Goal: Transaction & Acquisition: Register for event/course

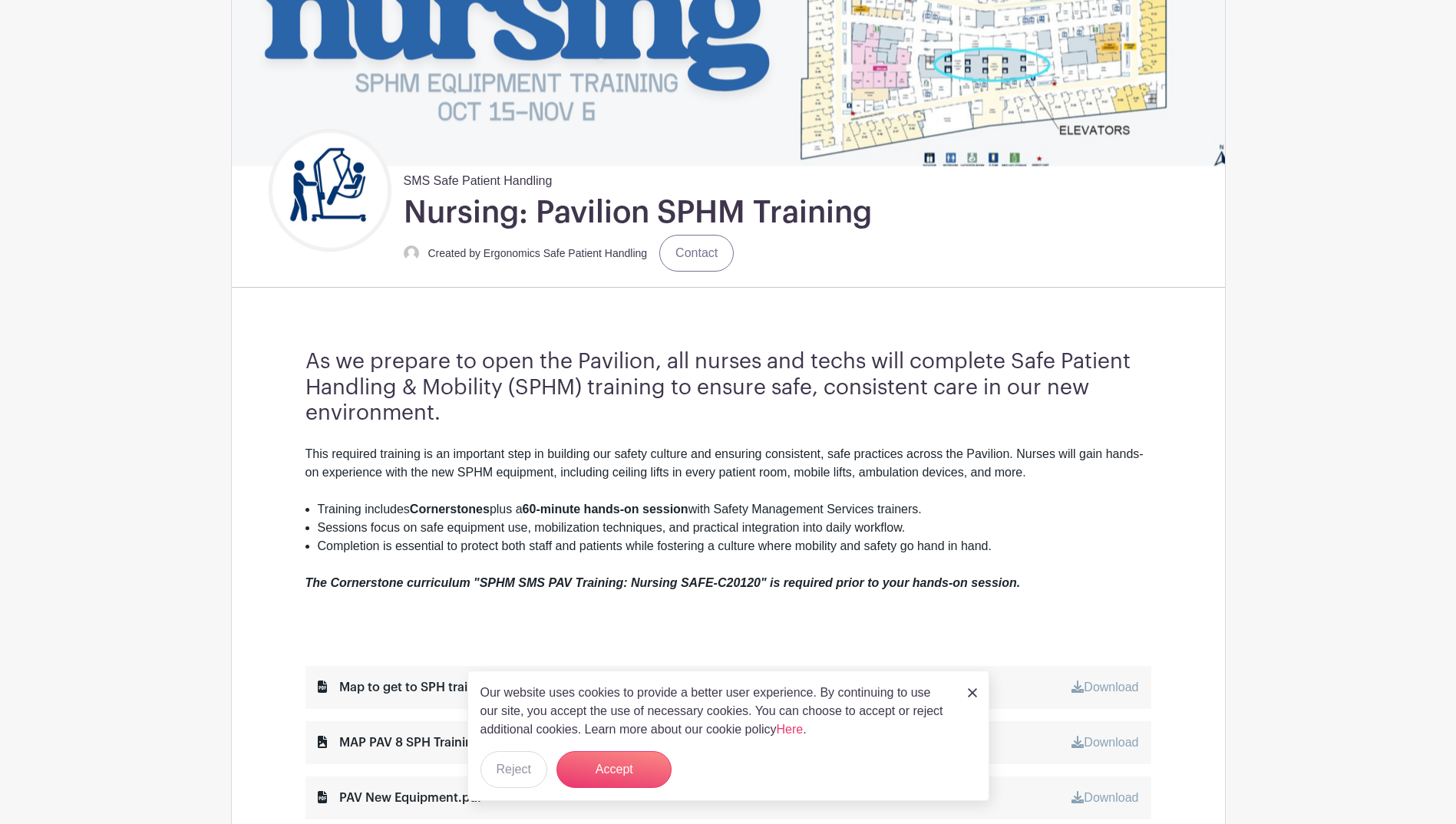
scroll to position [307, 0]
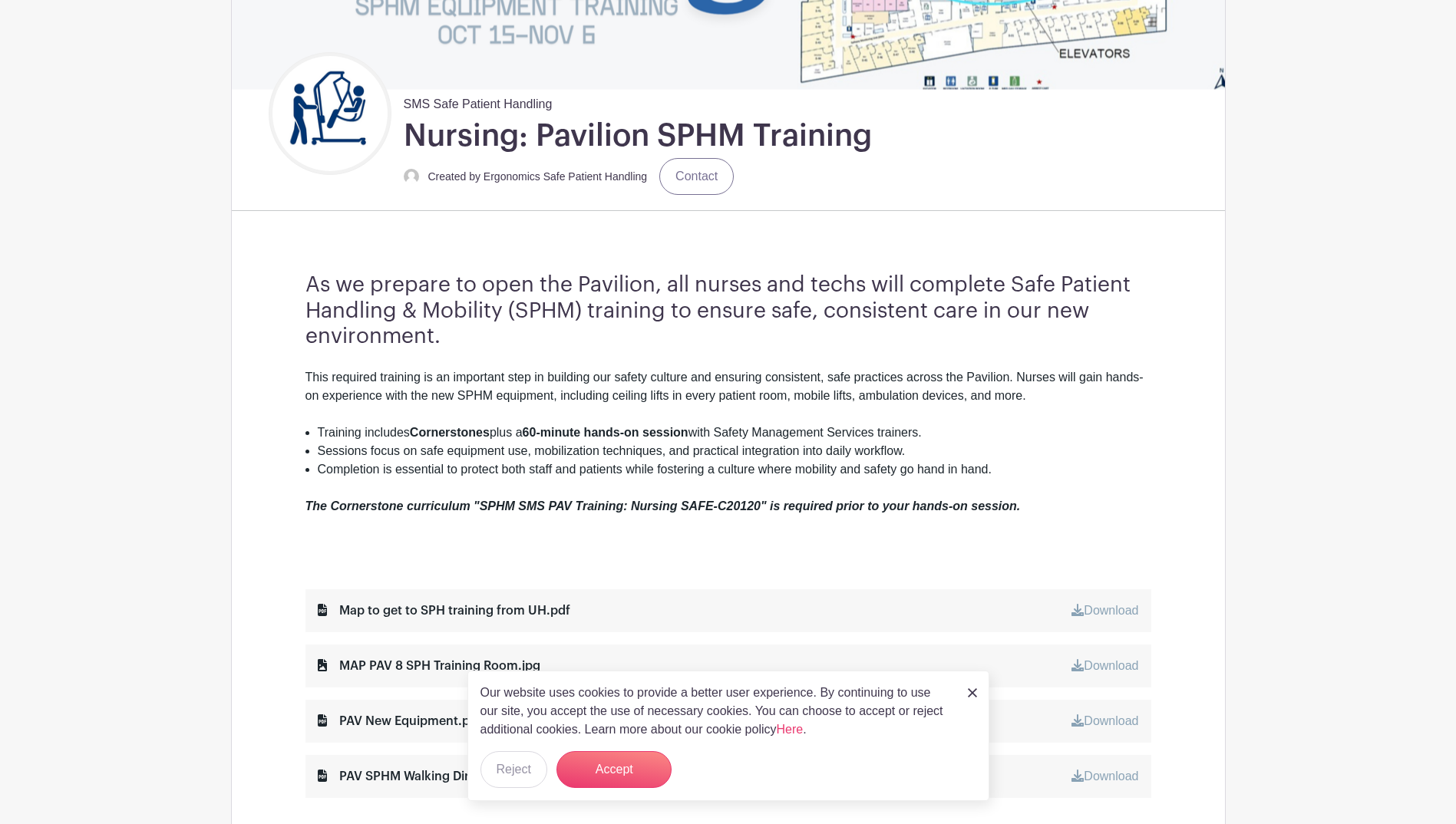
click at [968, 695] on img at bounding box center [973, 693] width 10 height 10
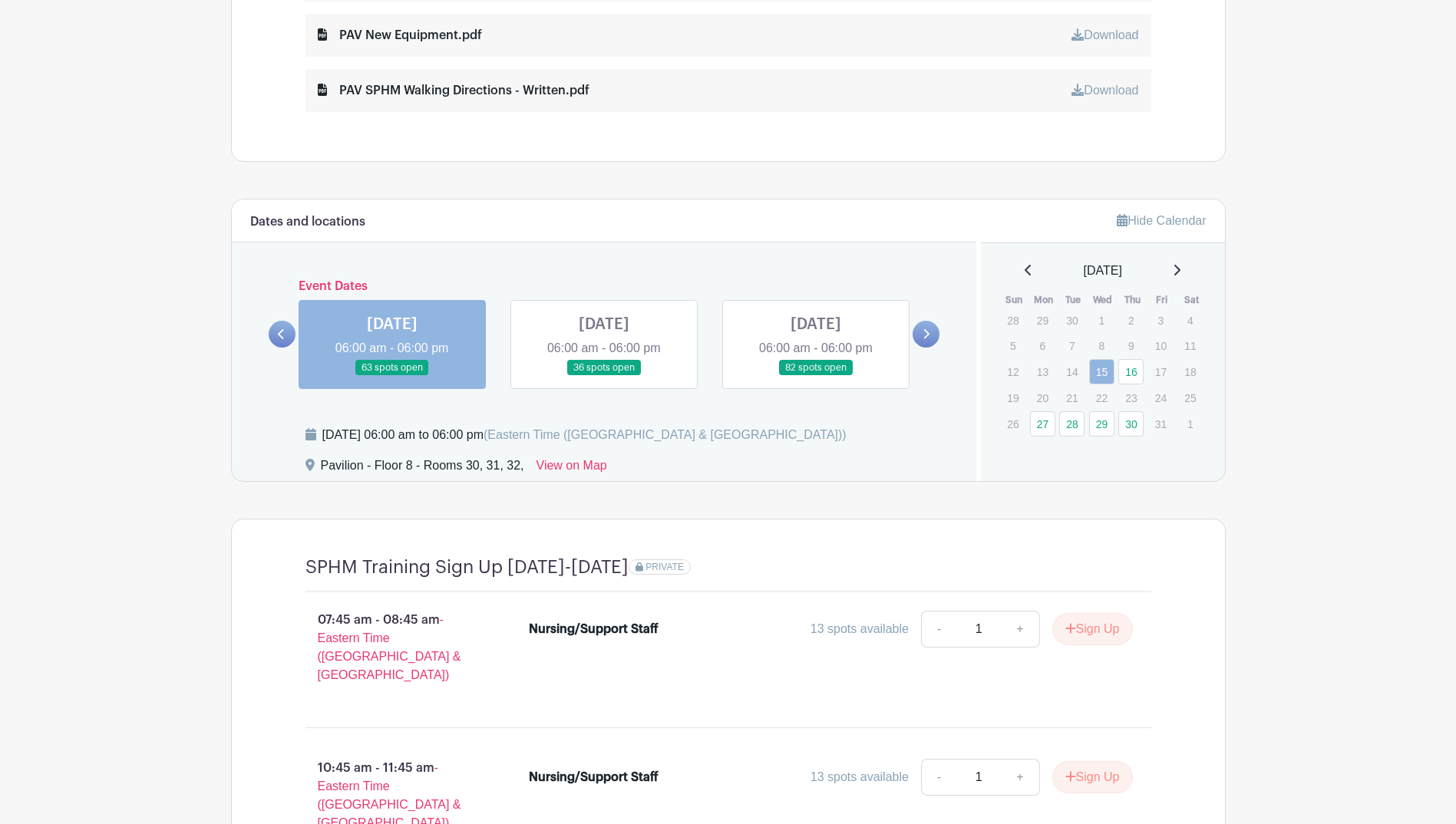
scroll to position [998, 0]
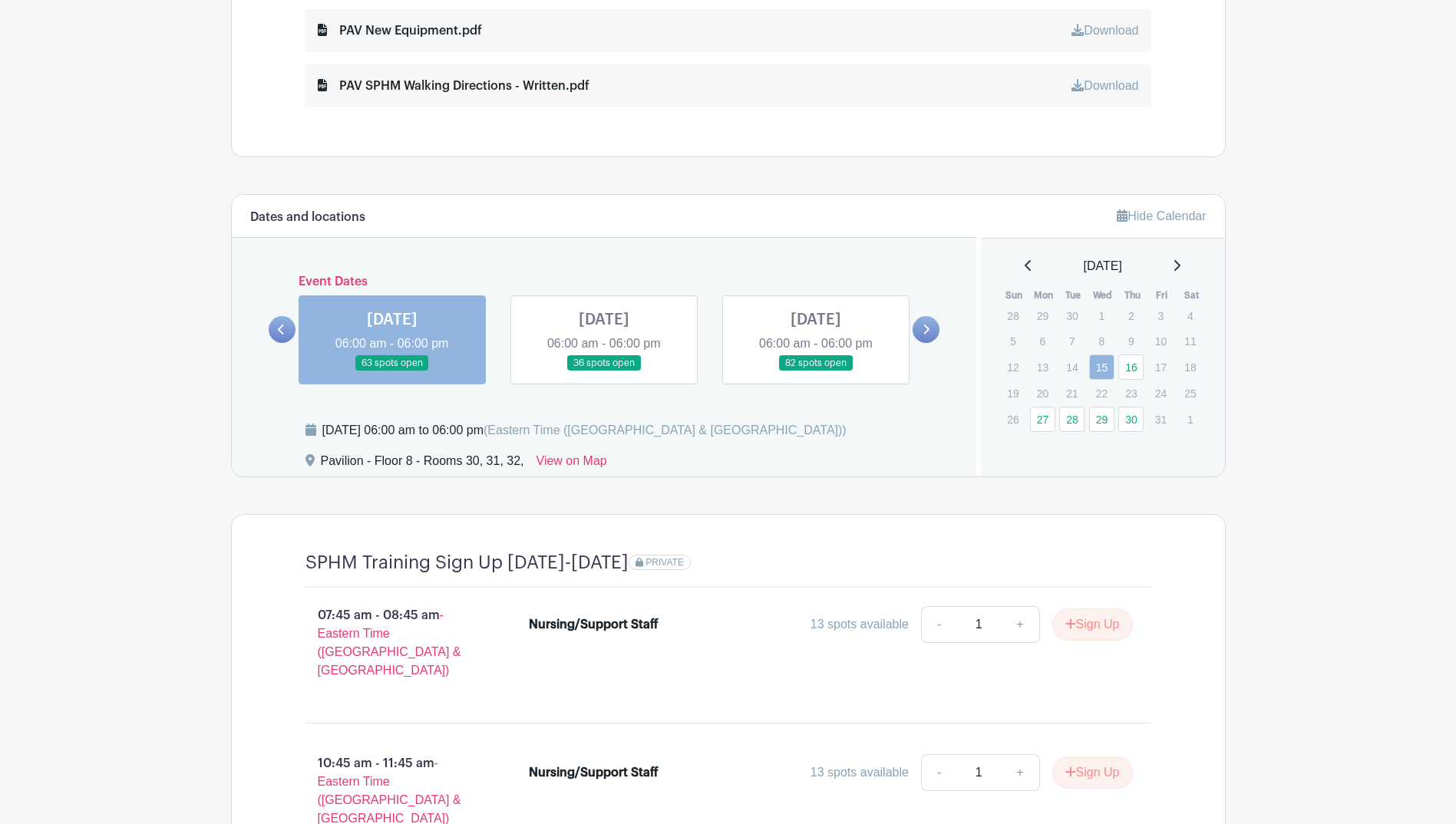
click at [925, 340] on link at bounding box center [926, 330] width 27 height 27
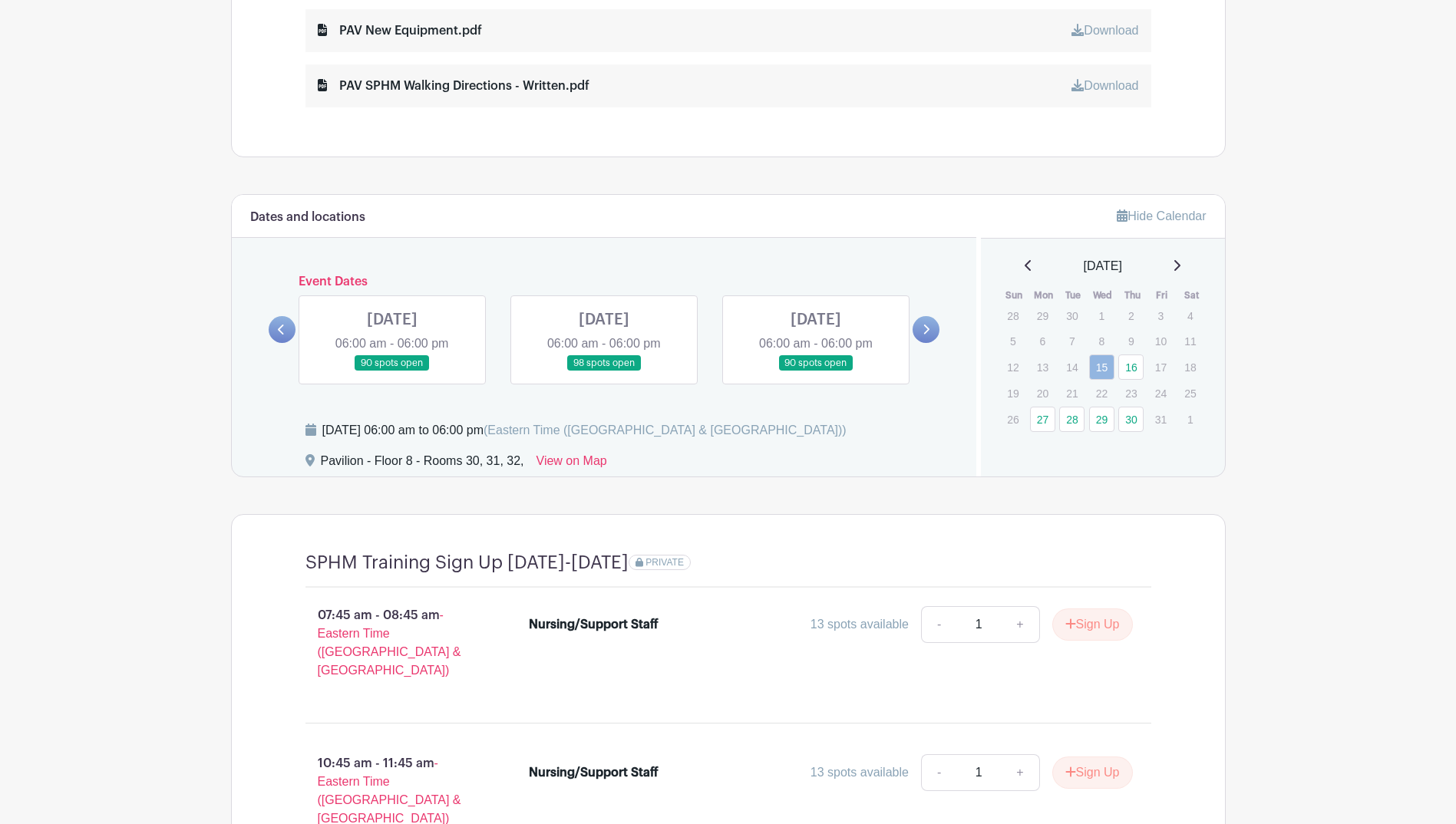
click at [287, 331] on link at bounding box center [282, 330] width 27 height 27
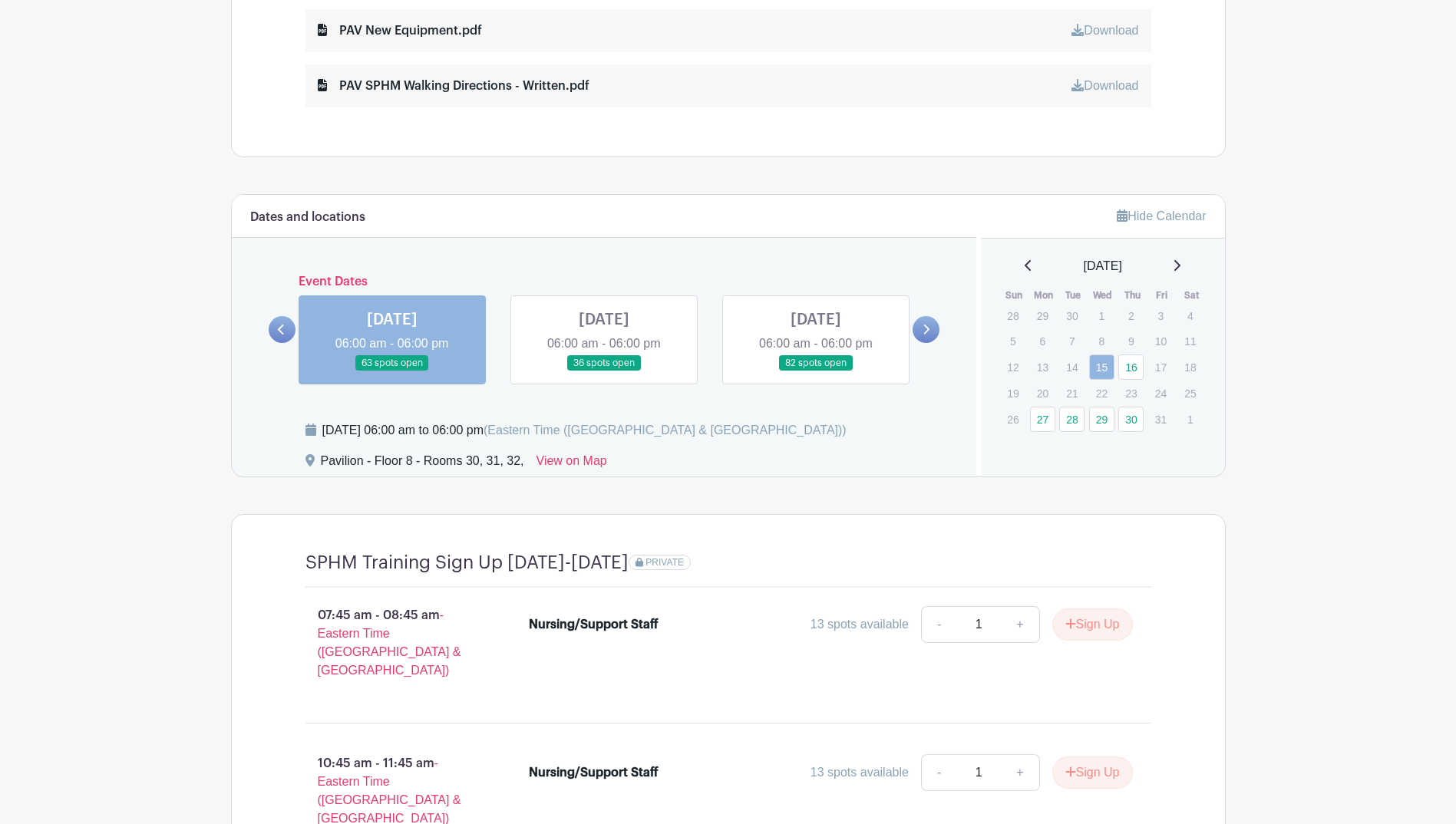
click at [816, 371] on link at bounding box center [816, 371] width 0 height 0
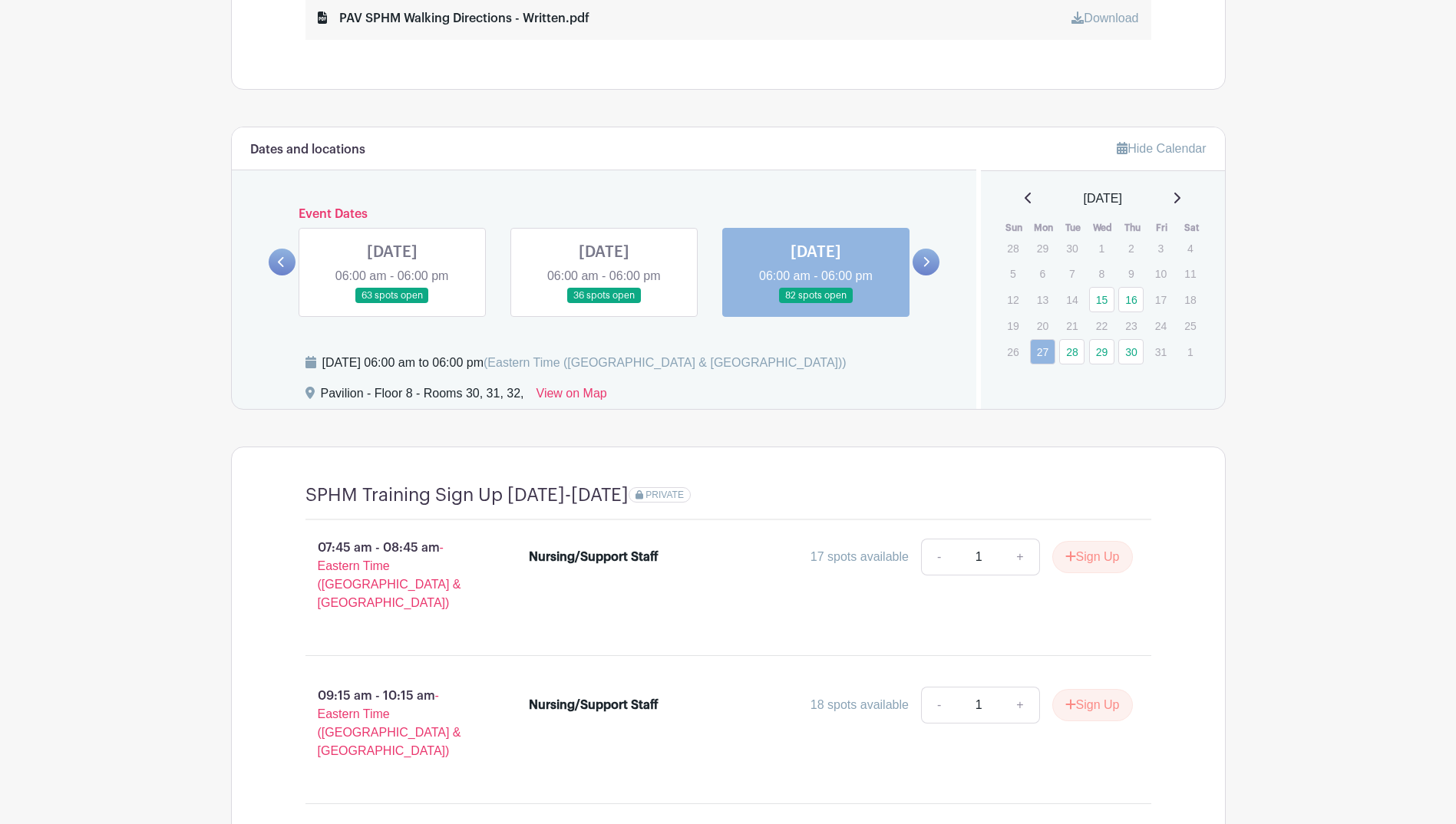
scroll to position [929, 0]
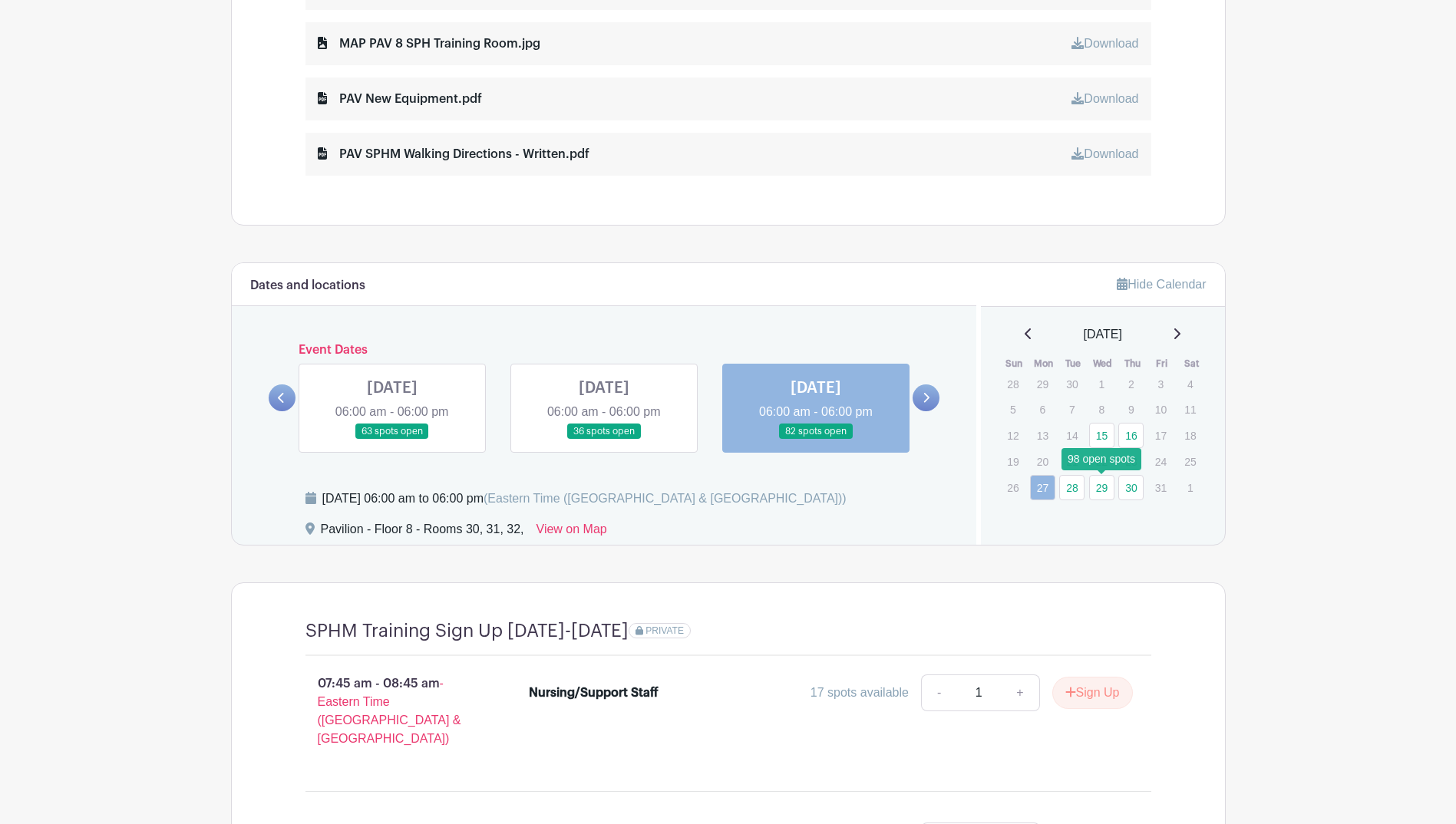
click at [1095, 487] on link "29" at bounding box center [1102, 488] width 26 height 26
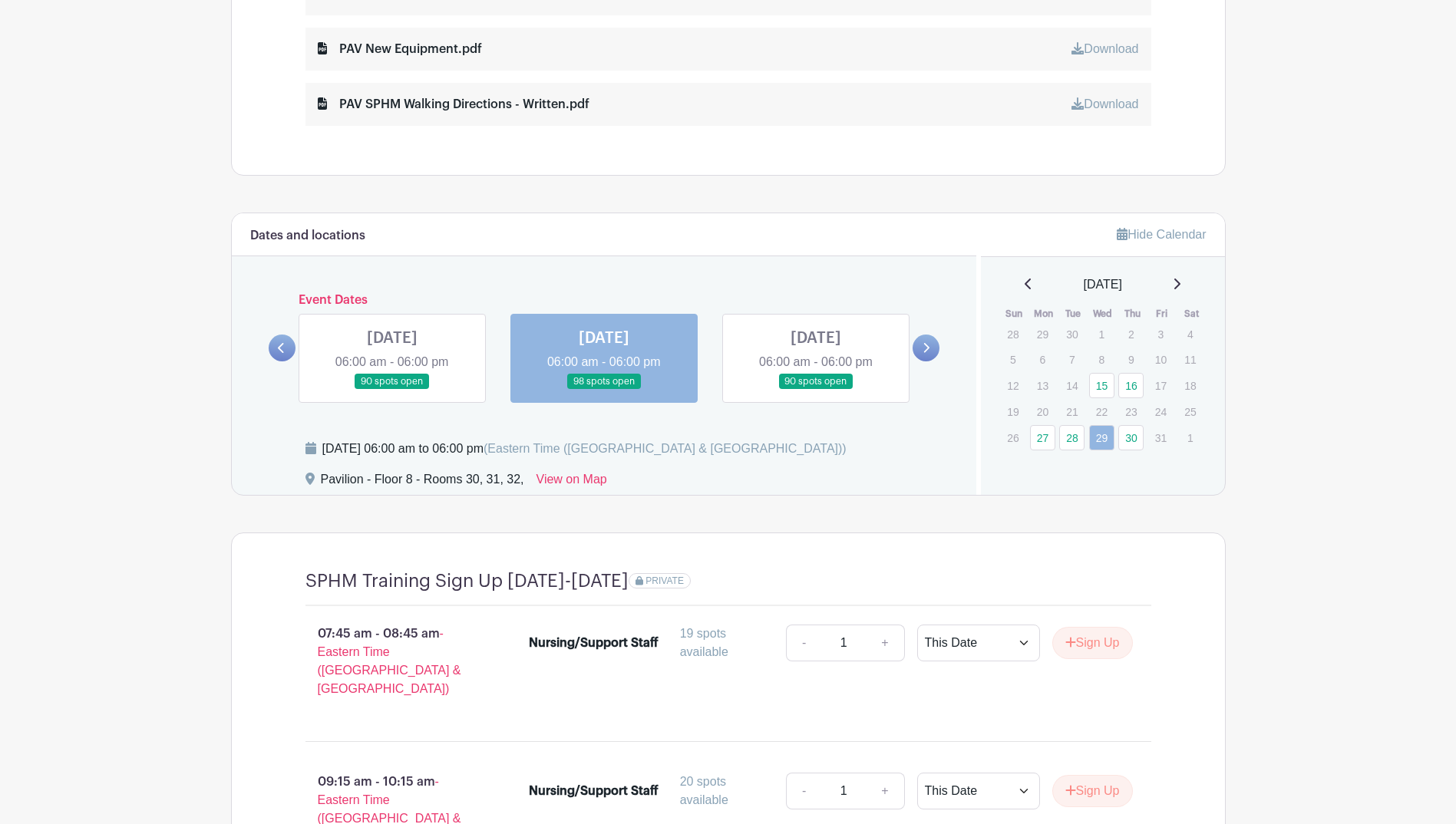
scroll to position [1006, 0]
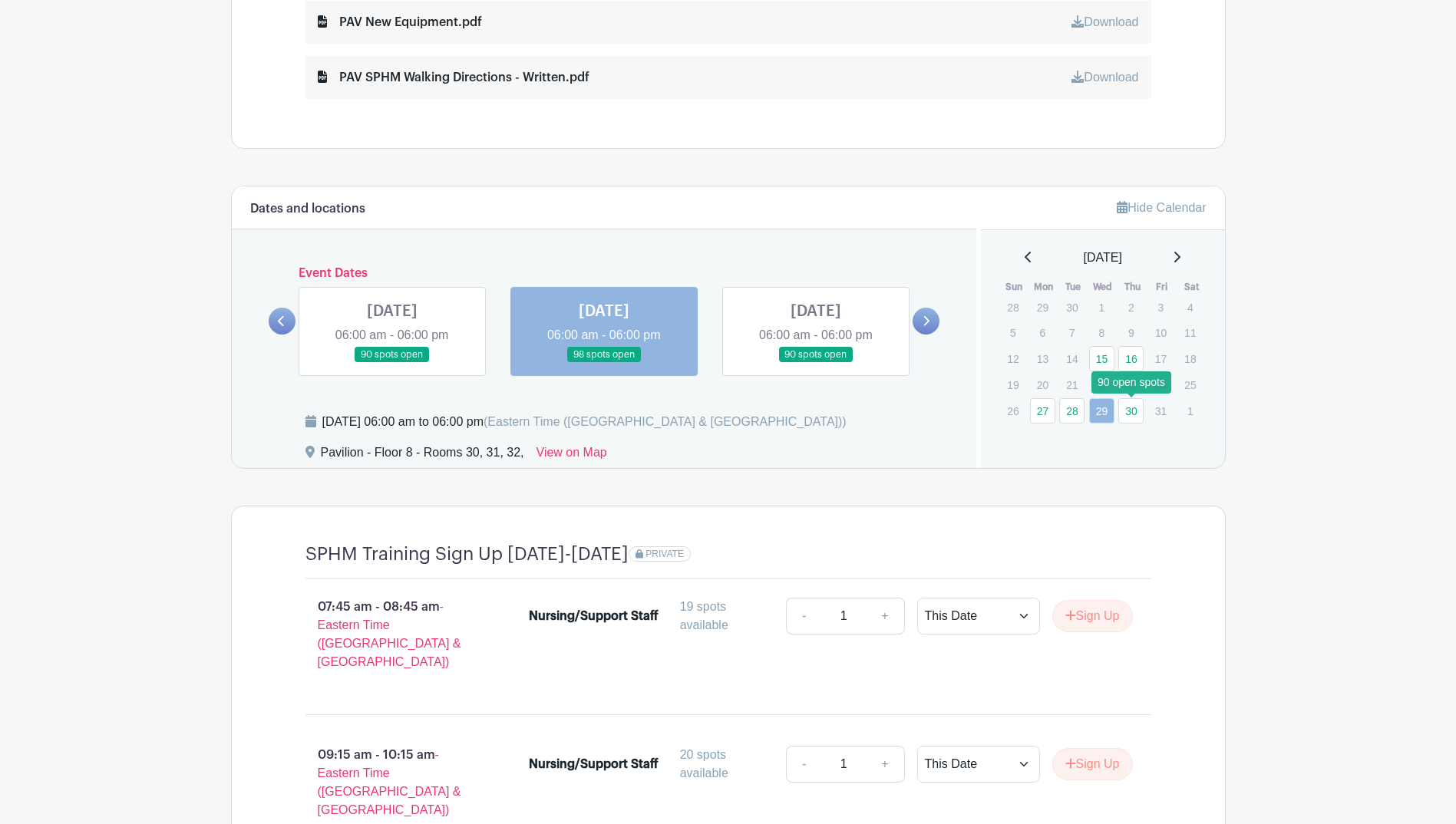
click at [1125, 405] on link "30" at bounding box center [1131, 411] width 26 height 26
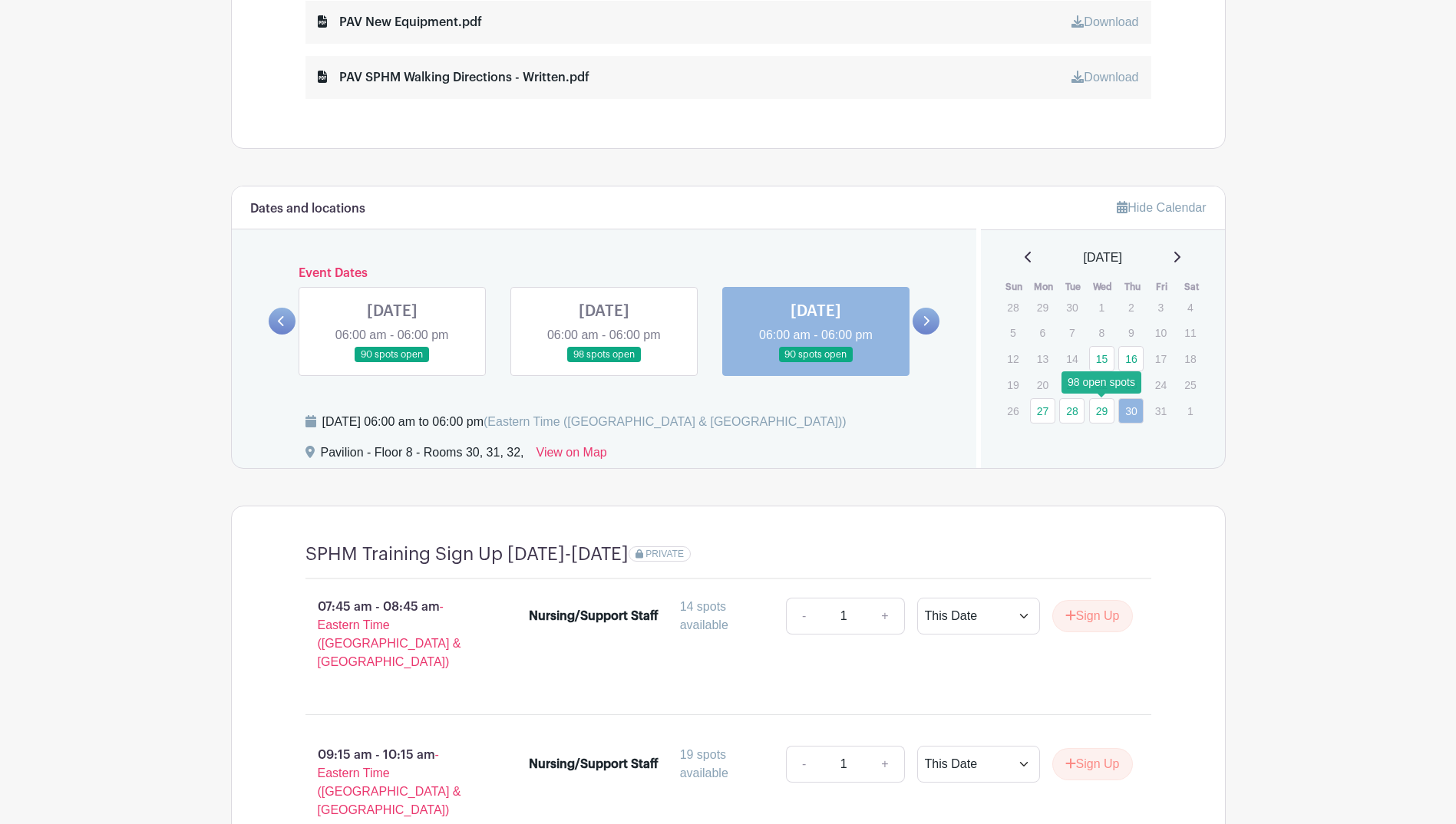
click at [1101, 407] on link "29" at bounding box center [1102, 411] width 26 height 26
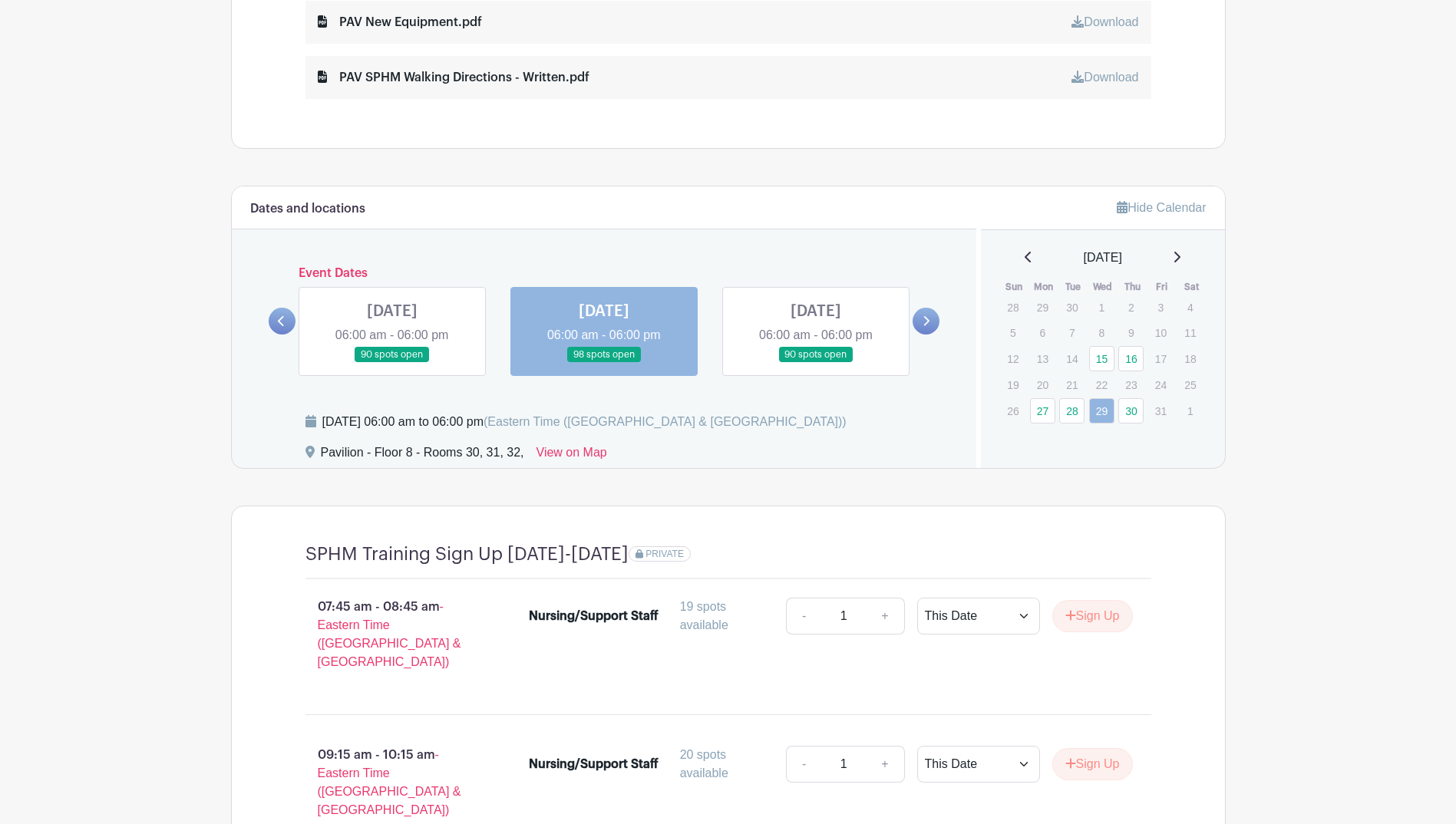
click at [1180, 257] on icon at bounding box center [1177, 257] width 8 height 12
click at [926, 324] on icon at bounding box center [928, 321] width 6 height 10
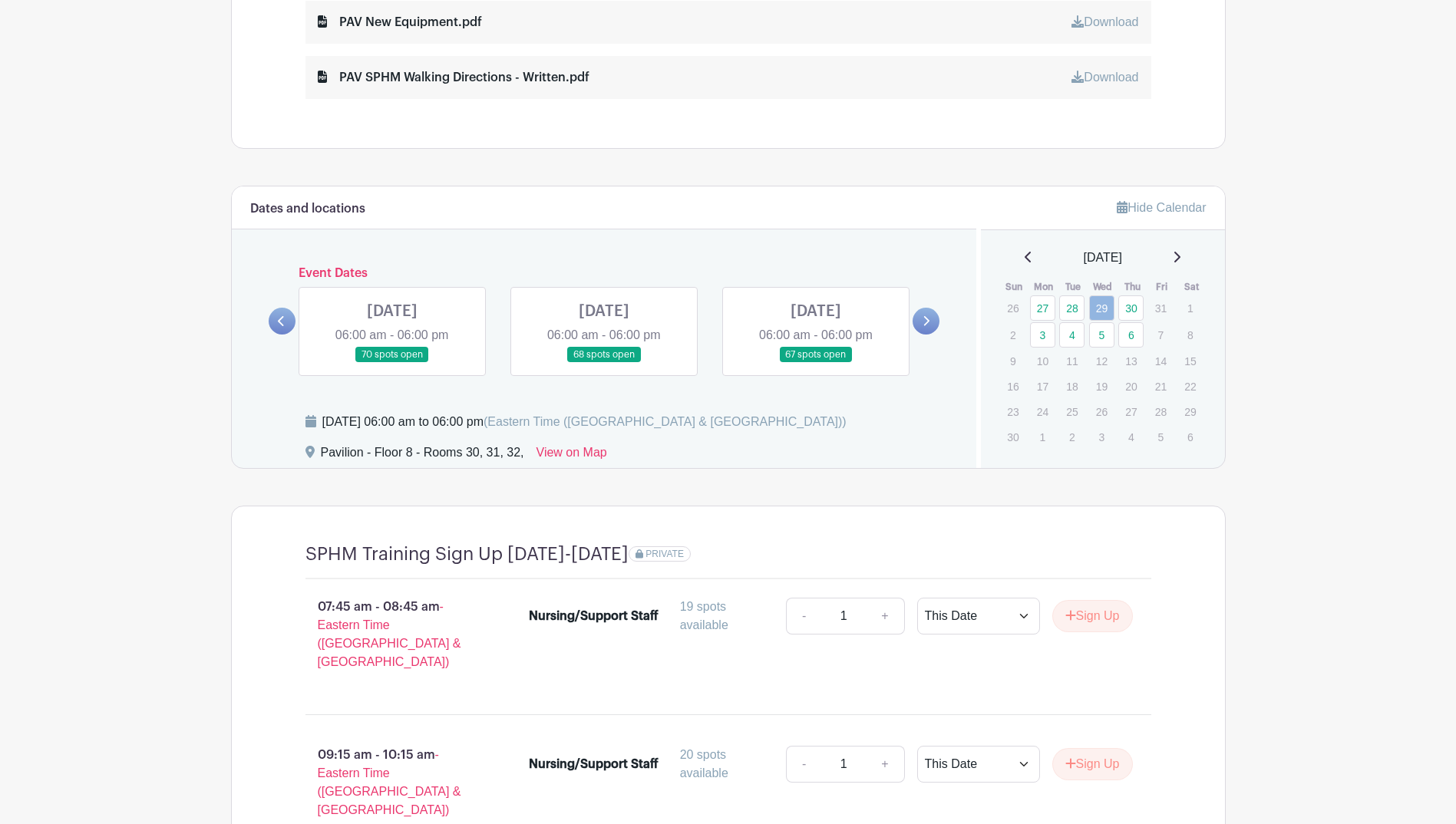
click at [926, 324] on icon at bounding box center [928, 321] width 6 height 10
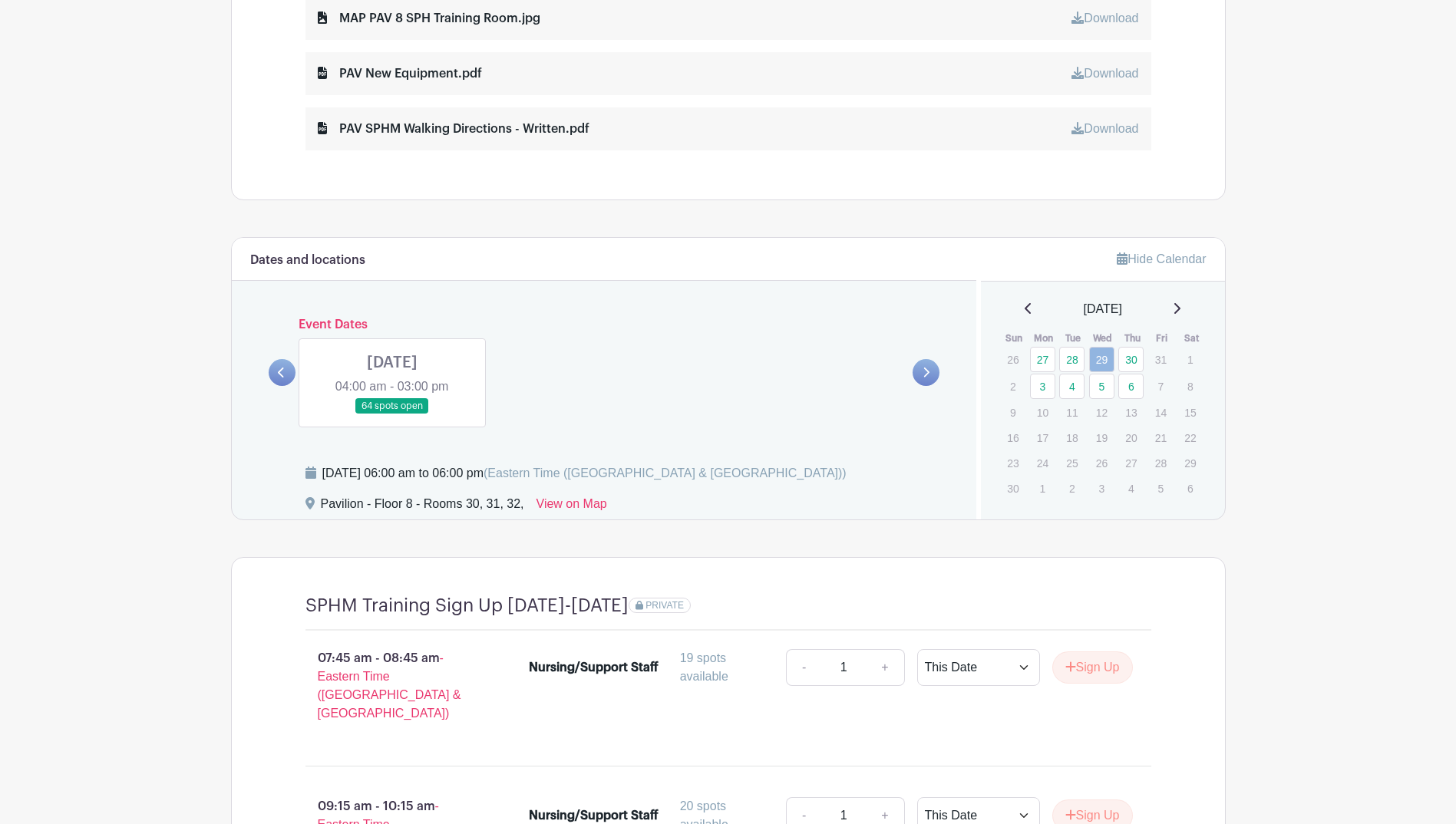
scroll to position [929, 0]
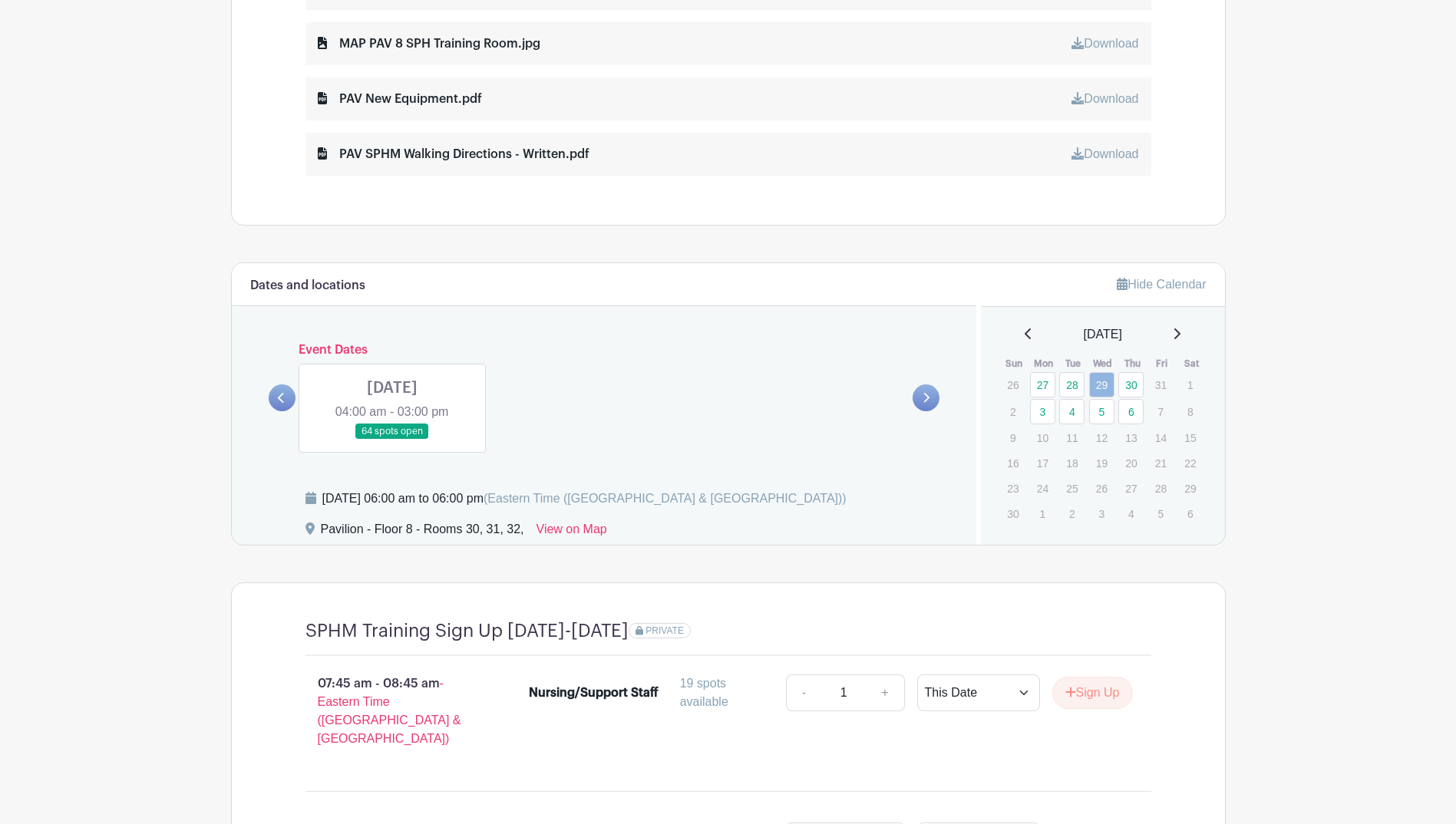
click at [392, 440] on link at bounding box center [392, 440] width 0 height 0
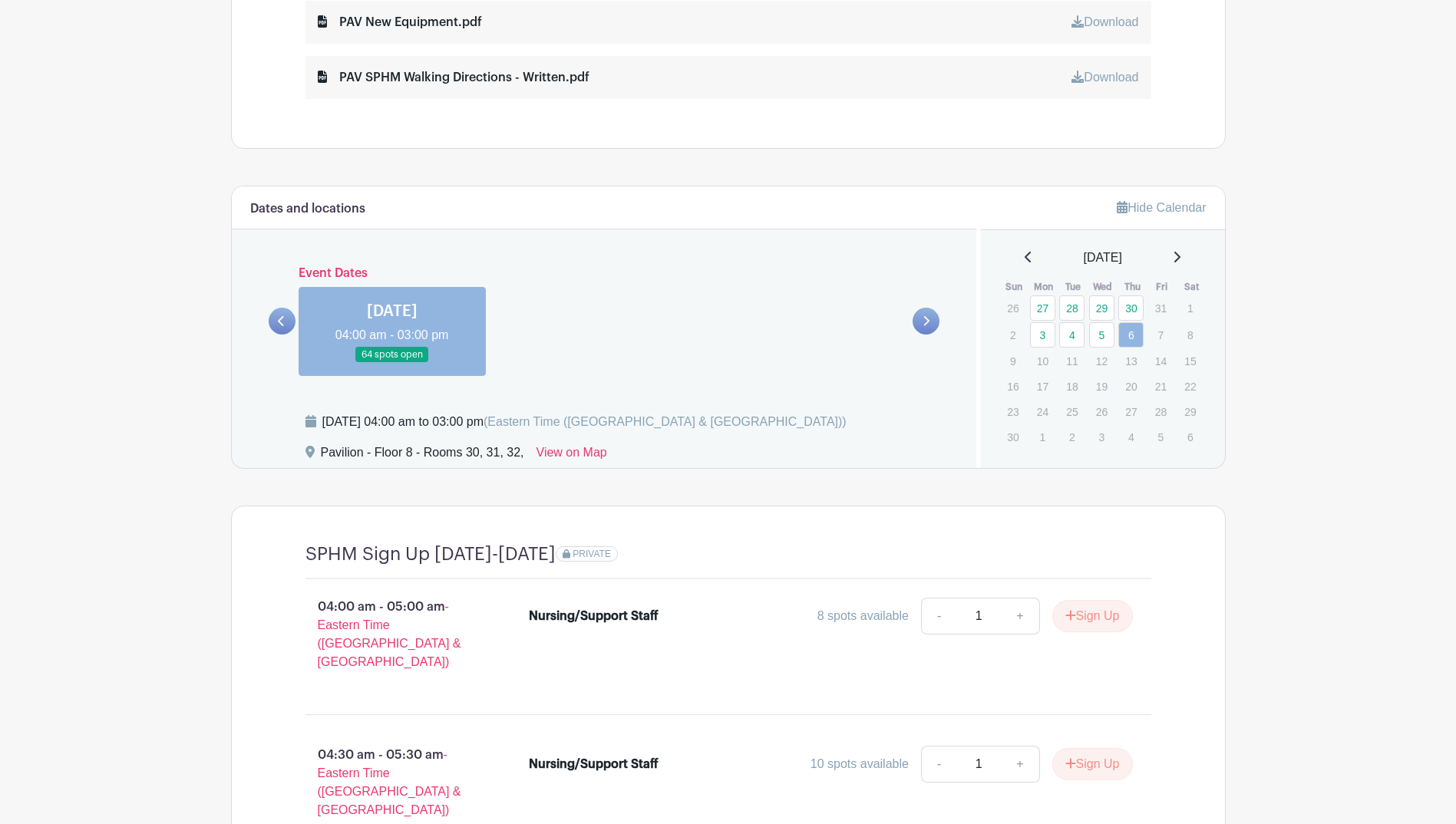
scroll to position [728, 0]
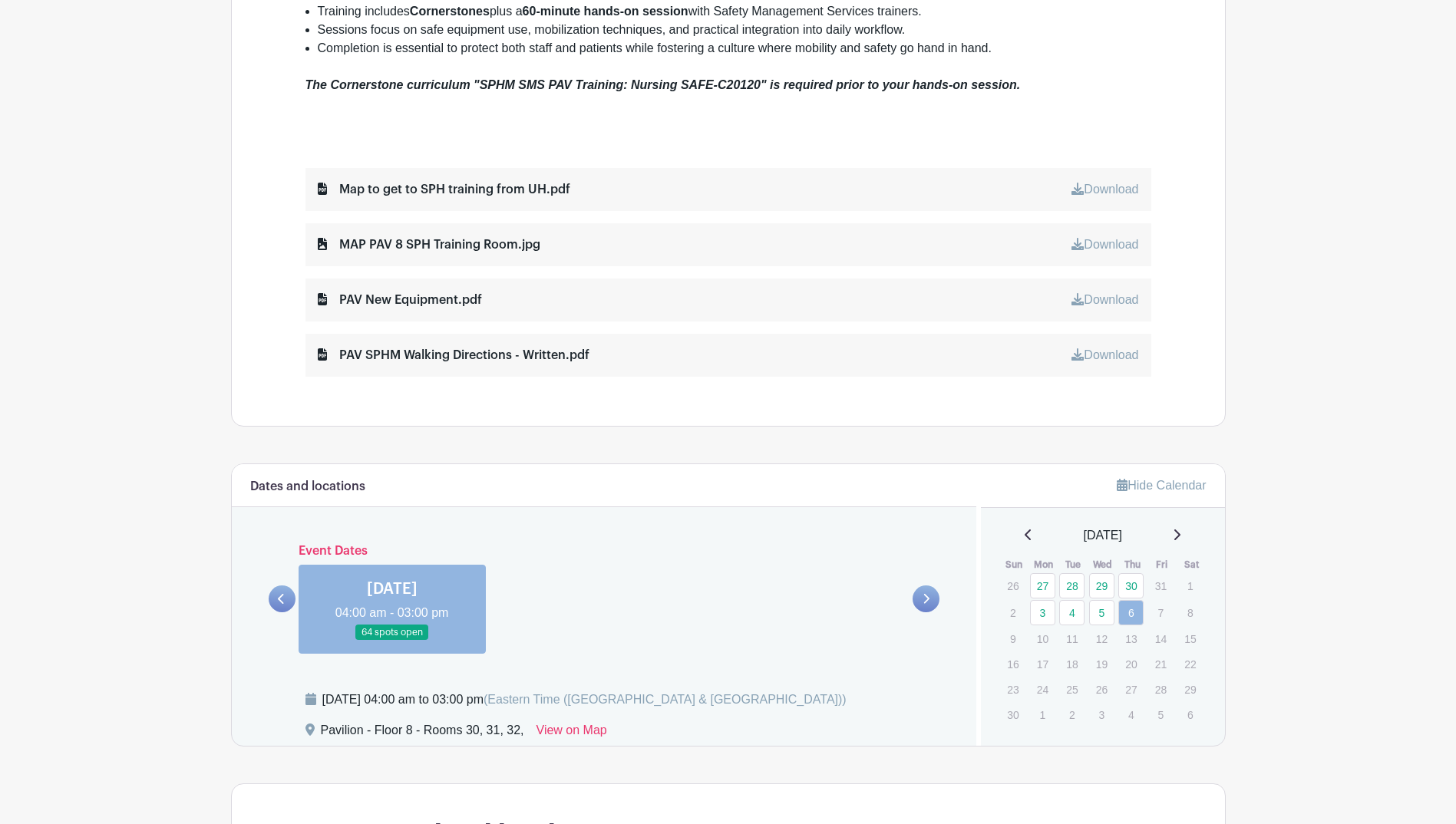
click at [269, 591] on div at bounding box center [282, 599] width 27 height 27
click at [277, 598] on link at bounding box center [282, 599] width 27 height 27
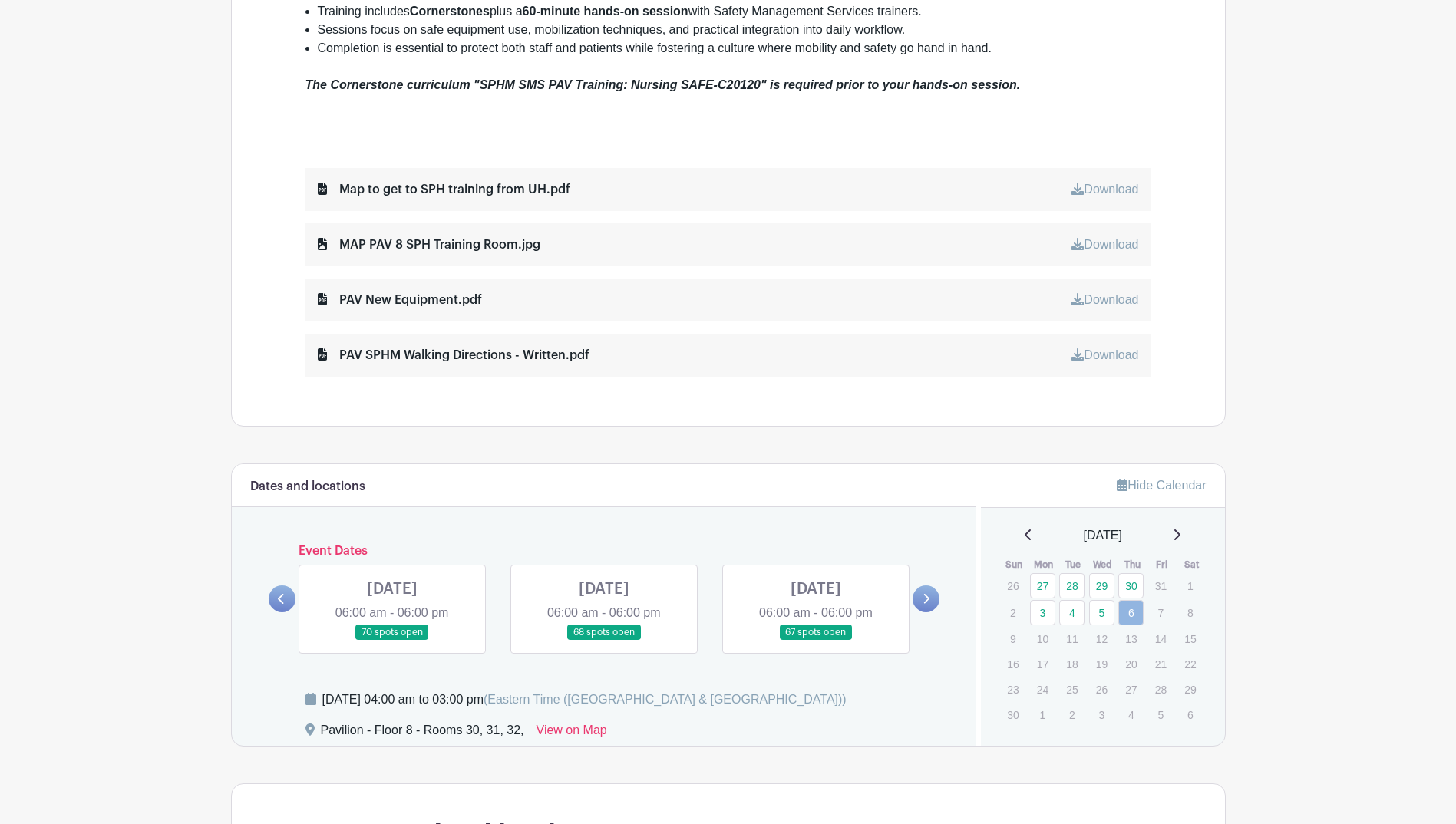
click at [937, 598] on link at bounding box center [926, 599] width 27 height 27
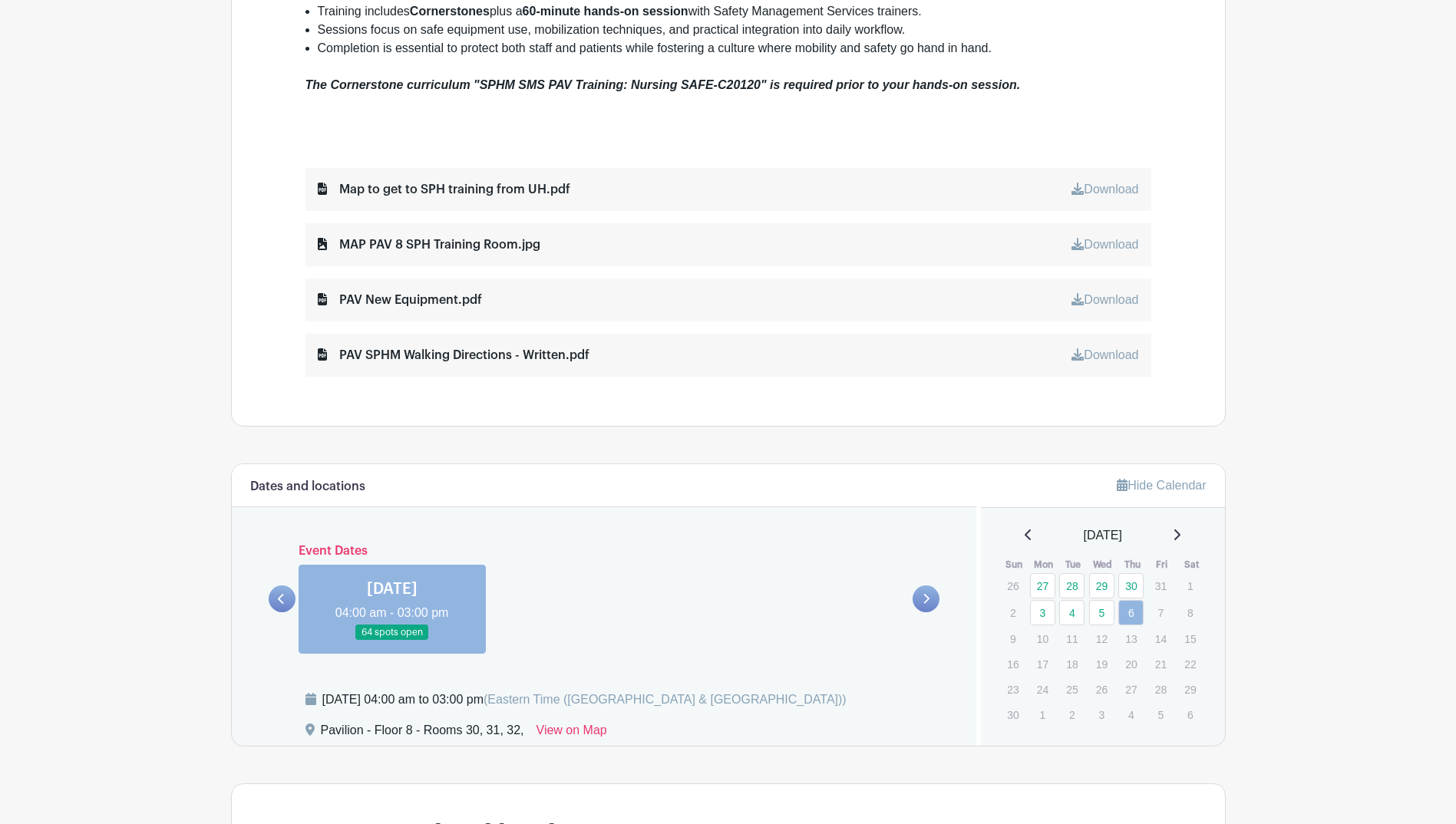
click at [937, 598] on link at bounding box center [926, 599] width 27 height 27
click at [276, 601] on link at bounding box center [282, 599] width 27 height 27
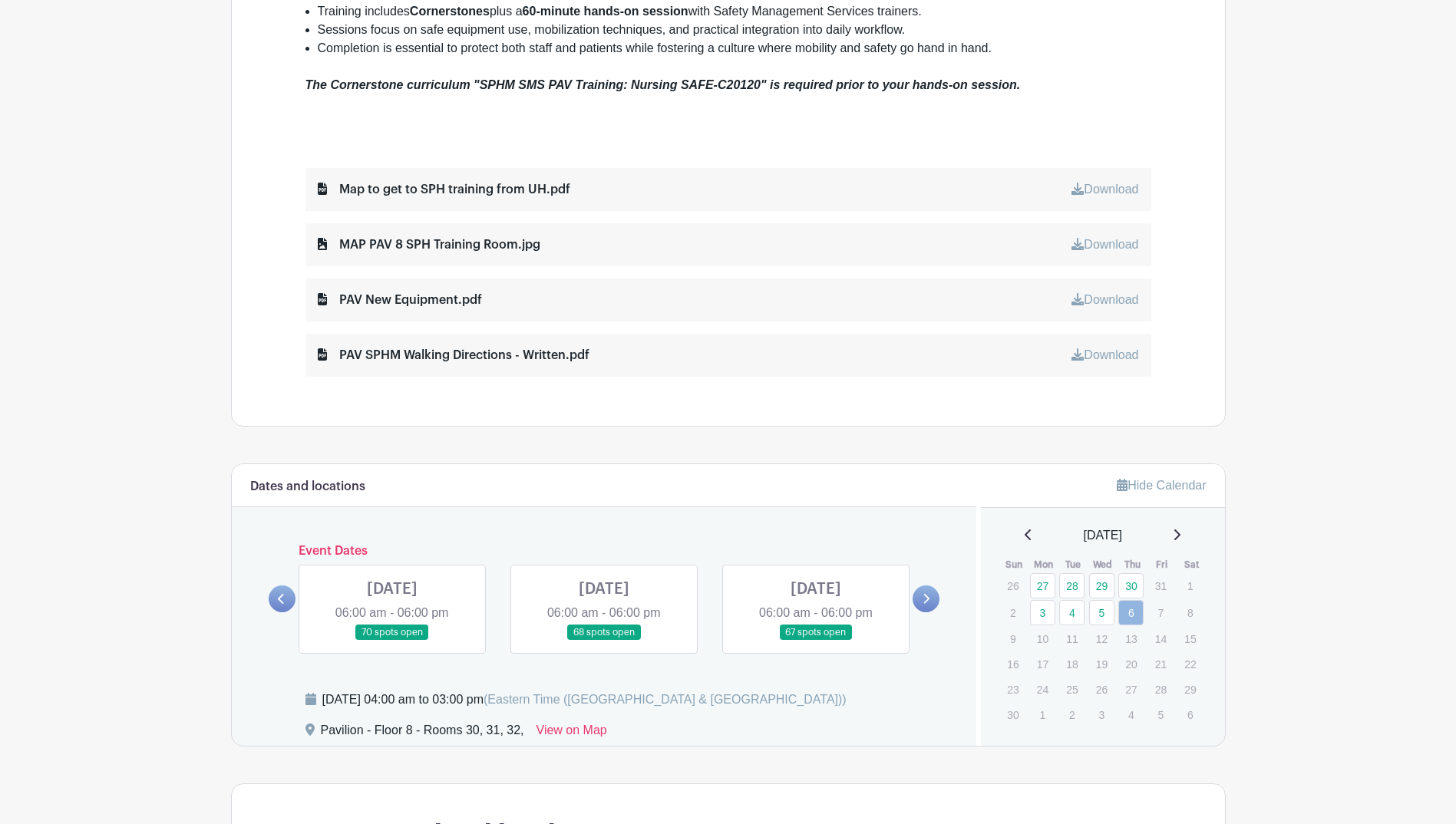
click at [816, 641] on link at bounding box center [816, 641] width 0 height 0
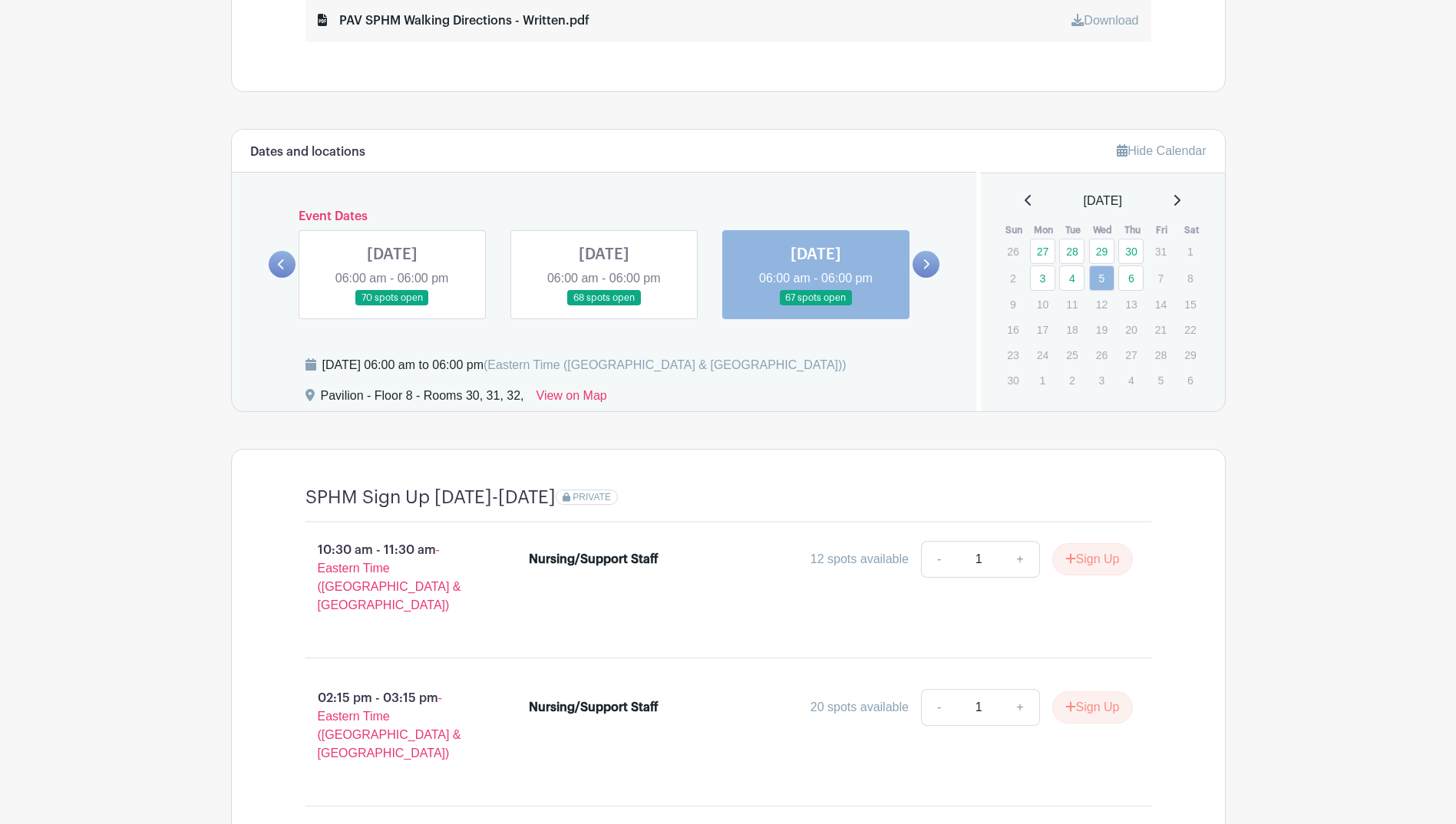
scroll to position [953, 0]
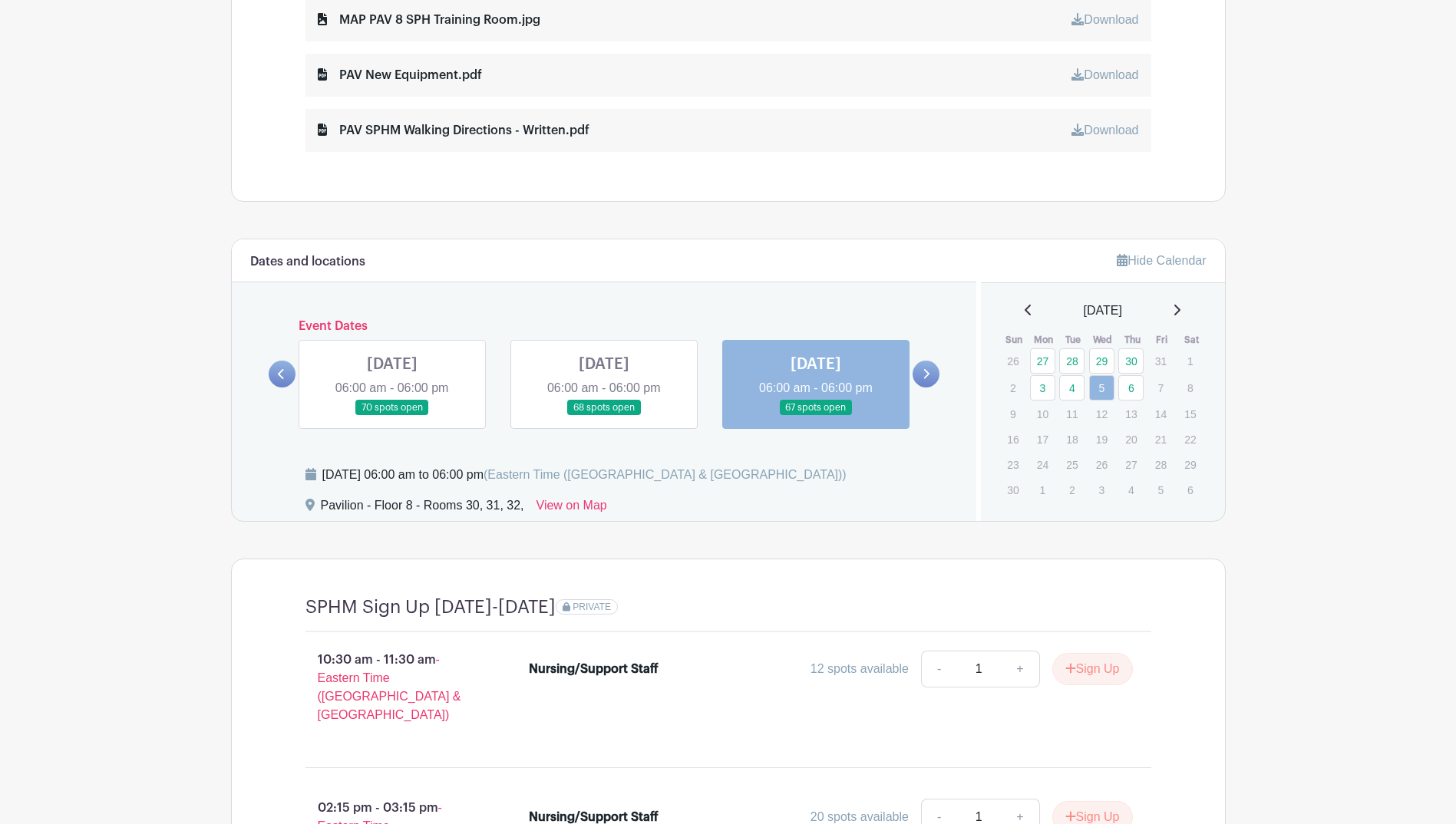
click at [816, 416] on link at bounding box center [816, 416] width 0 height 0
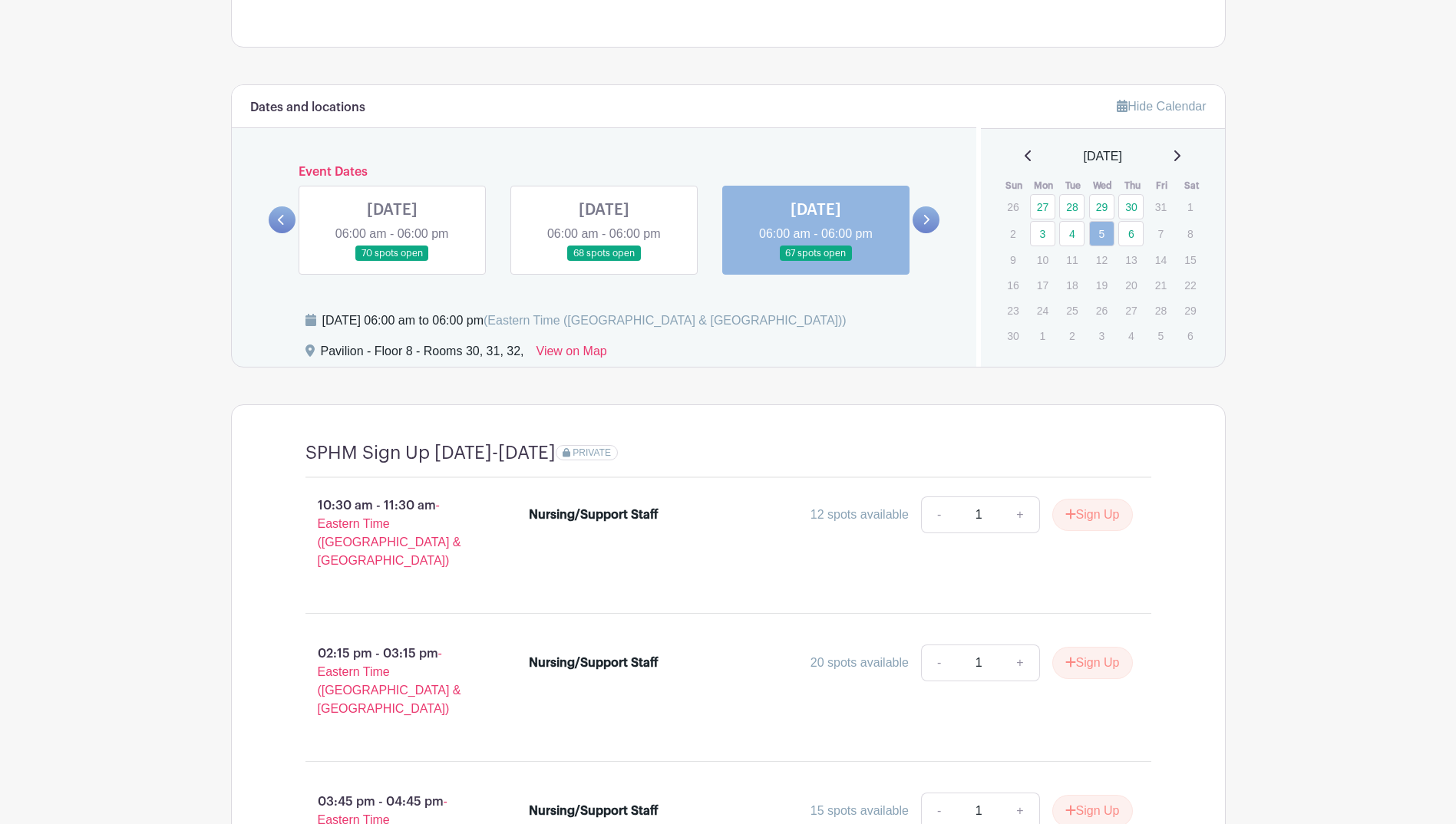
scroll to position [1107, 0]
click at [277, 218] on link at bounding box center [282, 221] width 27 height 27
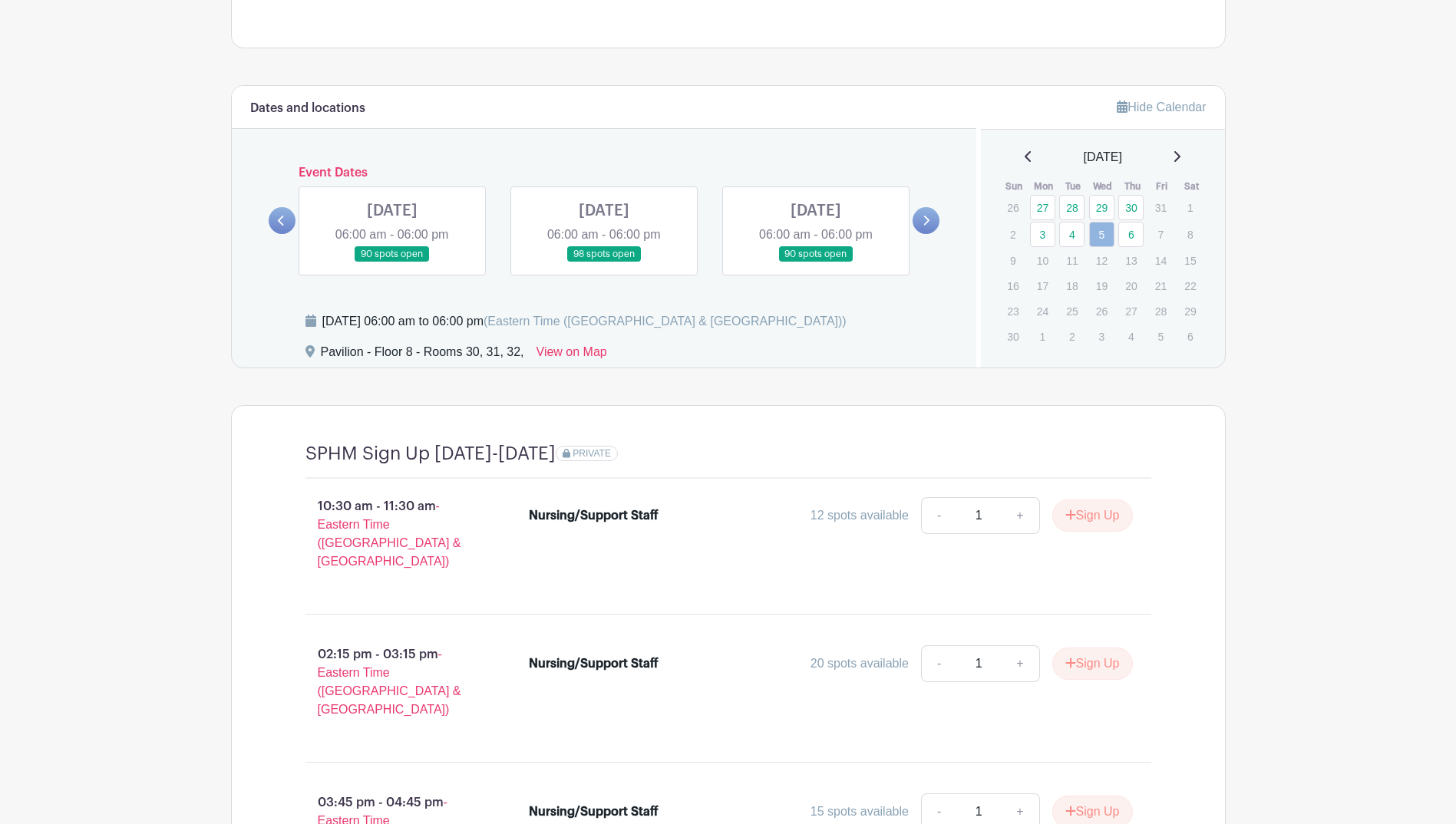
click at [392, 262] on link at bounding box center [392, 262] width 0 height 0
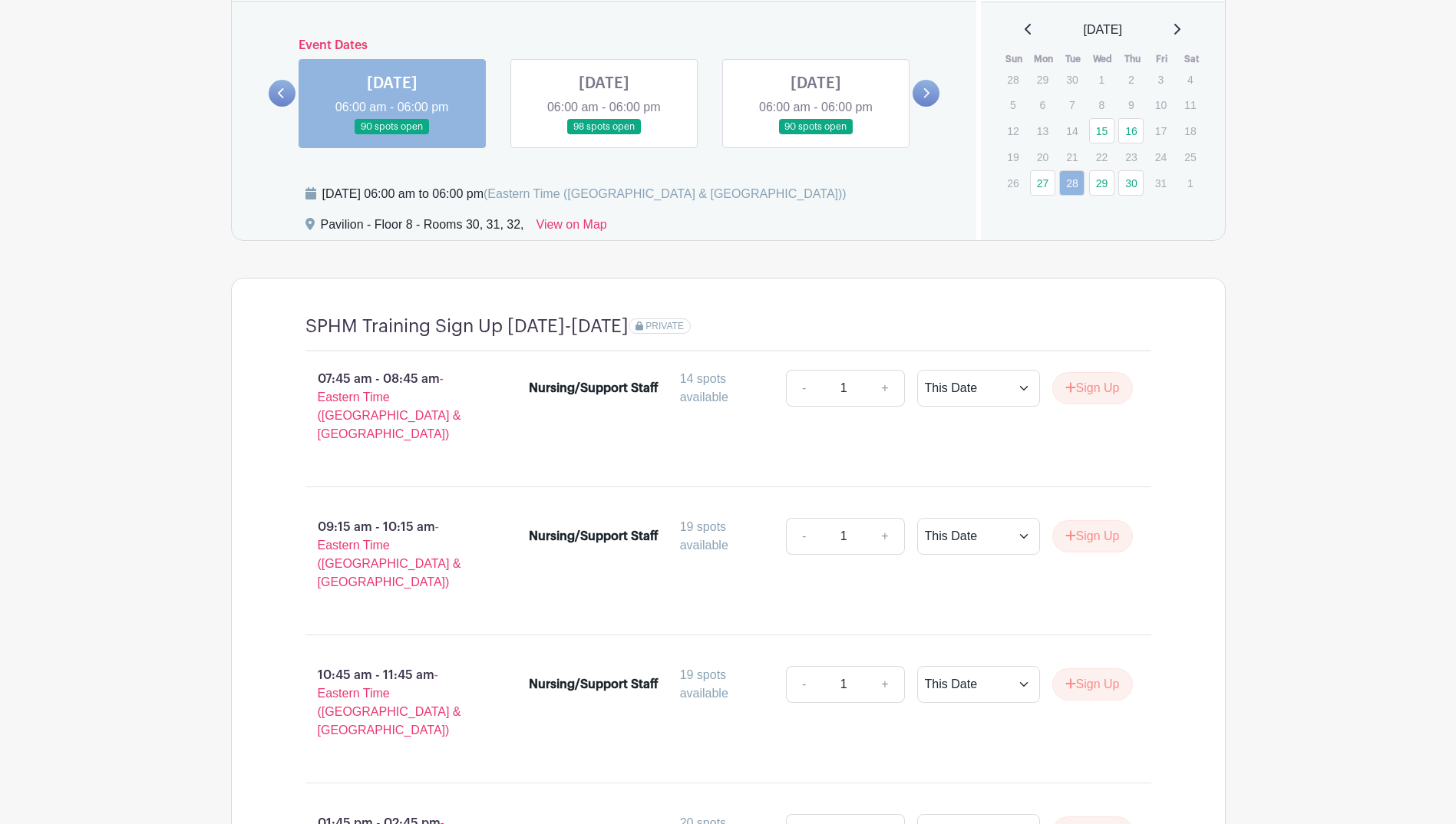
scroll to position [1260, 0]
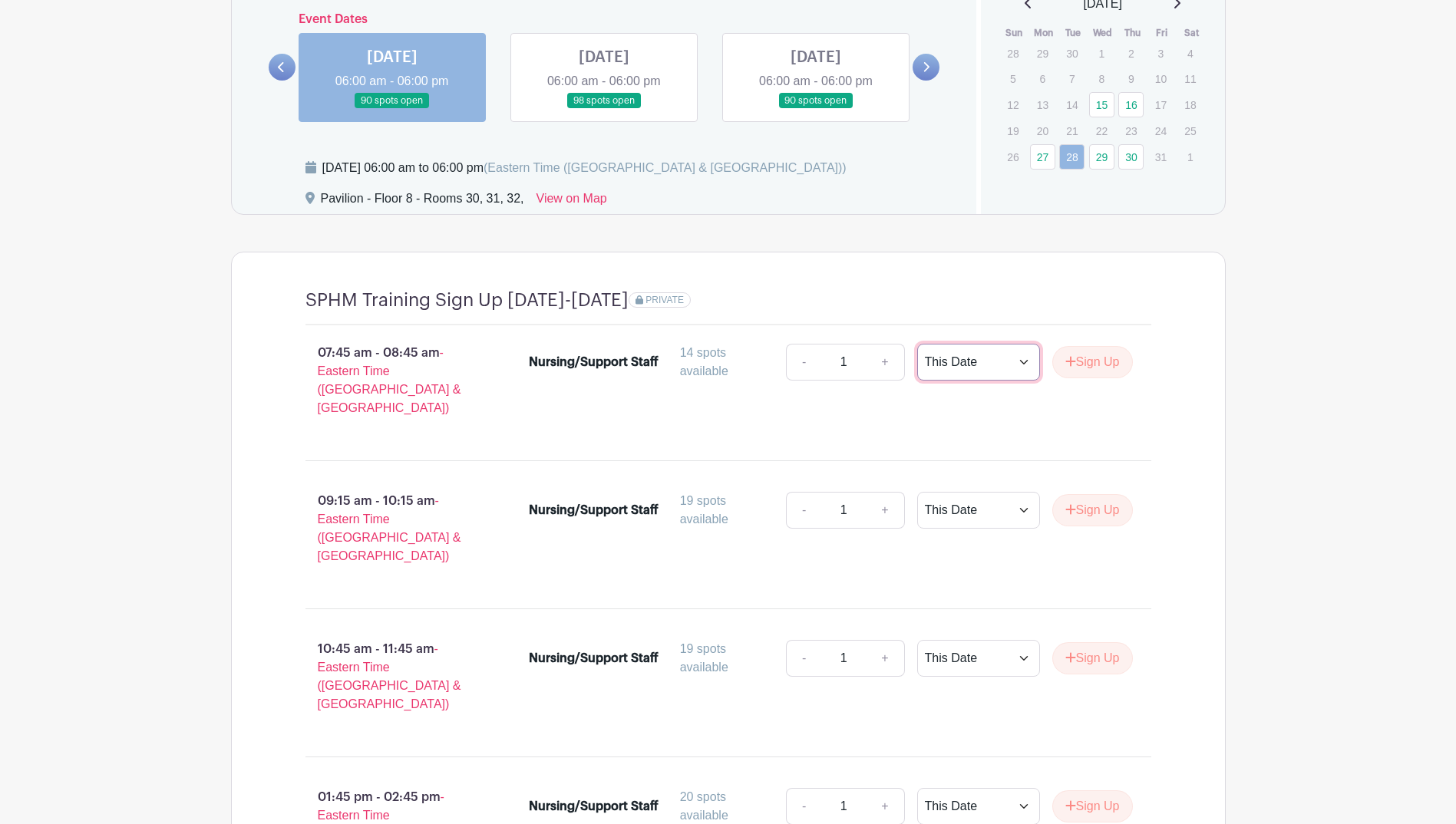
click at [990, 350] on select "This Date Select Dates" at bounding box center [979, 362] width 123 height 37
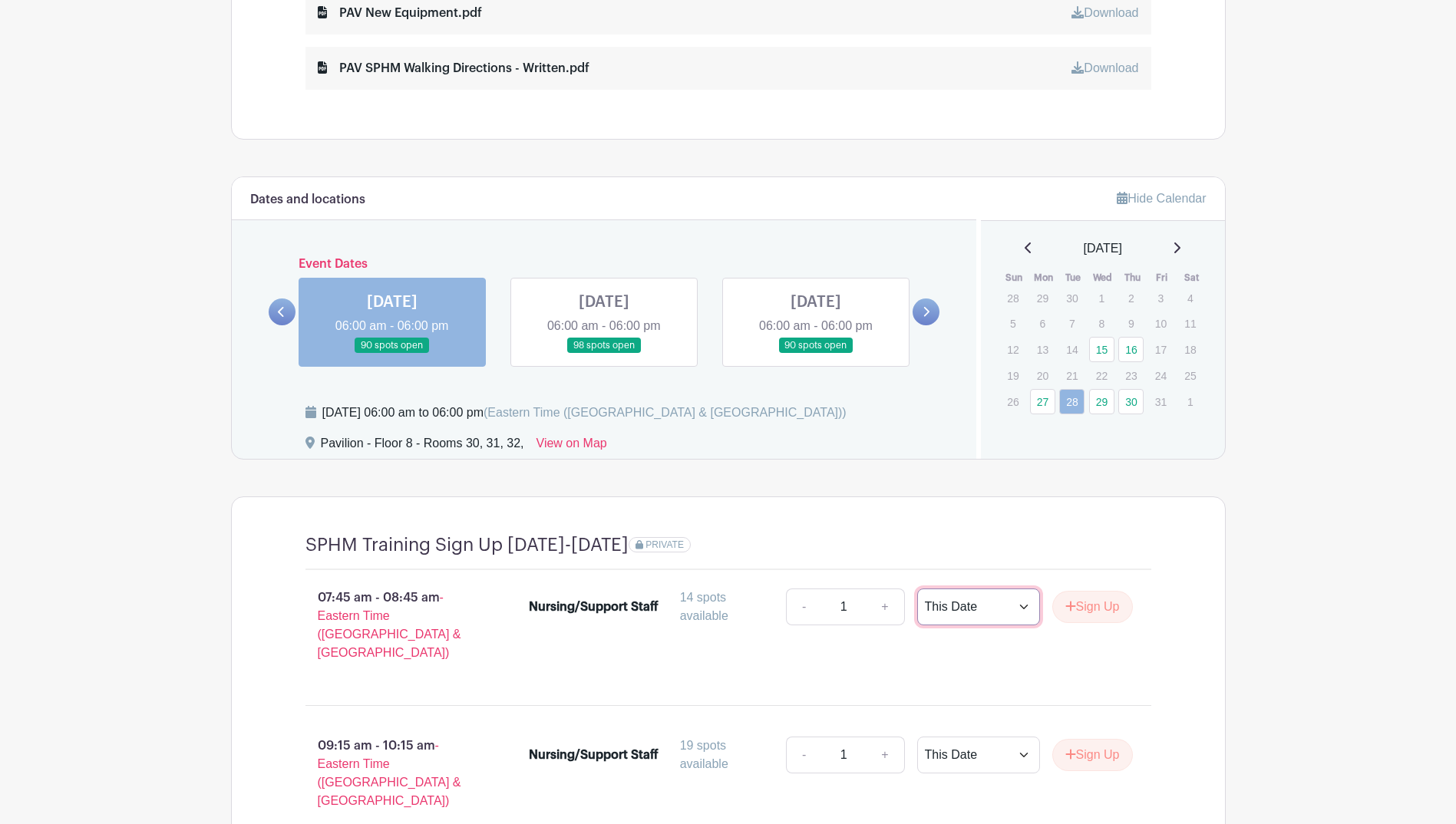
scroll to position [929, 0]
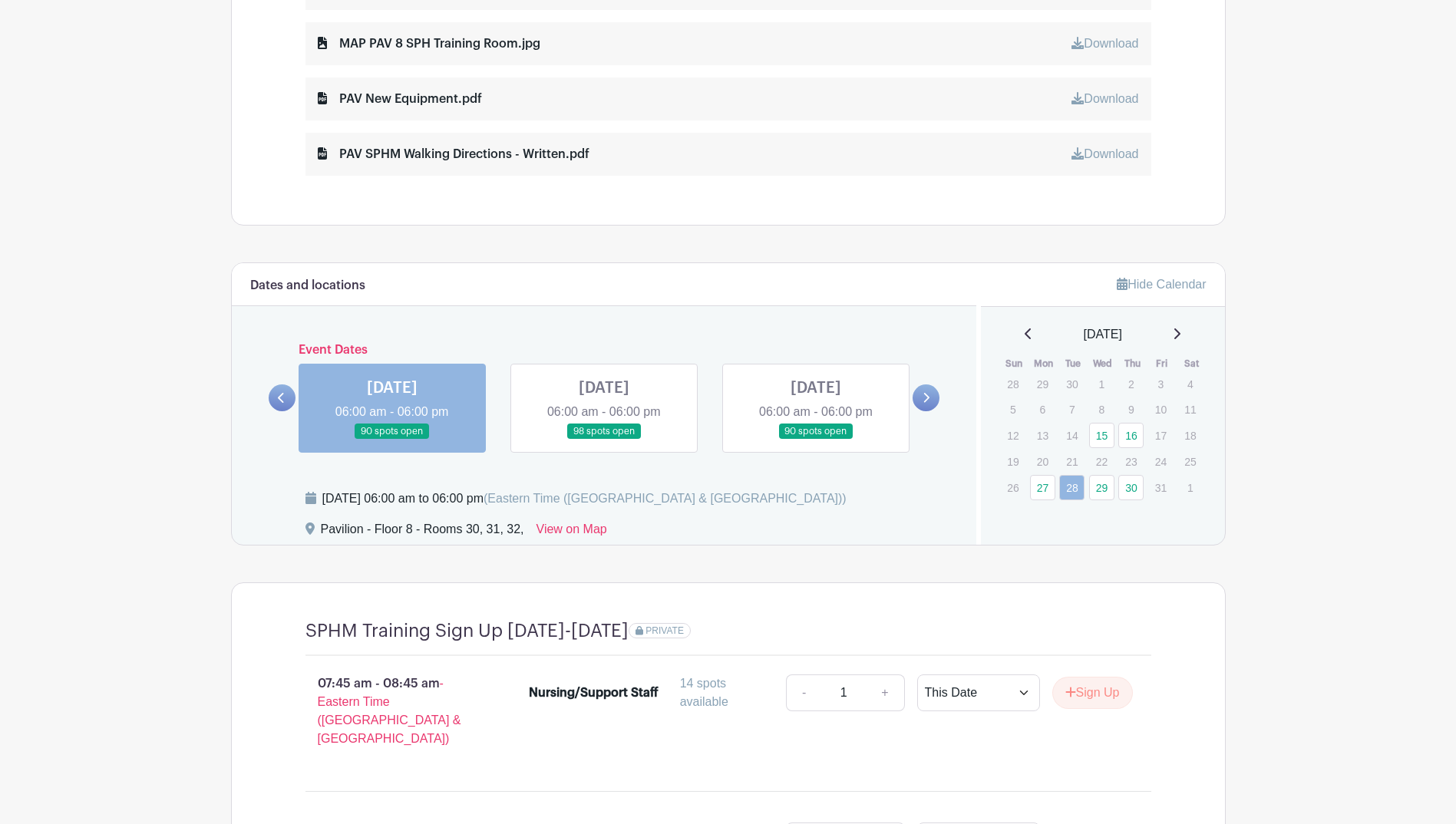
click at [286, 389] on link at bounding box center [282, 398] width 27 height 27
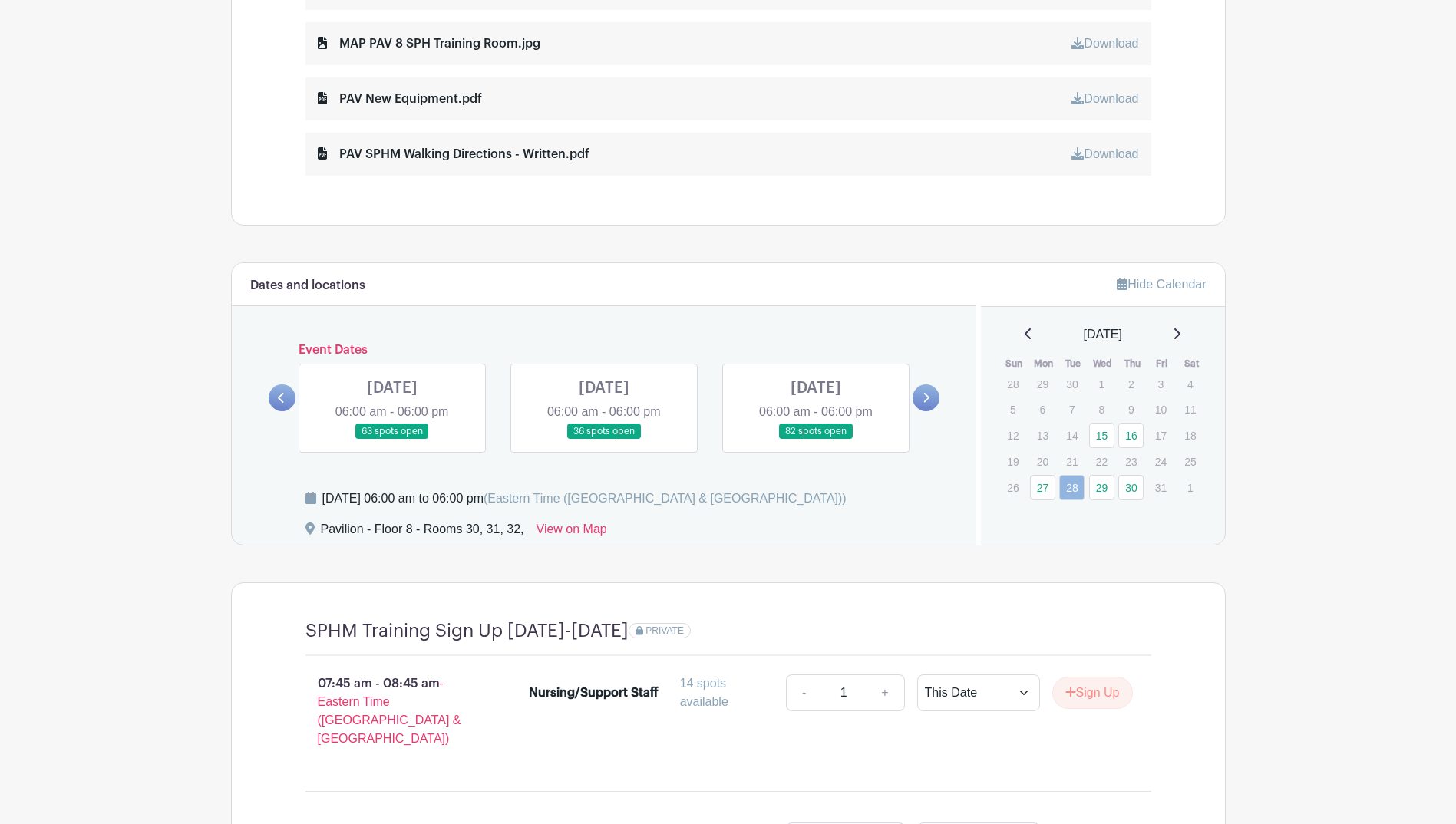
click at [816, 440] on link at bounding box center [816, 440] width 0 height 0
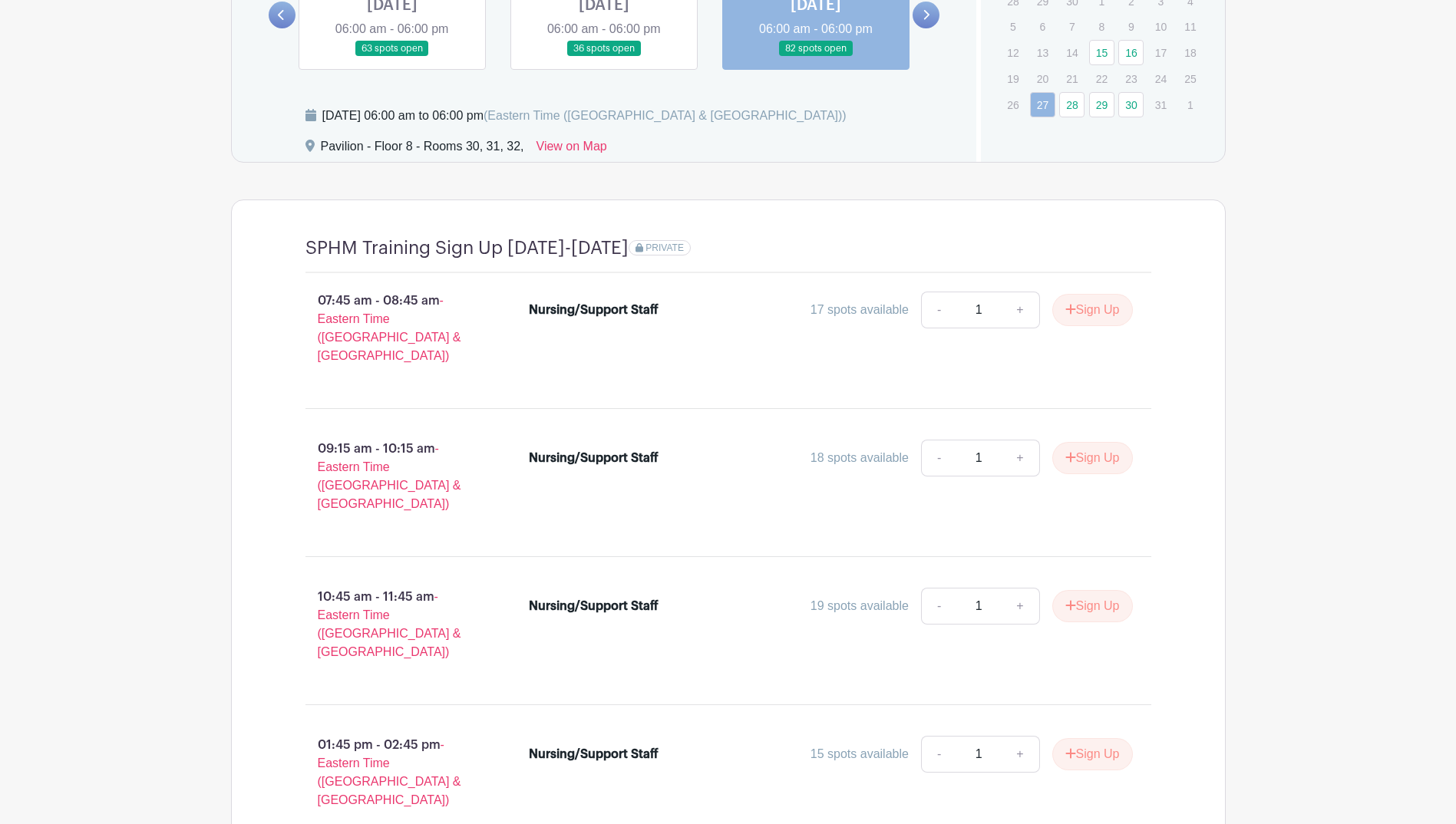
scroll to position [1006, 0]
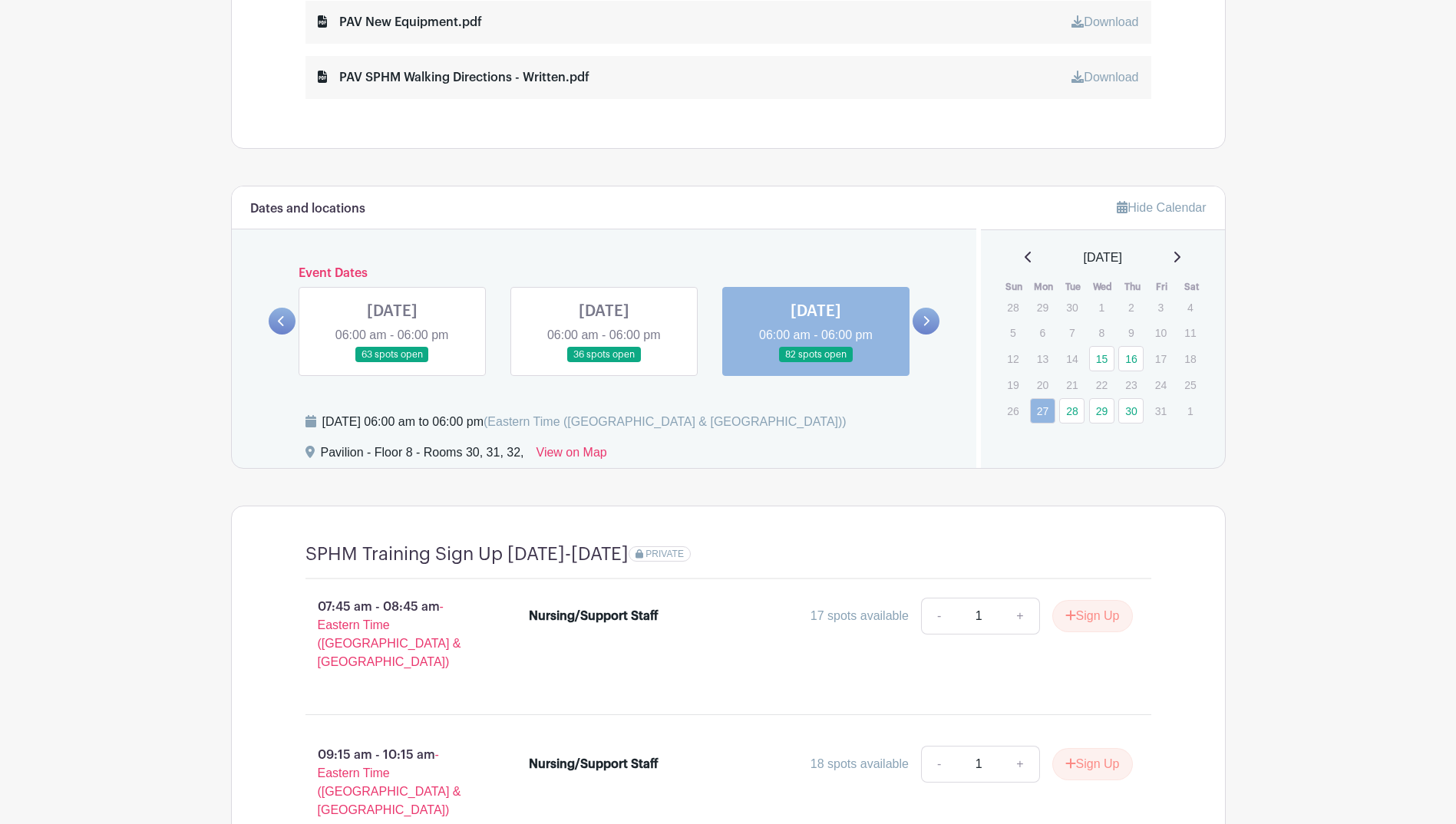
click at [277, 322] on link at bounding box center [282, 321] width 27 height 27
click at [1101, 360] on link "15" at bounding box center [1102, 359] width 26 height 26
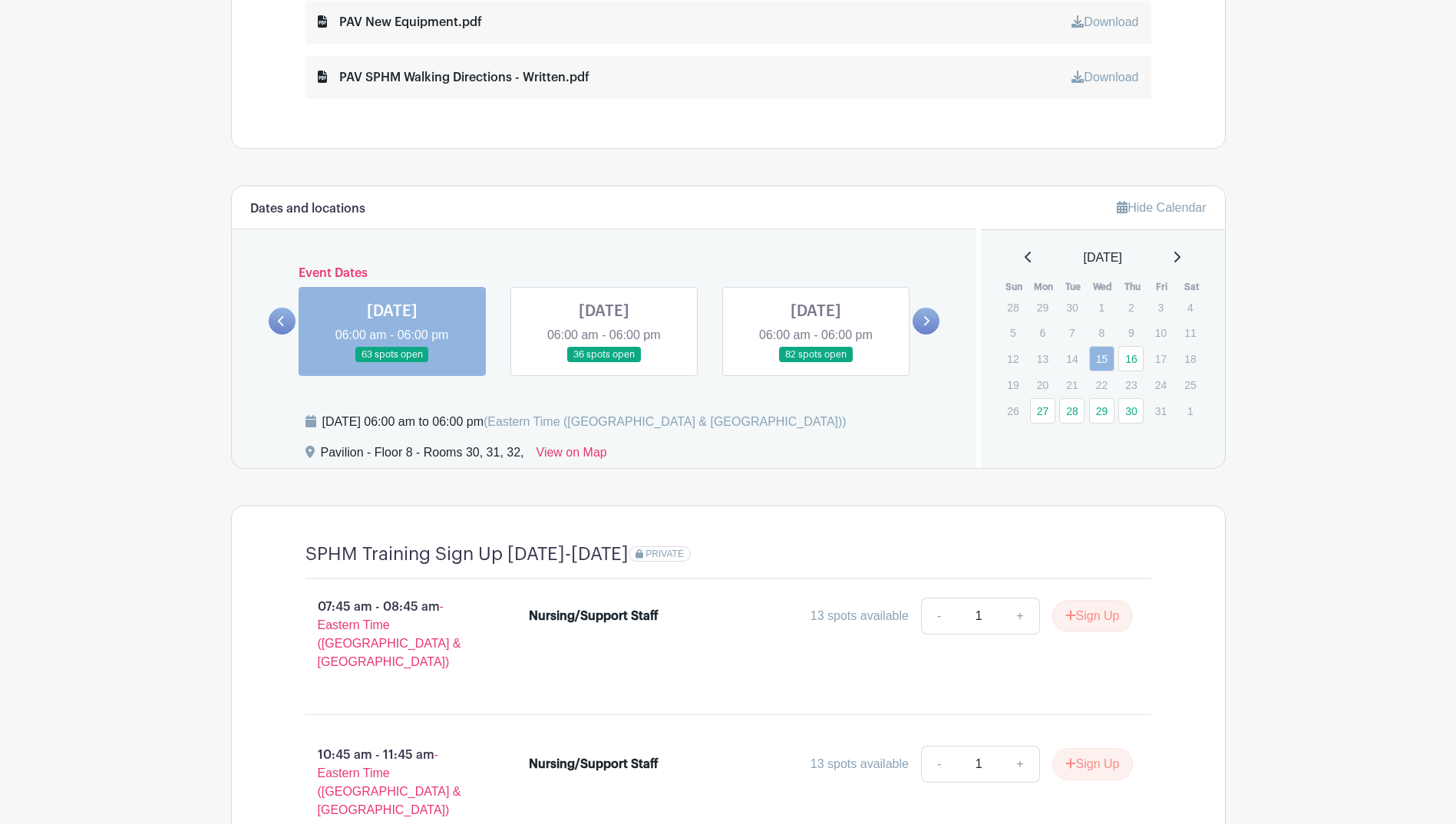
click at [278, 312] on link at bounding box center [282, 321] width 27 height 27
click at [277, 312] on link at bounding box center [282, 321] width 27 height 27
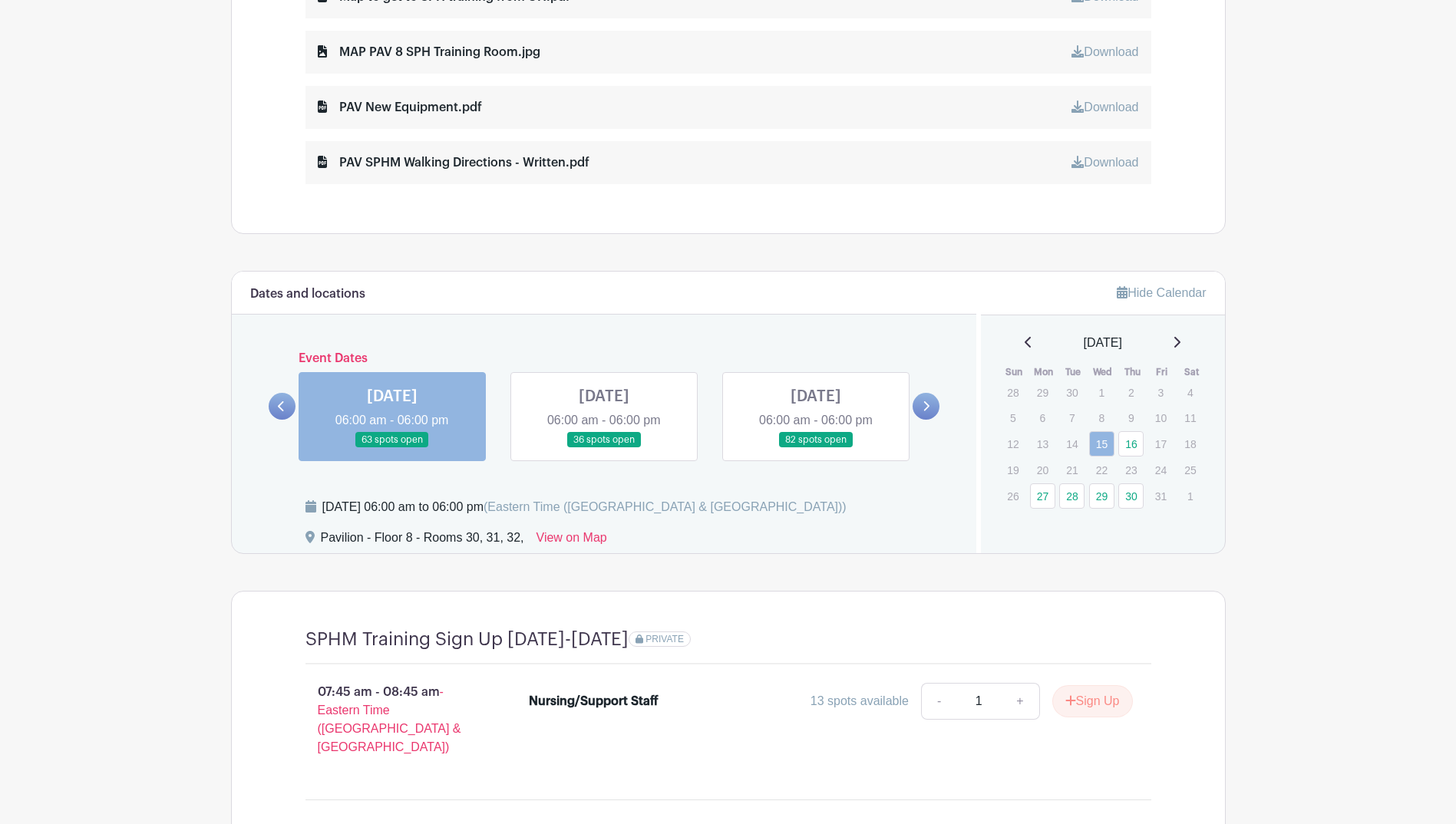
scroll to position [853, 0]
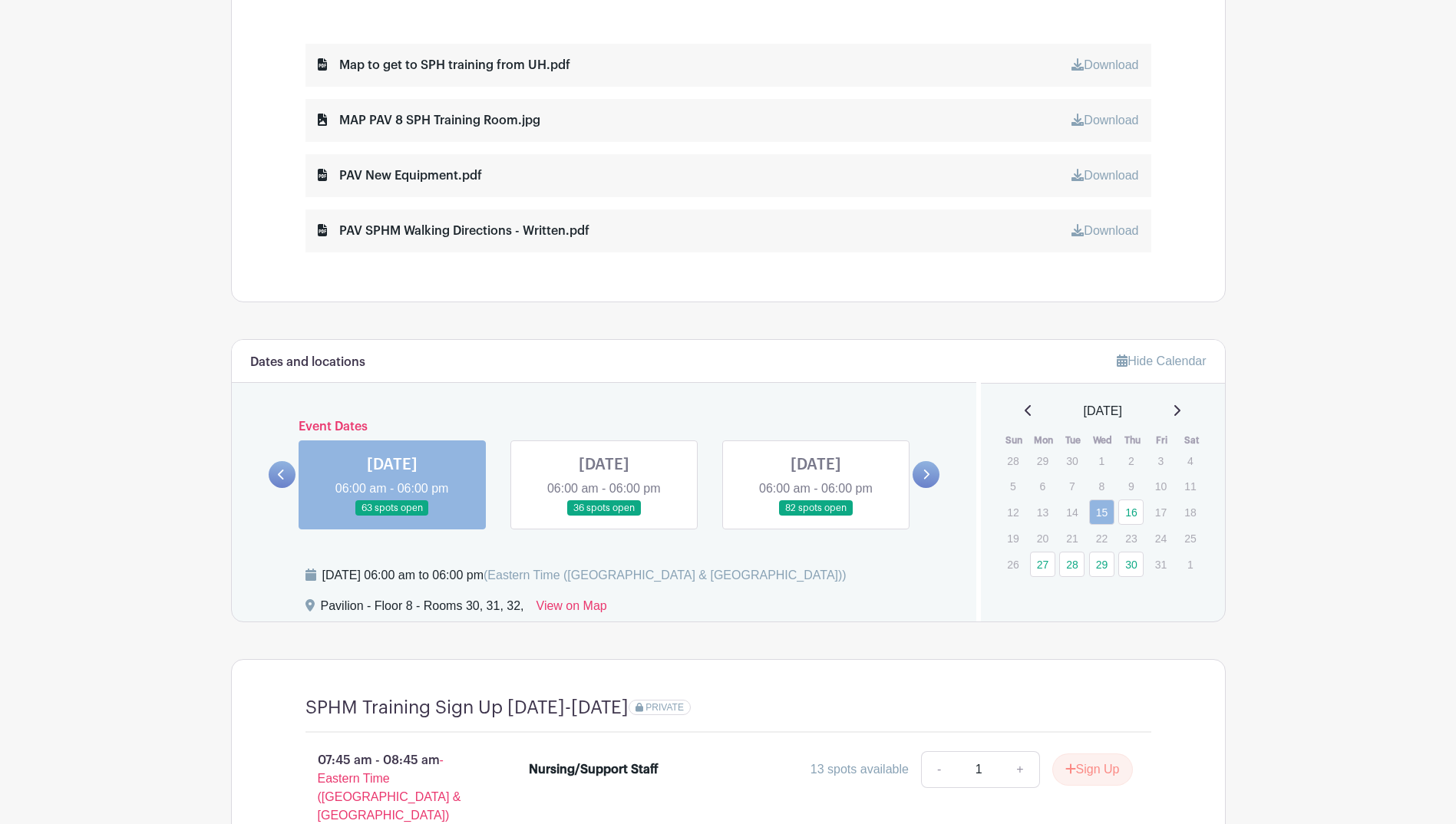
click at [281, 475] on icon at bounding box center [281, 474] width 6 height 10
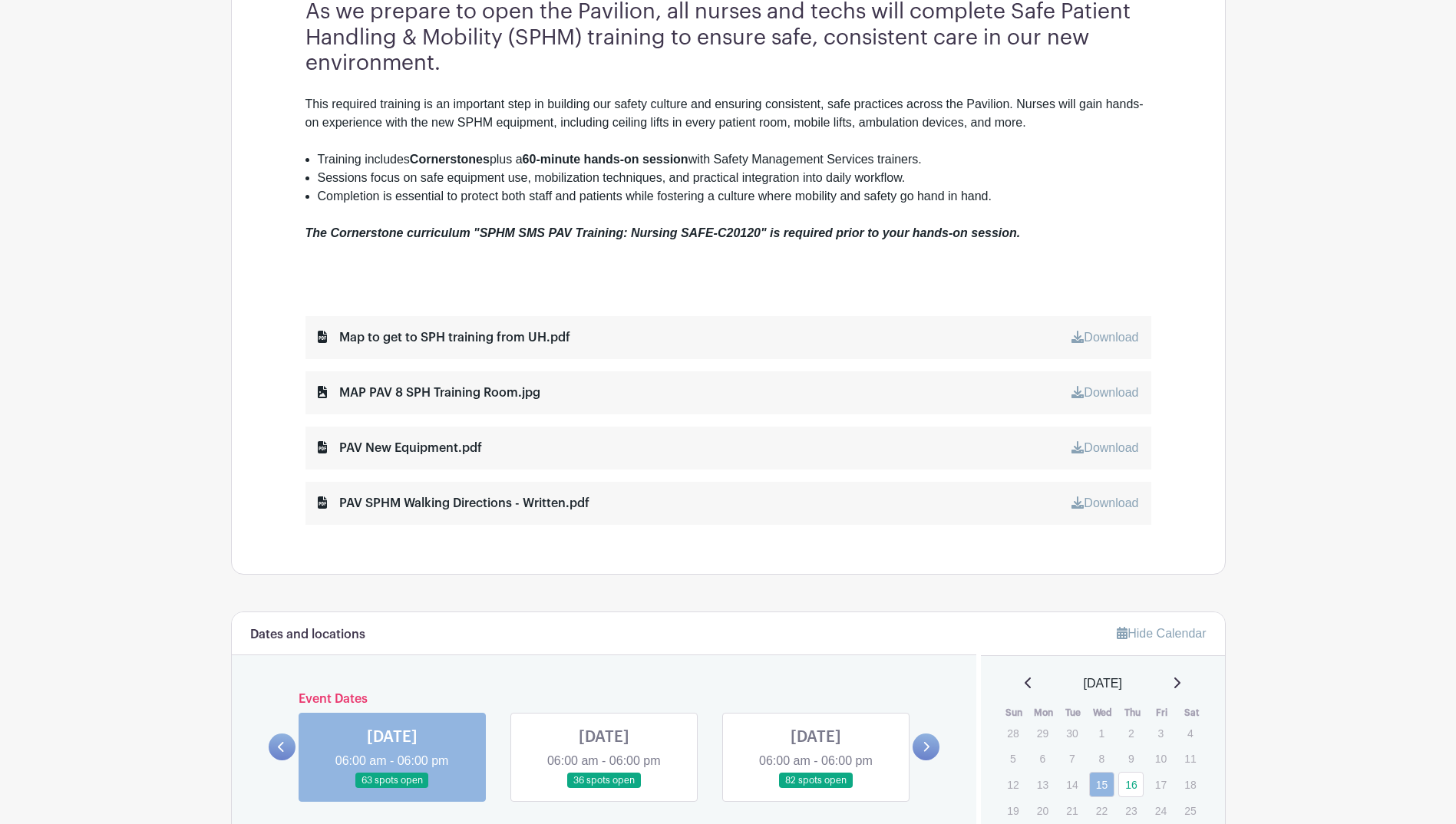
scroll to position [546, 0]
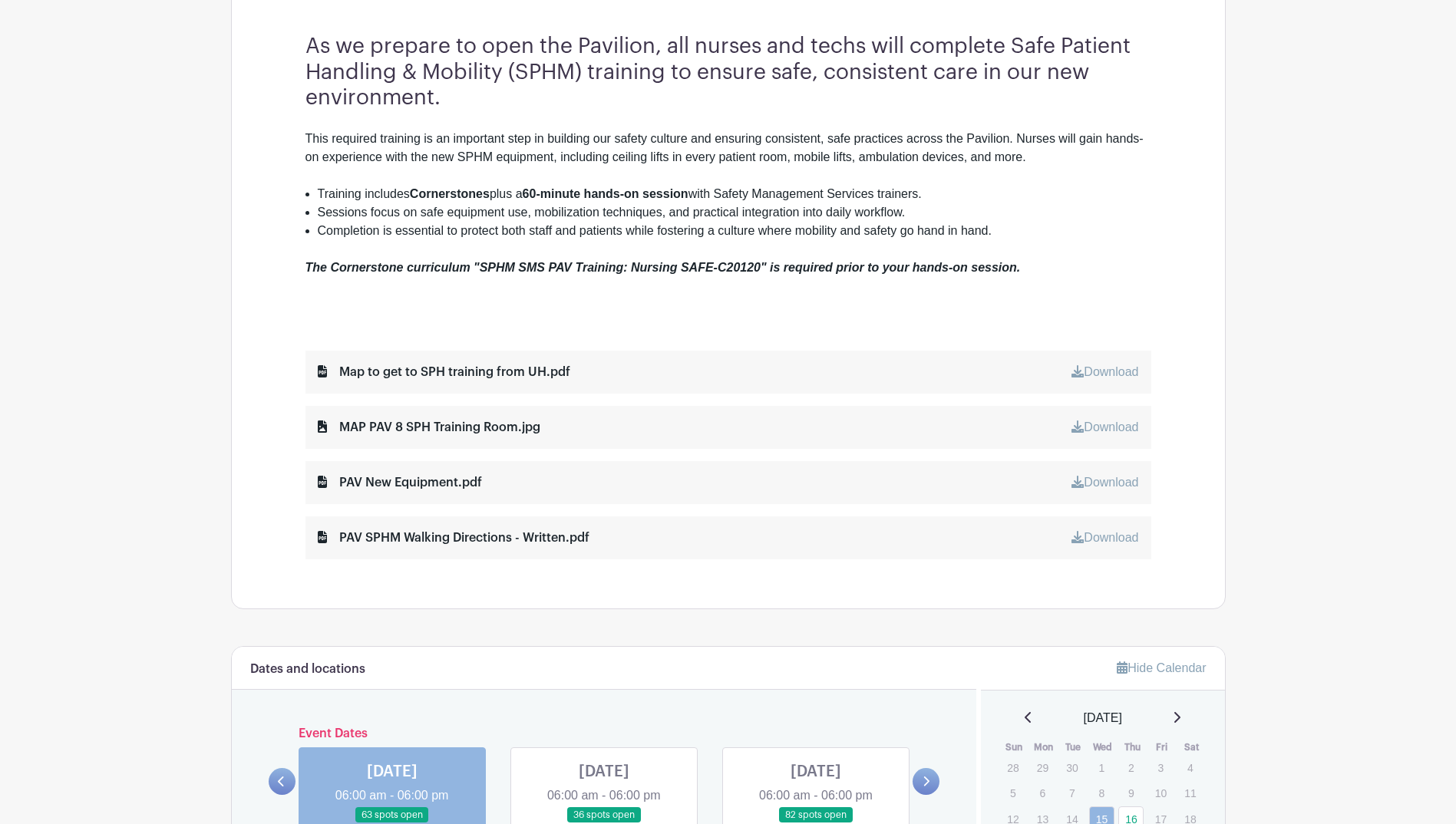
drag, startPoint x: 427, startPoint y: 495, endPoint x: 433, endPoint y: 476, distance: 19.9
click at [427, 495] on div "PAV New Equipment.pdf Download" at bounding box center [728, 483] width 846 height 43
click at [432, 483] on div "PAV New Equipment.pdf" at bounding box center [400, 482] width 164 height 18
click at [337, 487] on div "PAV New Equipment.pdf" at bounding box center [400, 482] width 164 height 18
click at [1103, 479] on link "Download" at bounding box center [1105, 482] width 67 height 13
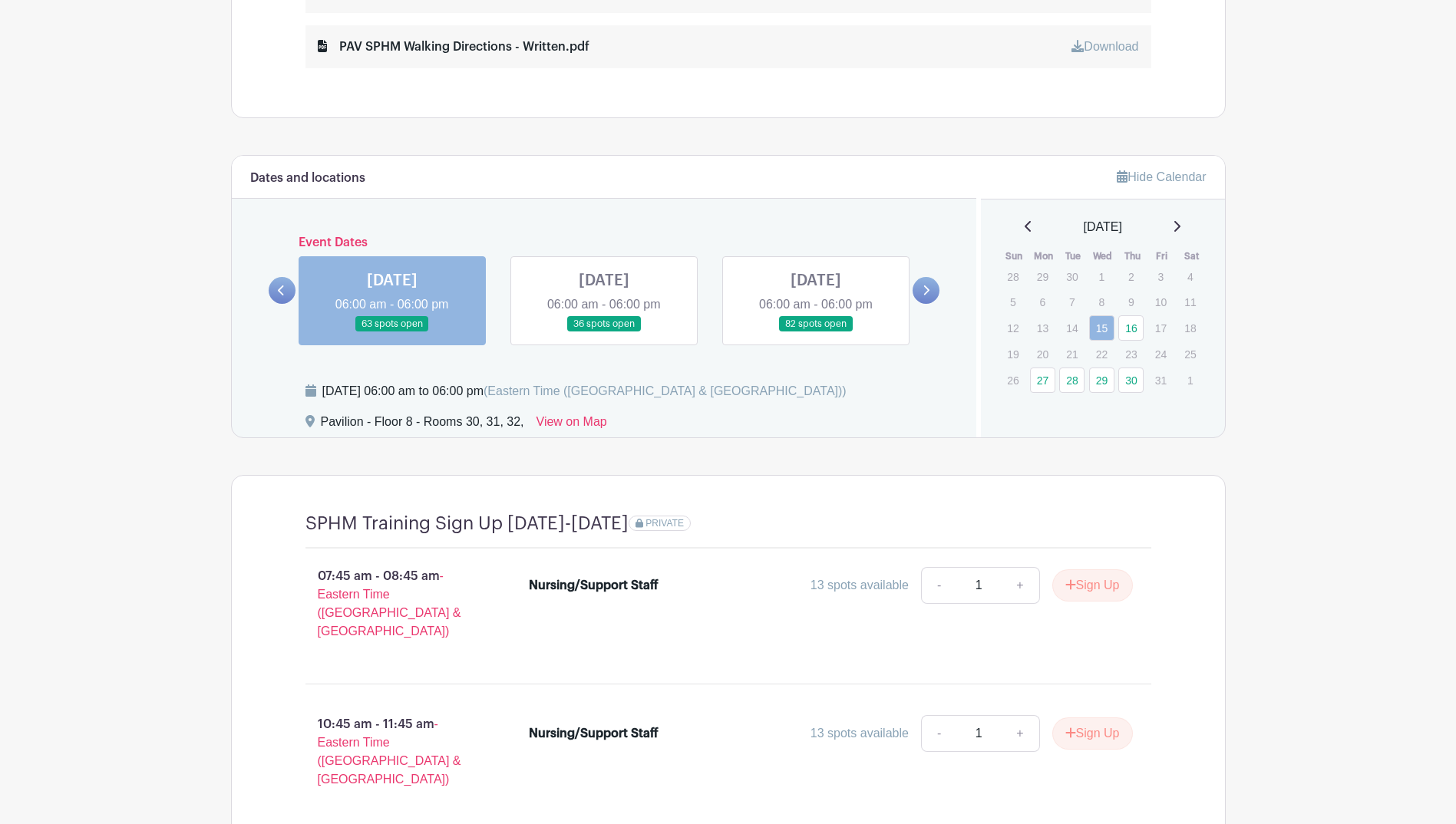
scroll to position [1030, 0]
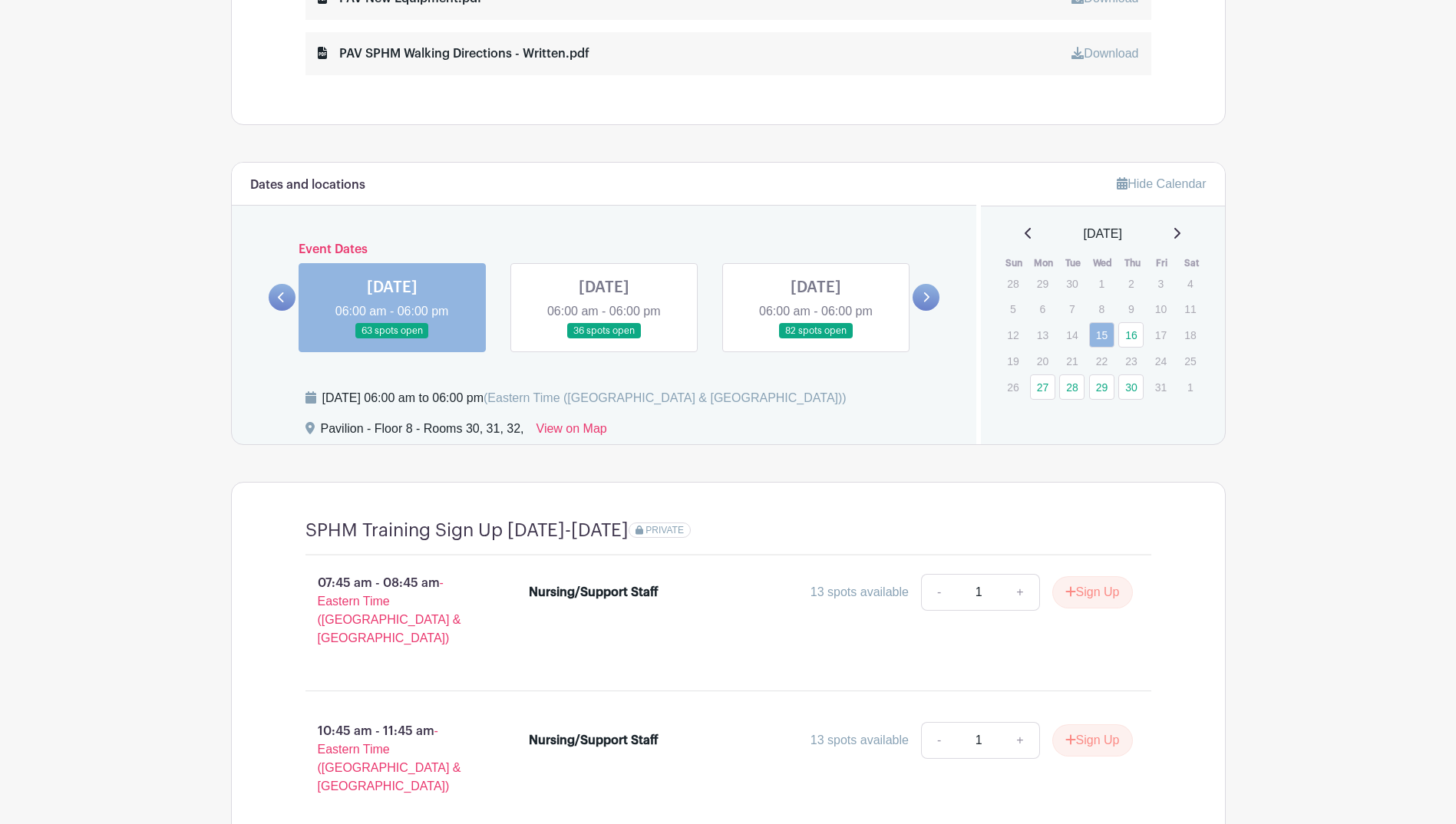
click at [926, 292] on icon at bounding box center [926, 297] width 7 height 11
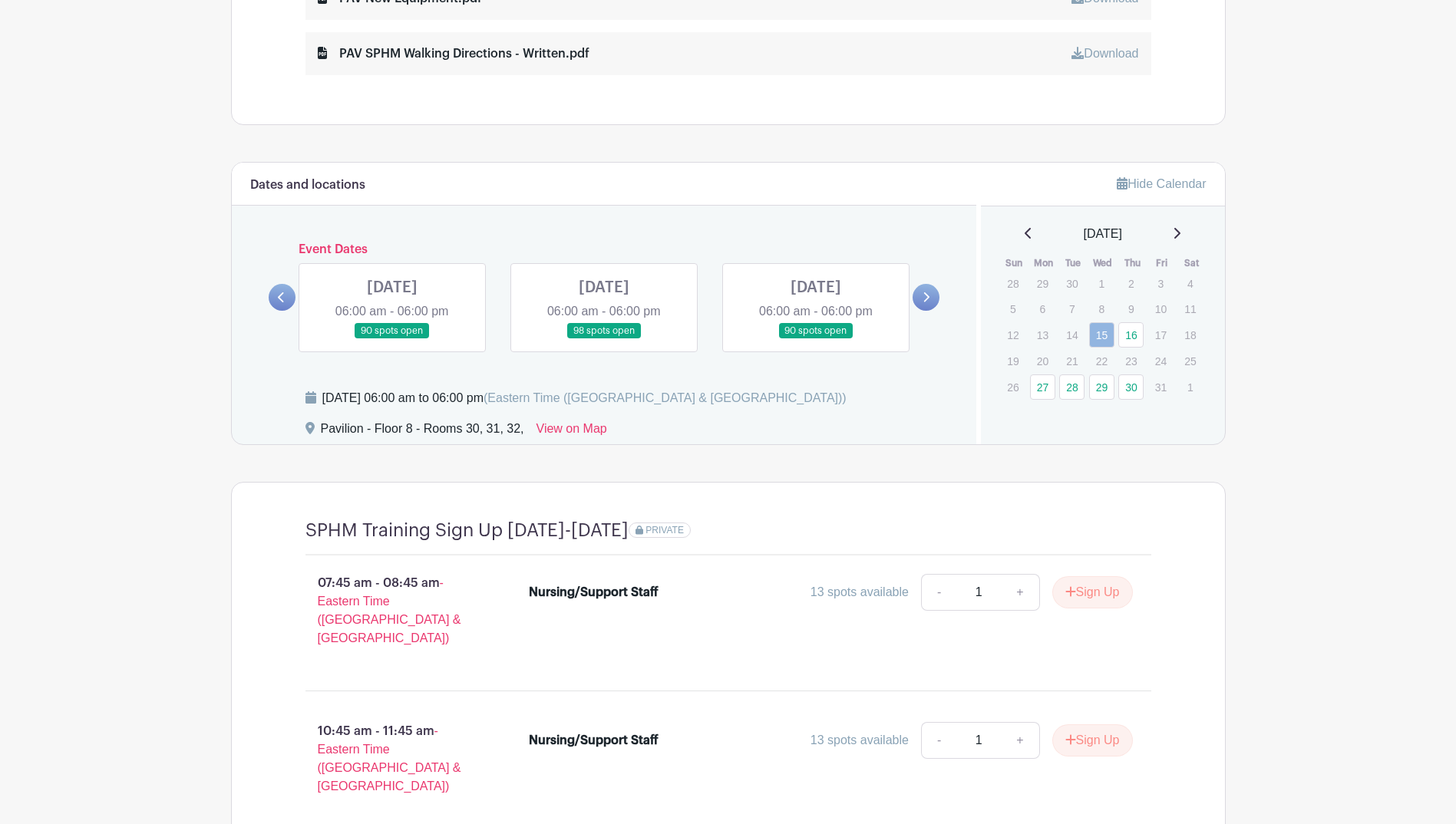
click at [283, 292] on icon at bounding box center [281, 297] width 7 height 11
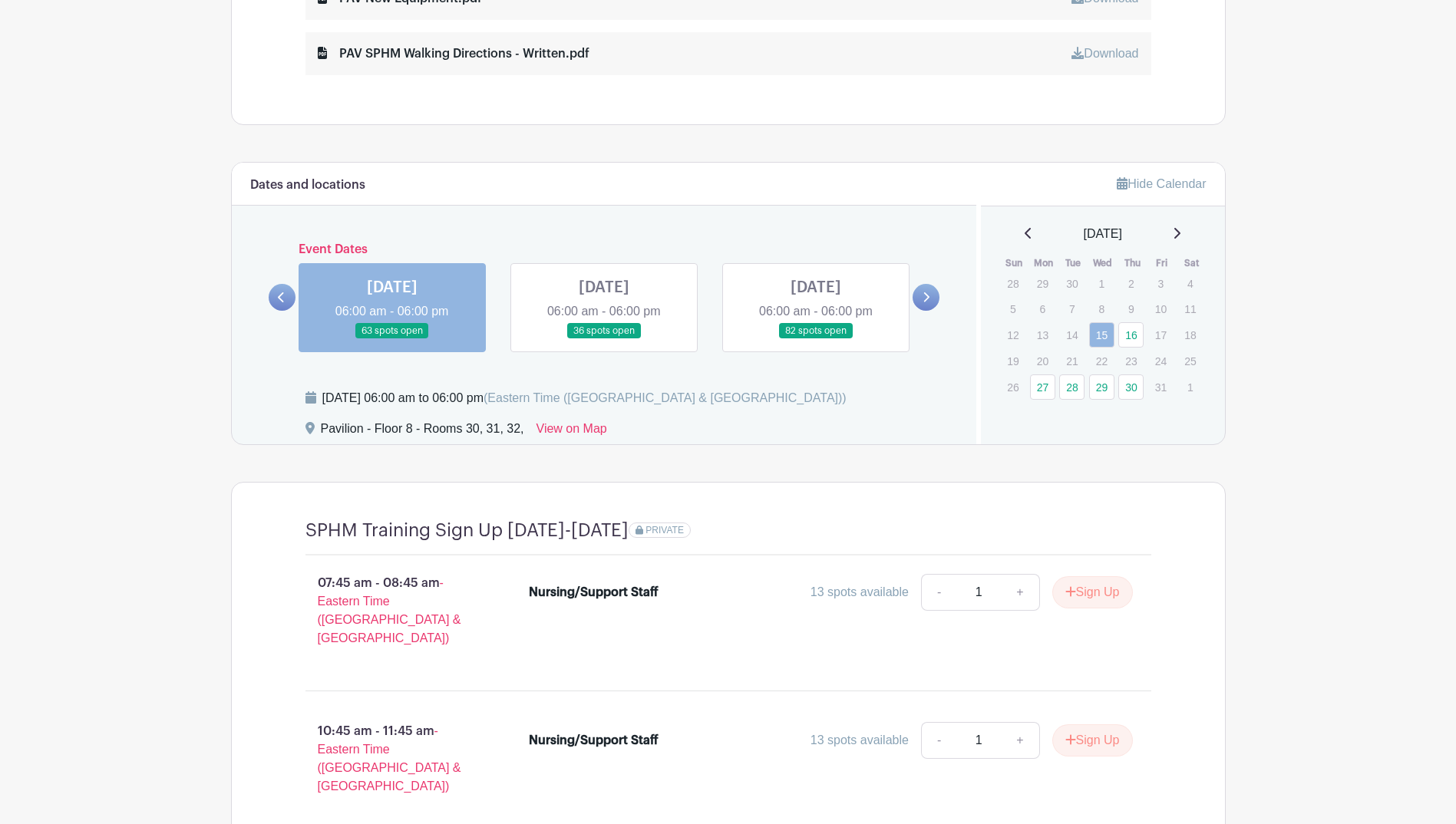
click at [816, 339] on link at bounding box center [816, 339] width 0 height 0
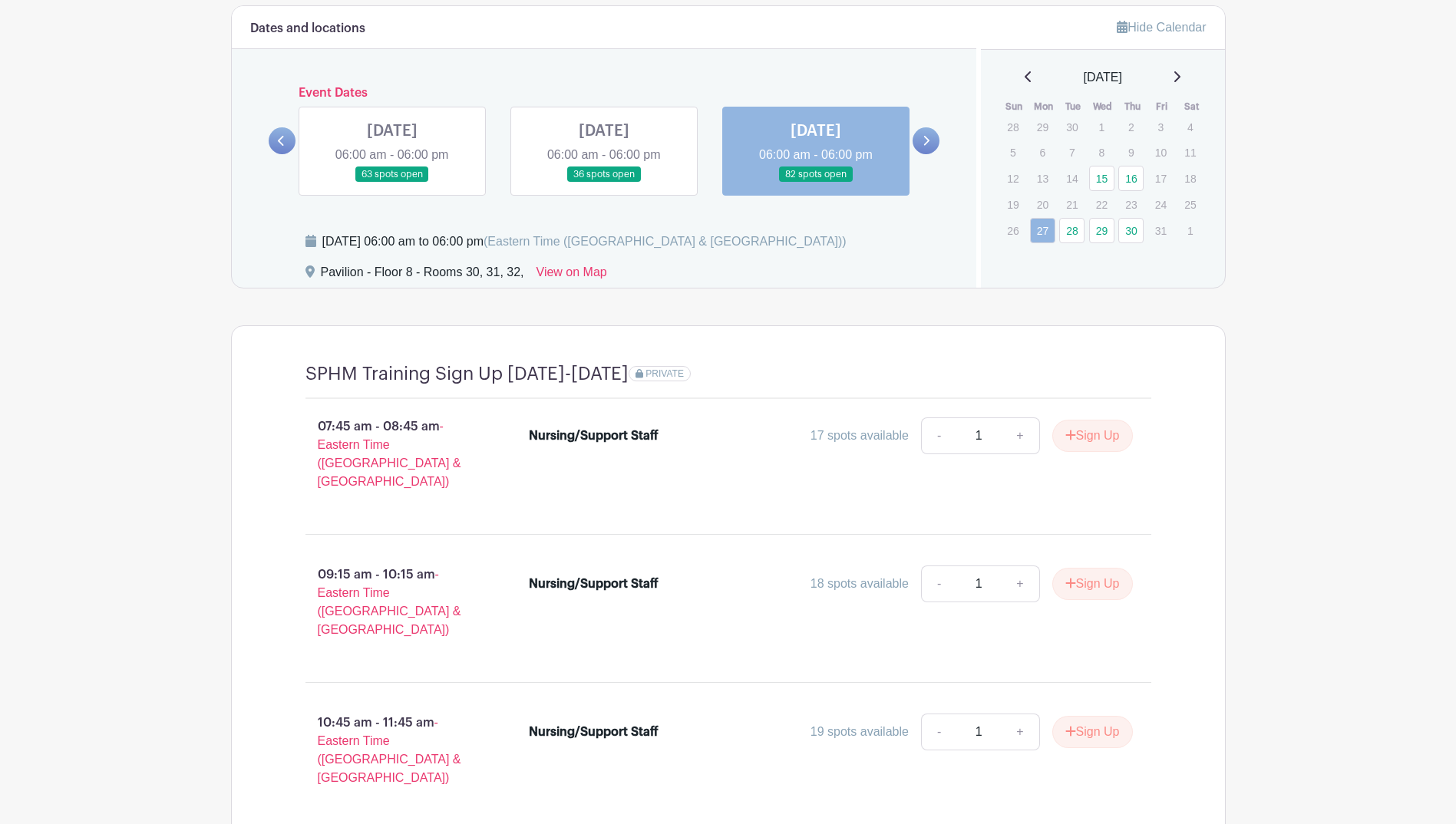
scroll to position [1159, 0]
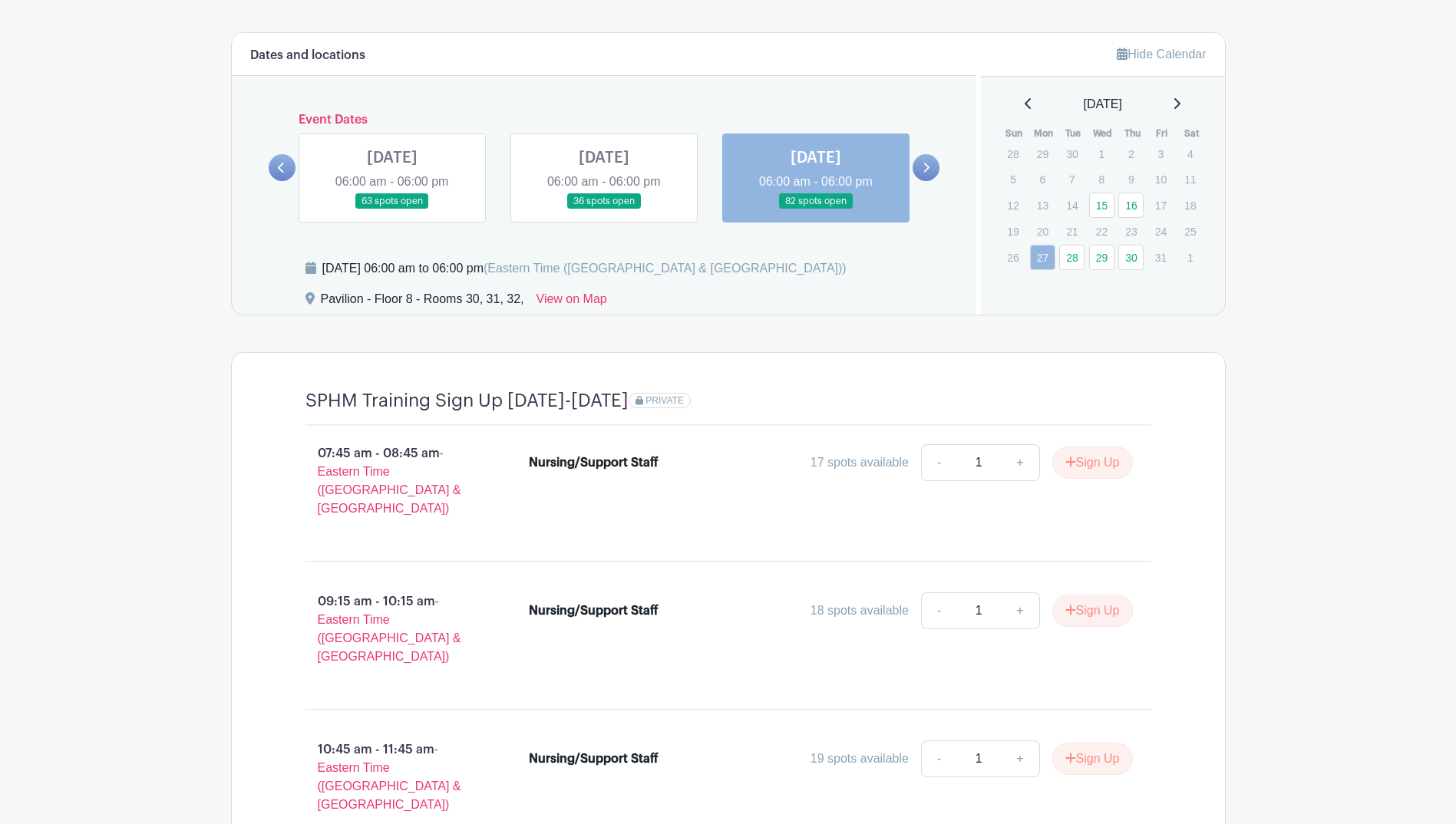
click at [920, 161] on link at bounding box center [926, 168] width 27 height 27
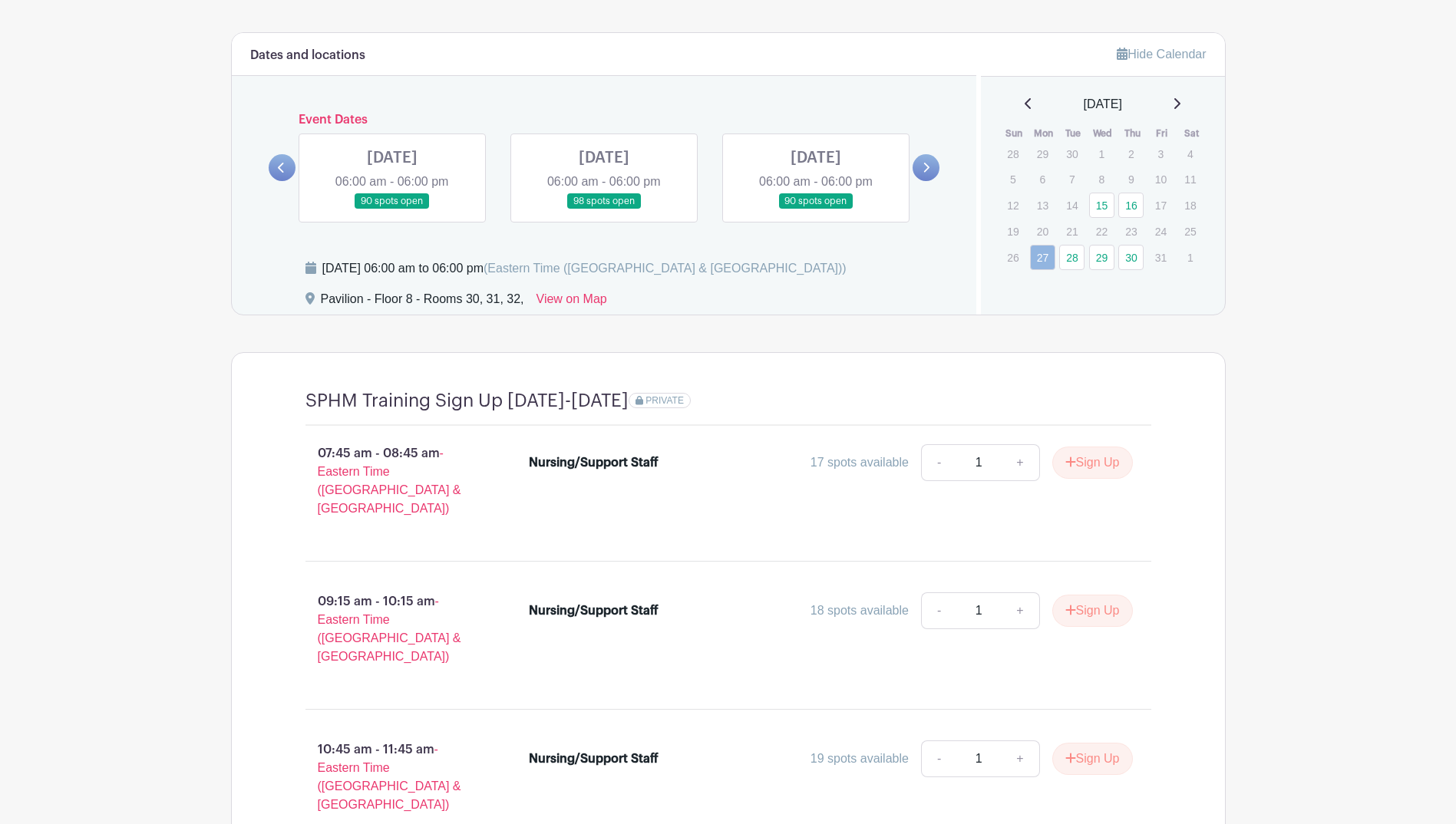
click at [392, 210] on link at bounding box center [392, 210] width 0 height 0
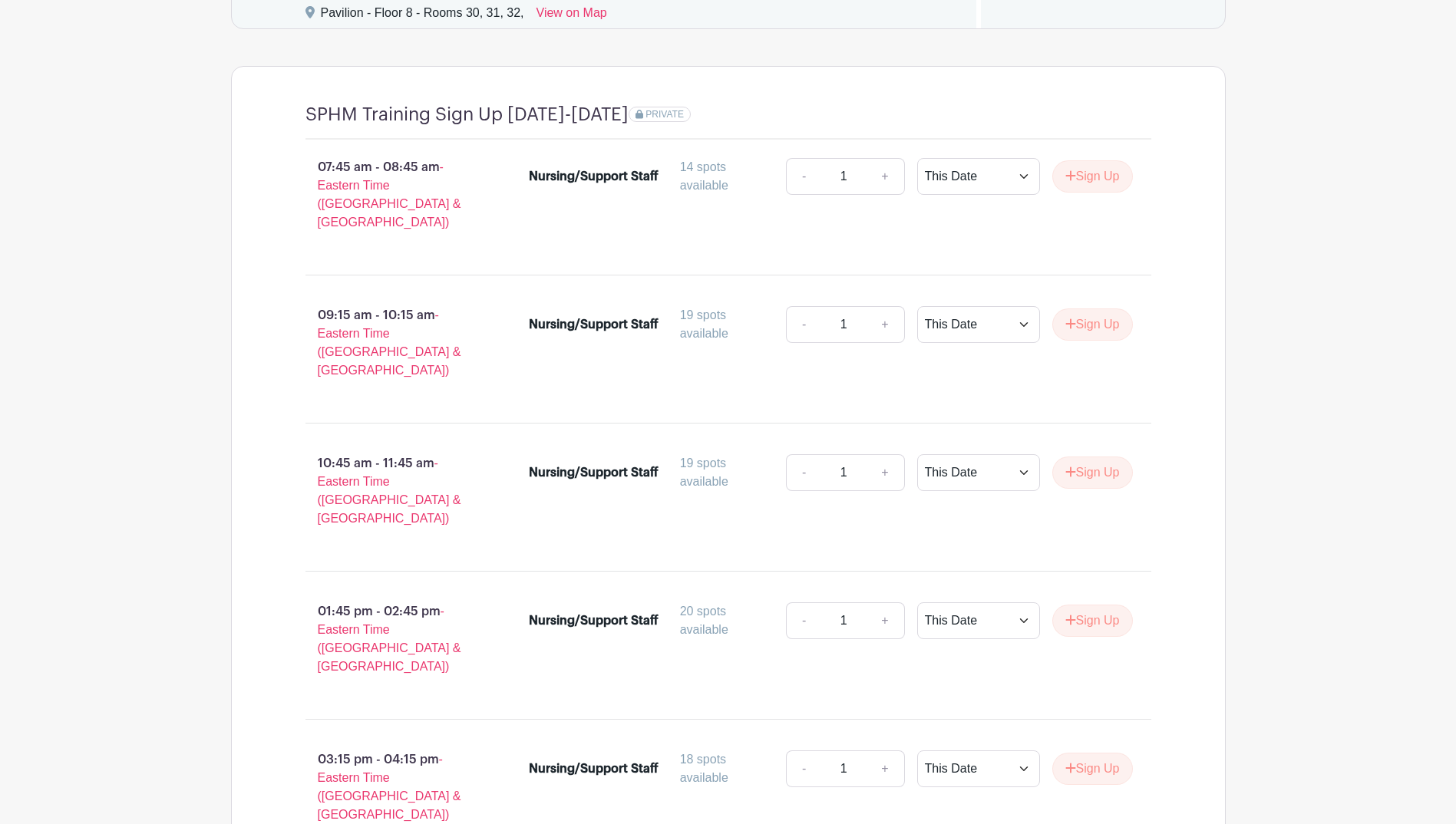
scroll to position [1237, 0]
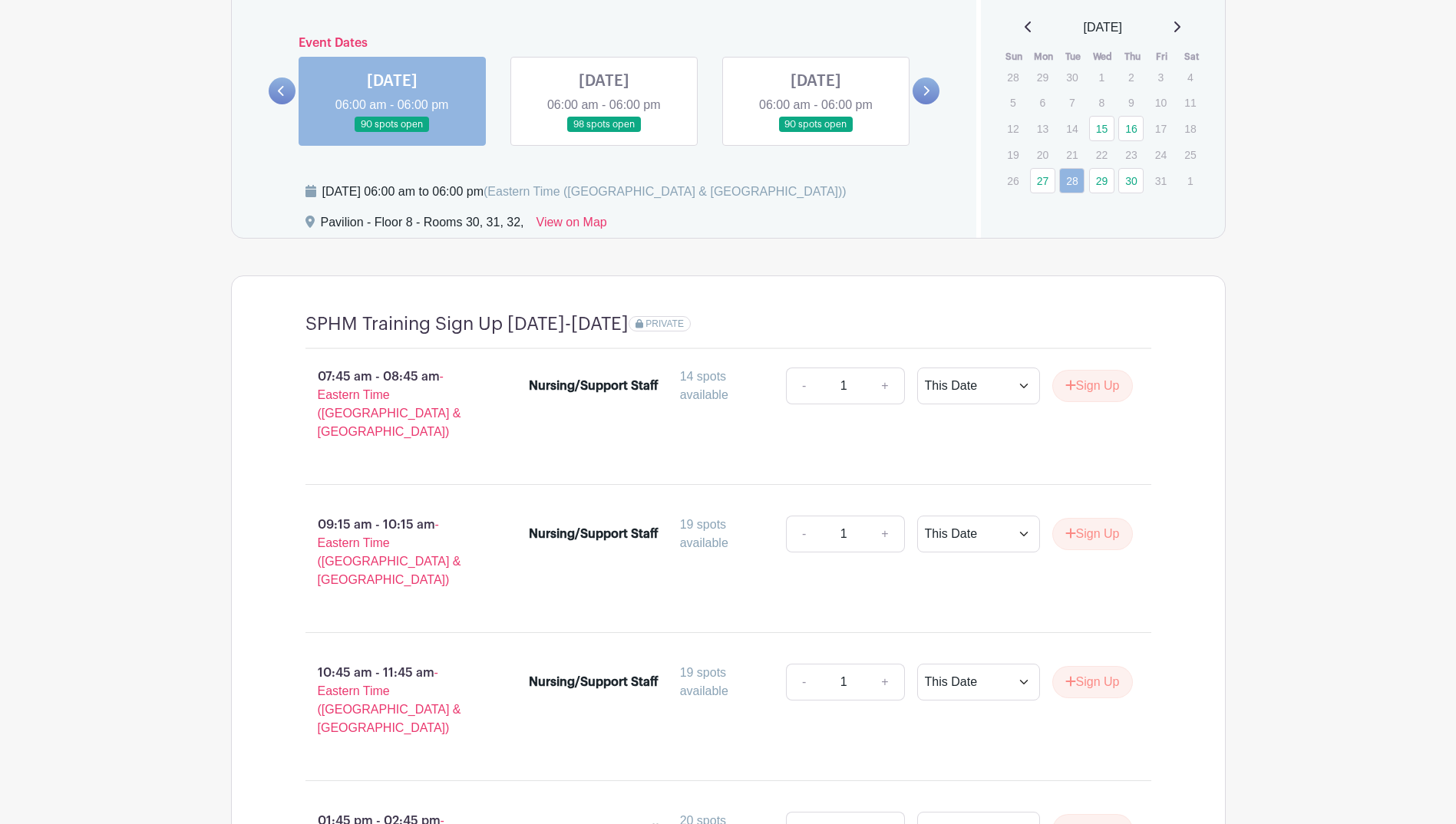
click at [604, 133] on link at bounding box center [604, 133] width 0 height 0
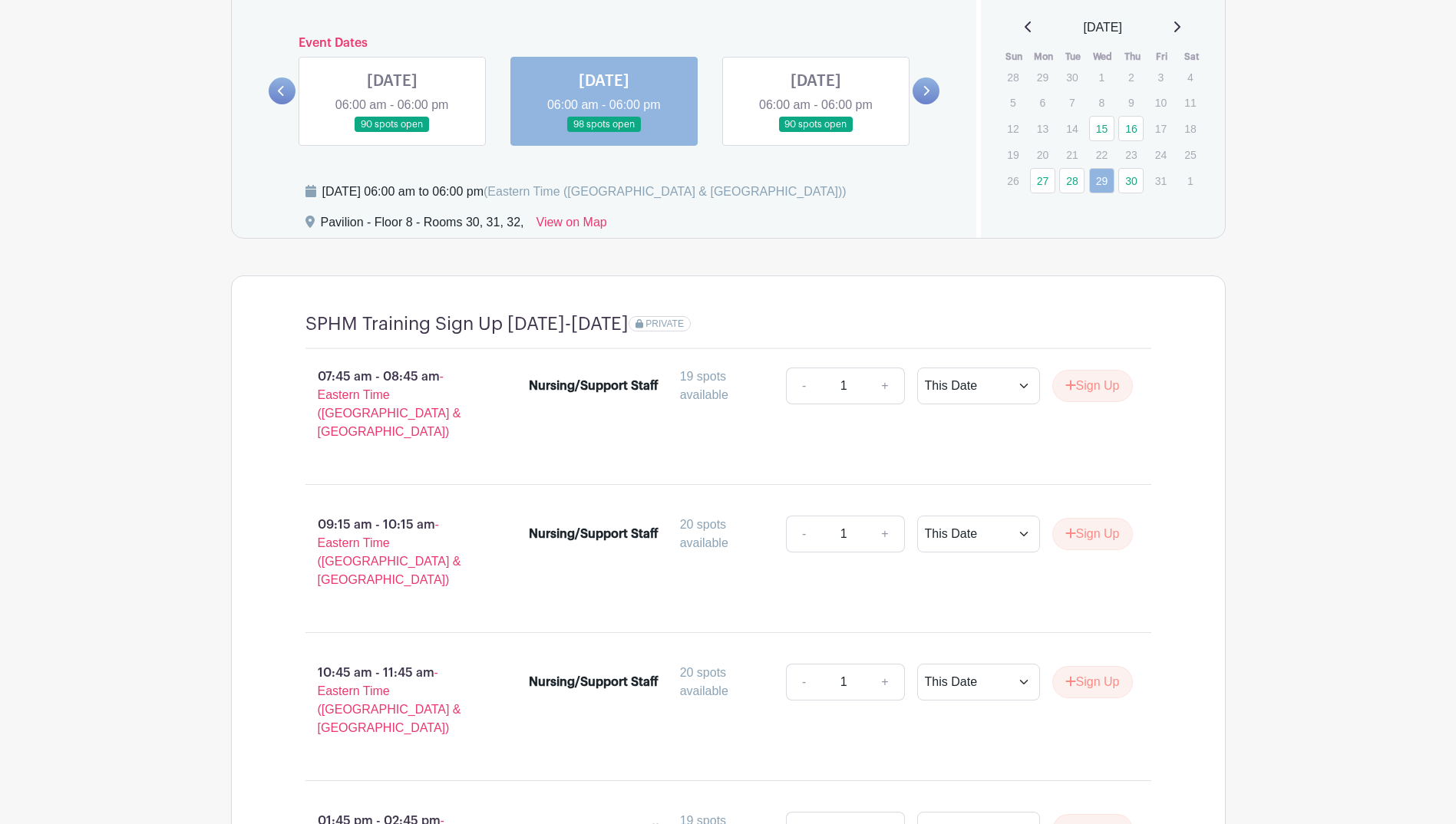
click at [816, 133] on link at bounding box center [816, 133] width 0 height 0
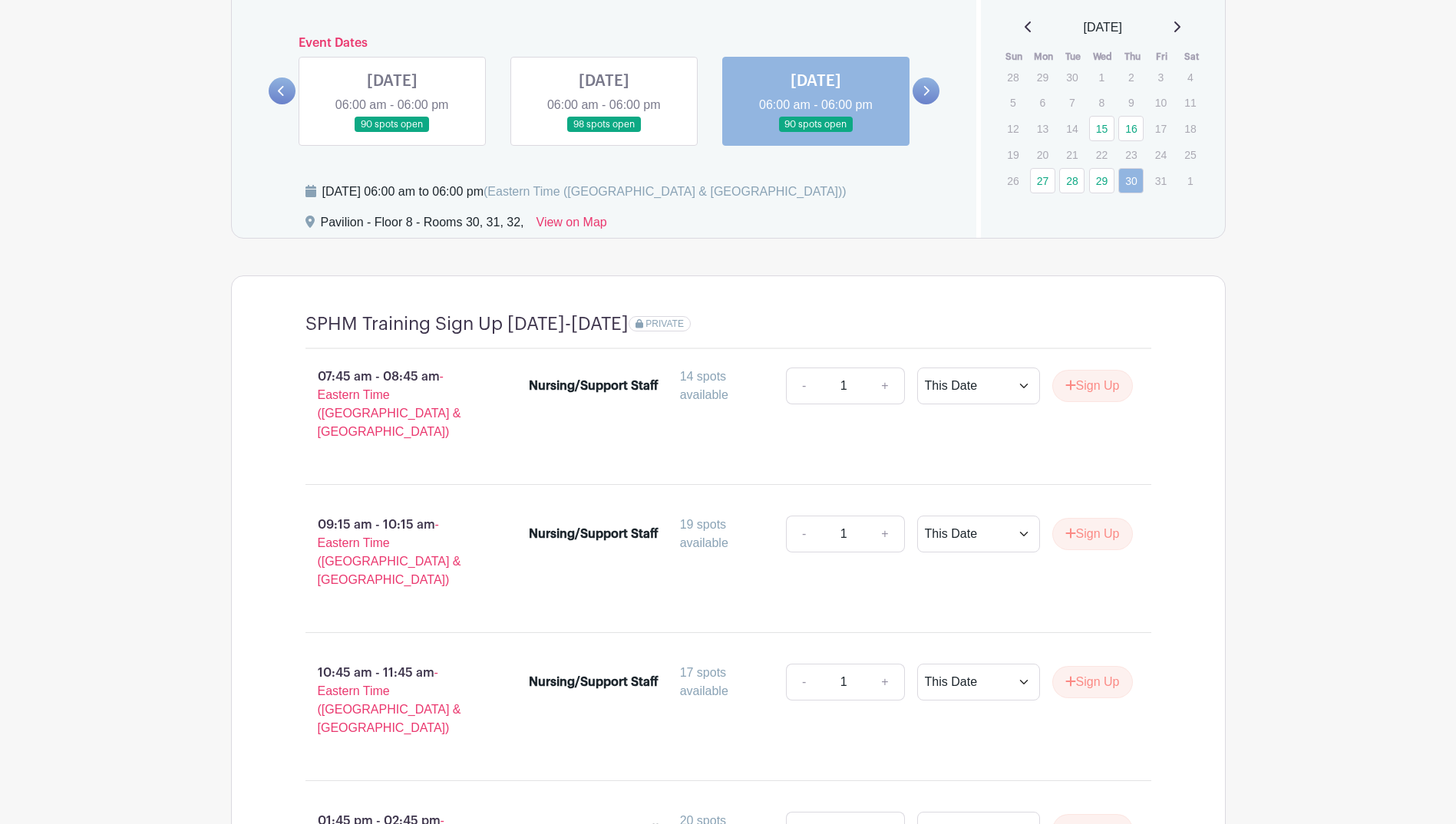
click at [921, 88] on link at bounding box center [926, 91] width 27 height 27
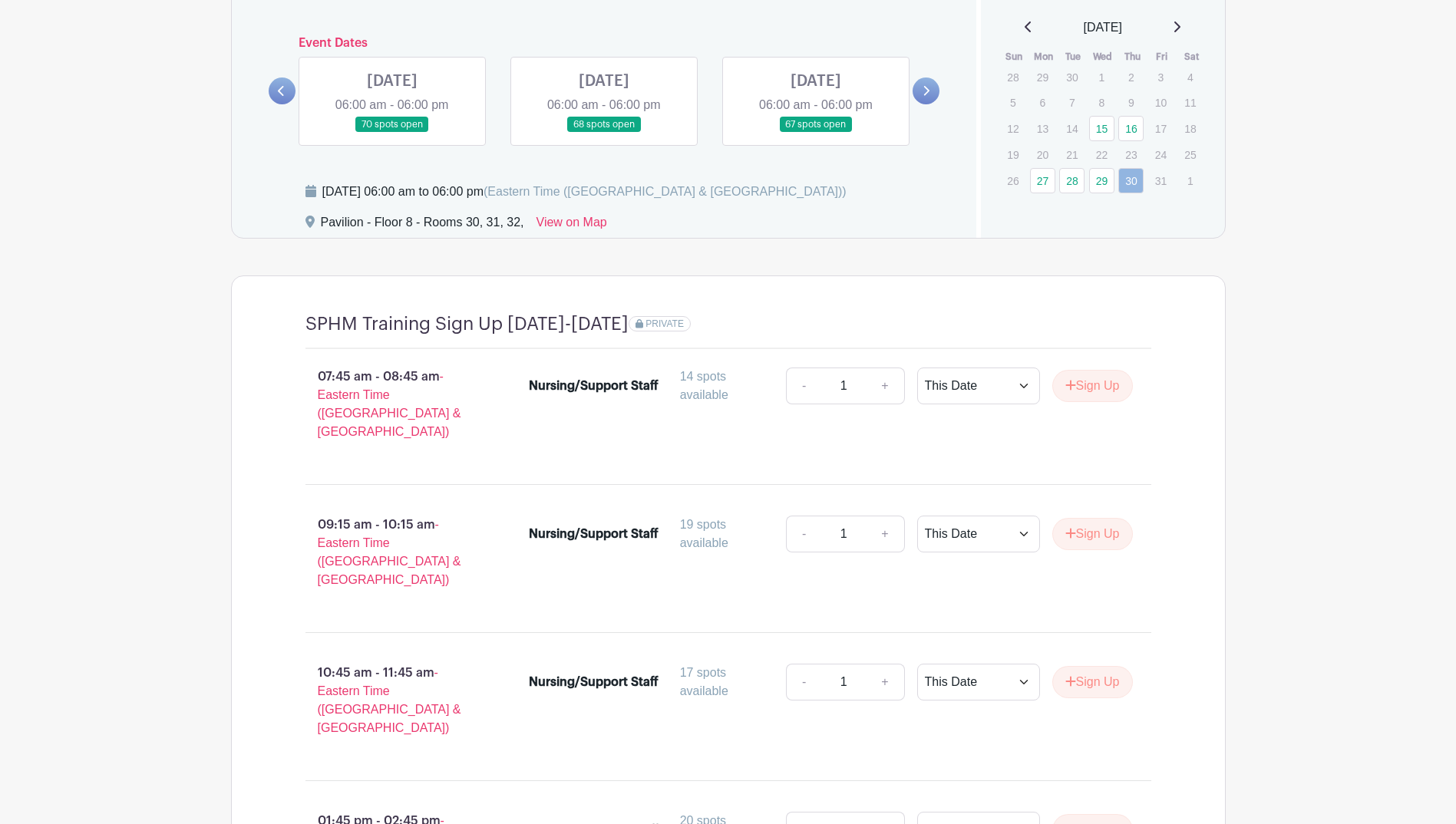
click at [392, 133] on link at bounding box center [392, 133] width 0 height 0
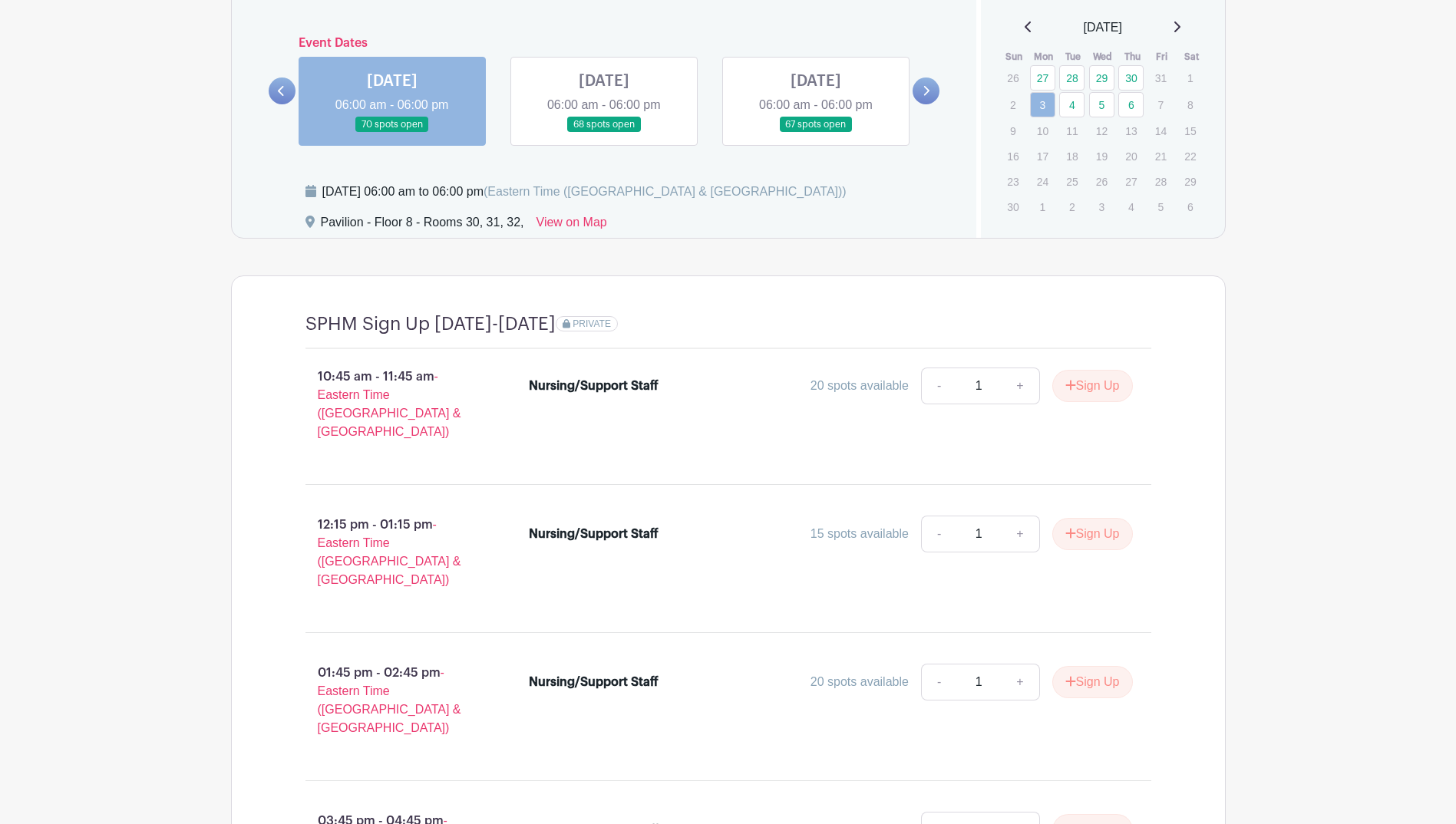
click at [604, 133] on link at bounding box center [604, 133] width 0 height 0
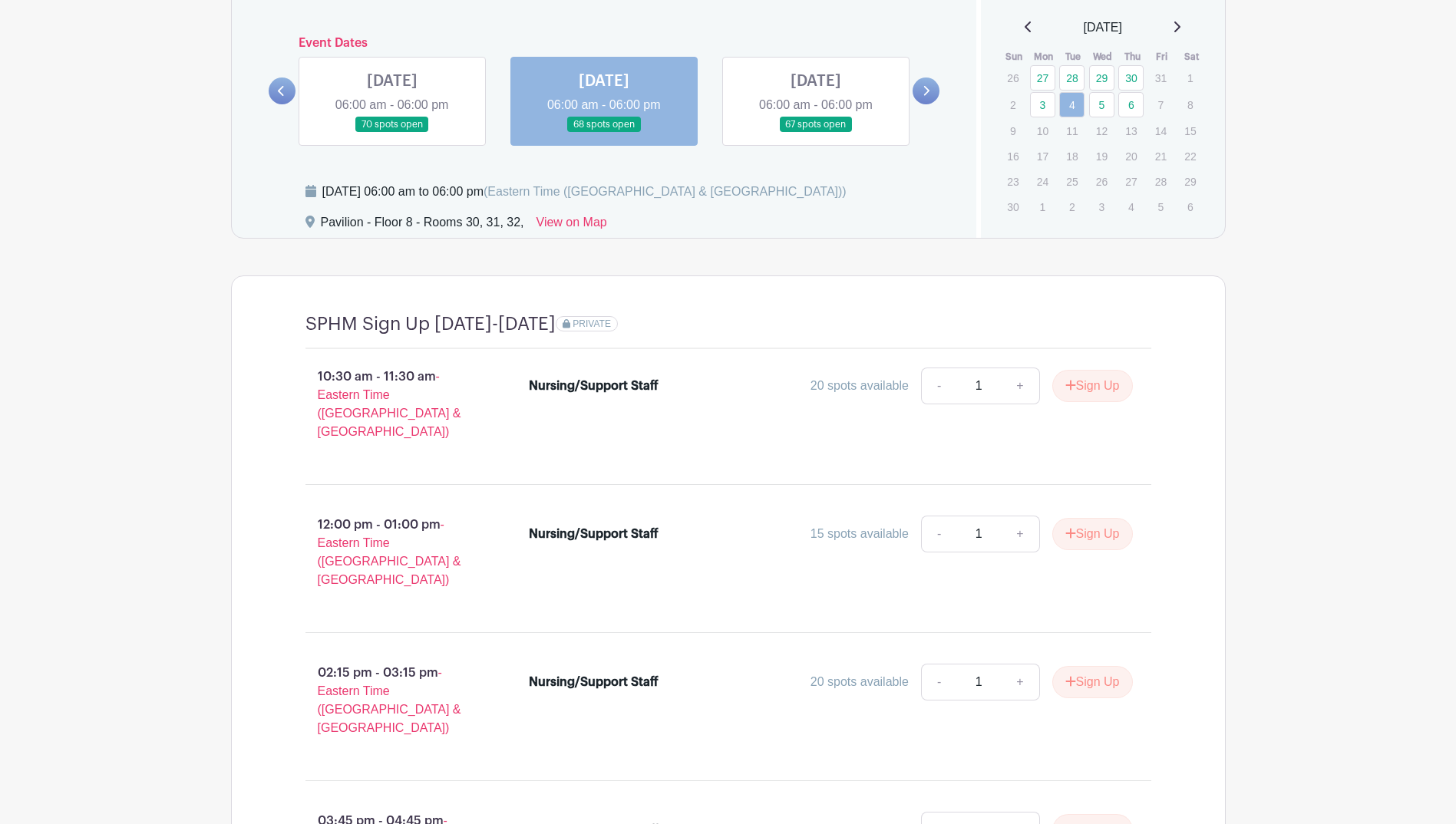
click at [392, 133] on link at bounding box center [392, 133] width 0 height 0
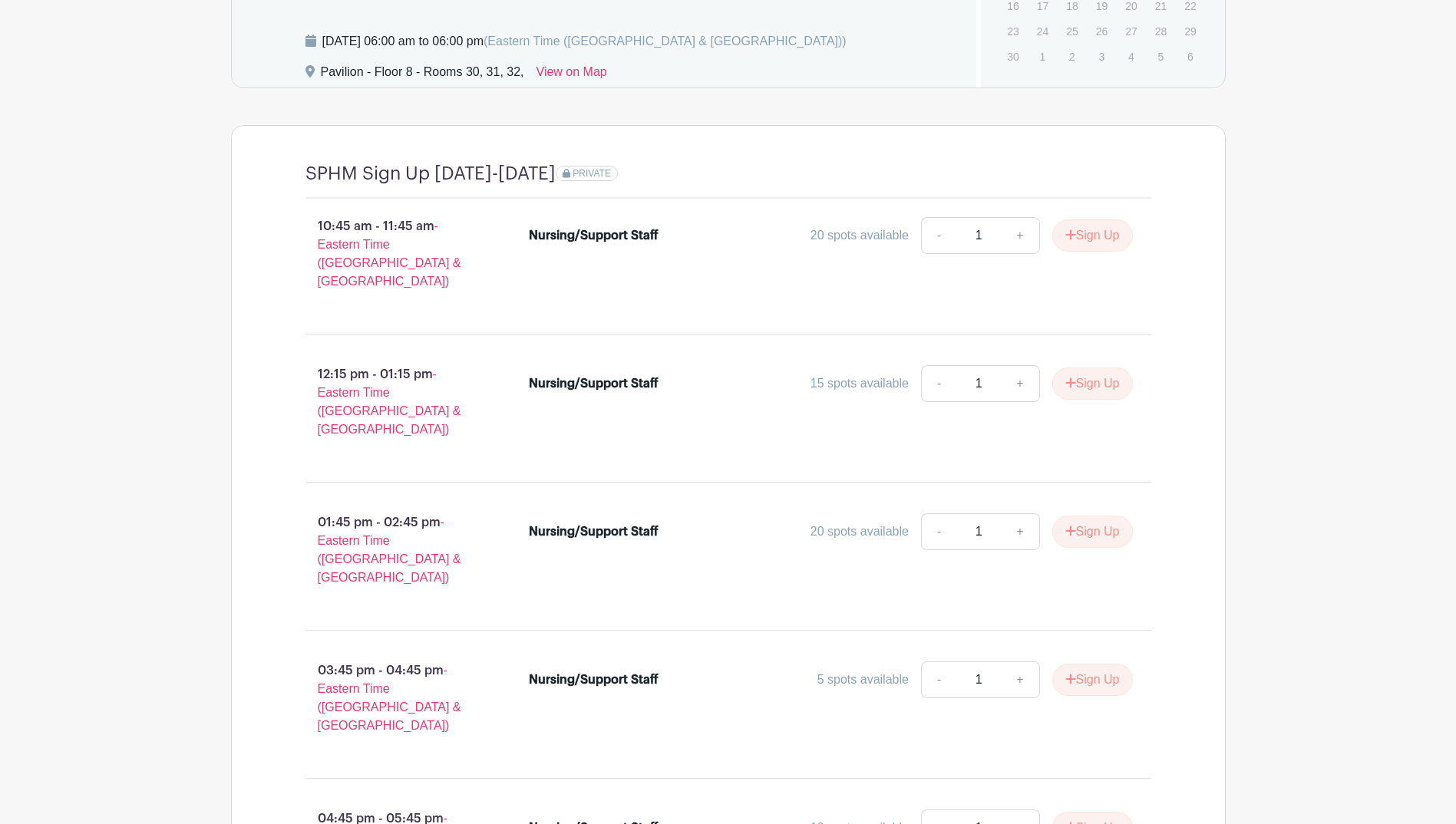
scroll to position [1237, 0]
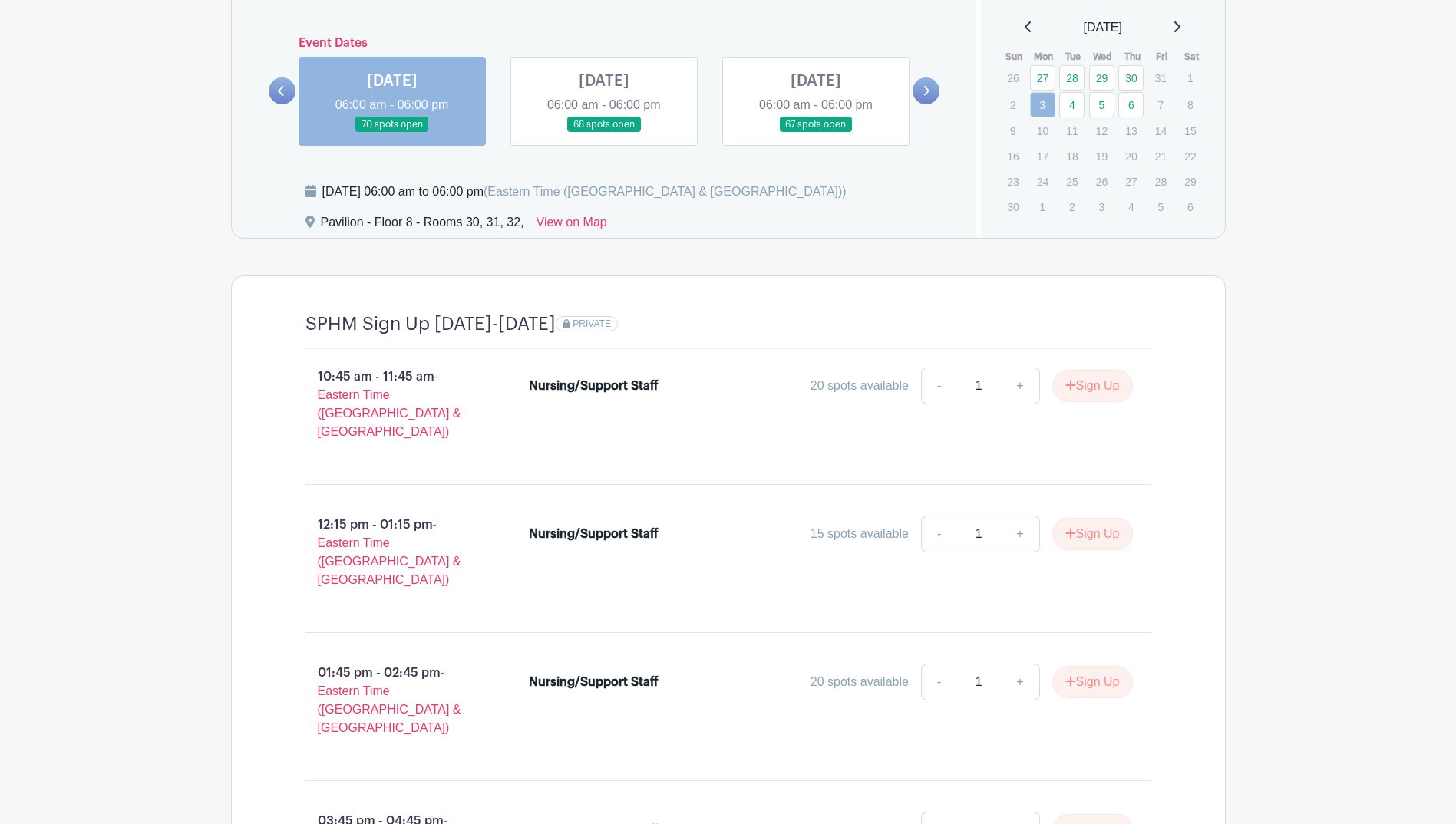
click at [604, 133] on link at bounding box center [604, 133] width 0 height 0
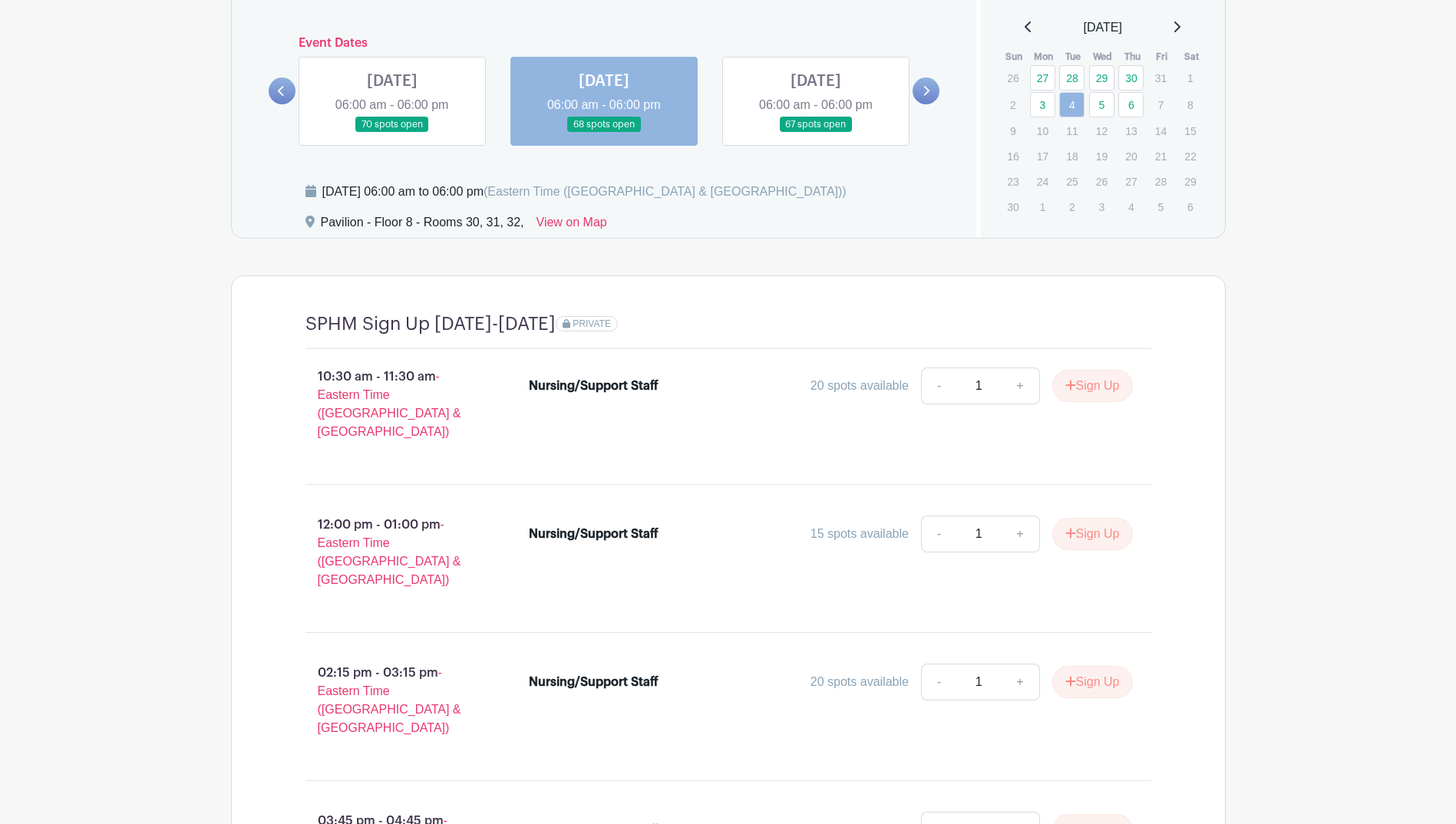
click at [816, 133] on link at bounding box center [816, 133] width 0 height 0
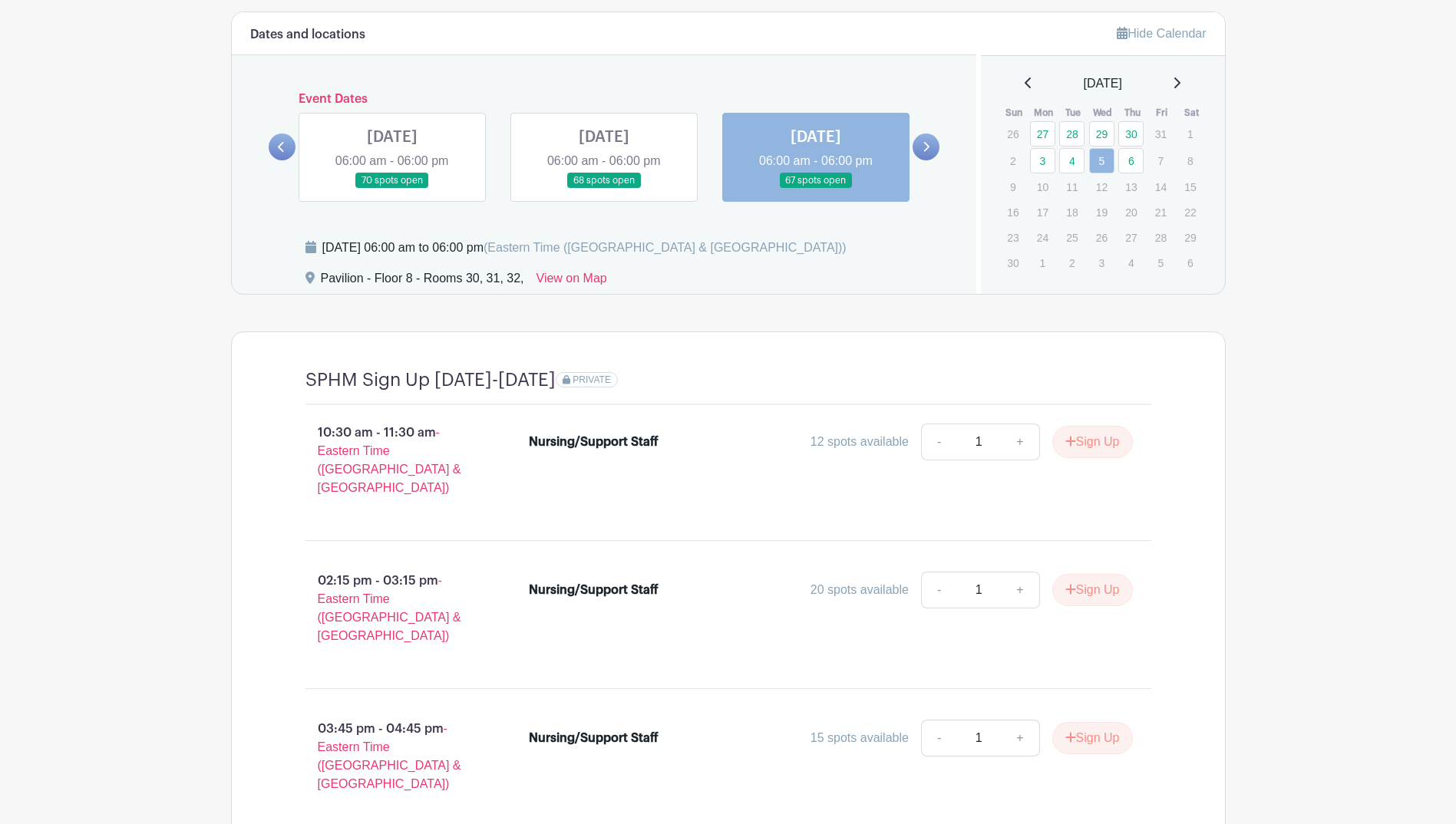
scroll to position [1006, 0]
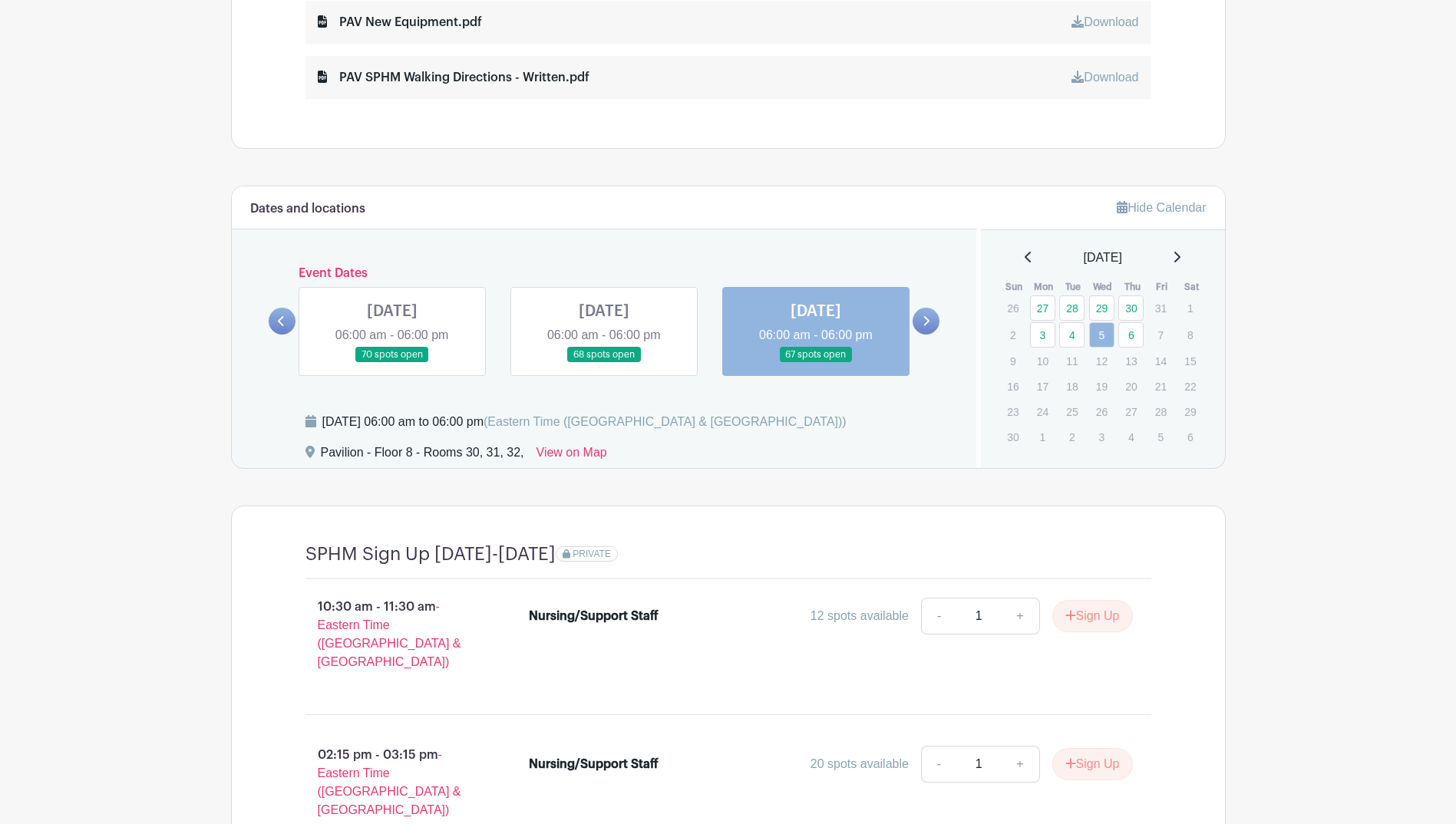
click at [928, 325] on icon at bounding box center [926, 321] width 7 height 11
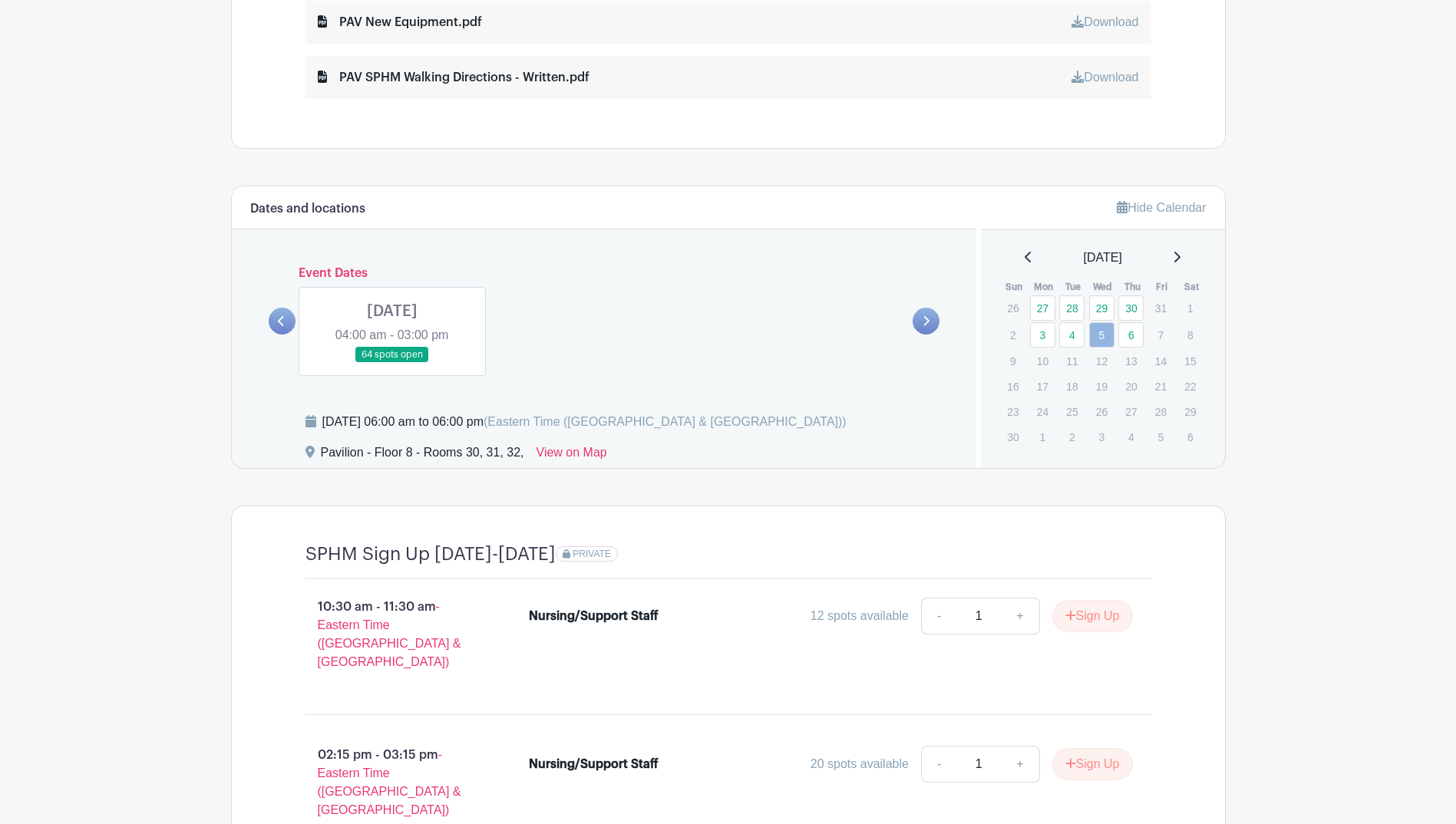
click at [392, 363] on link at bounding box center [392, 363] width 0 height 0
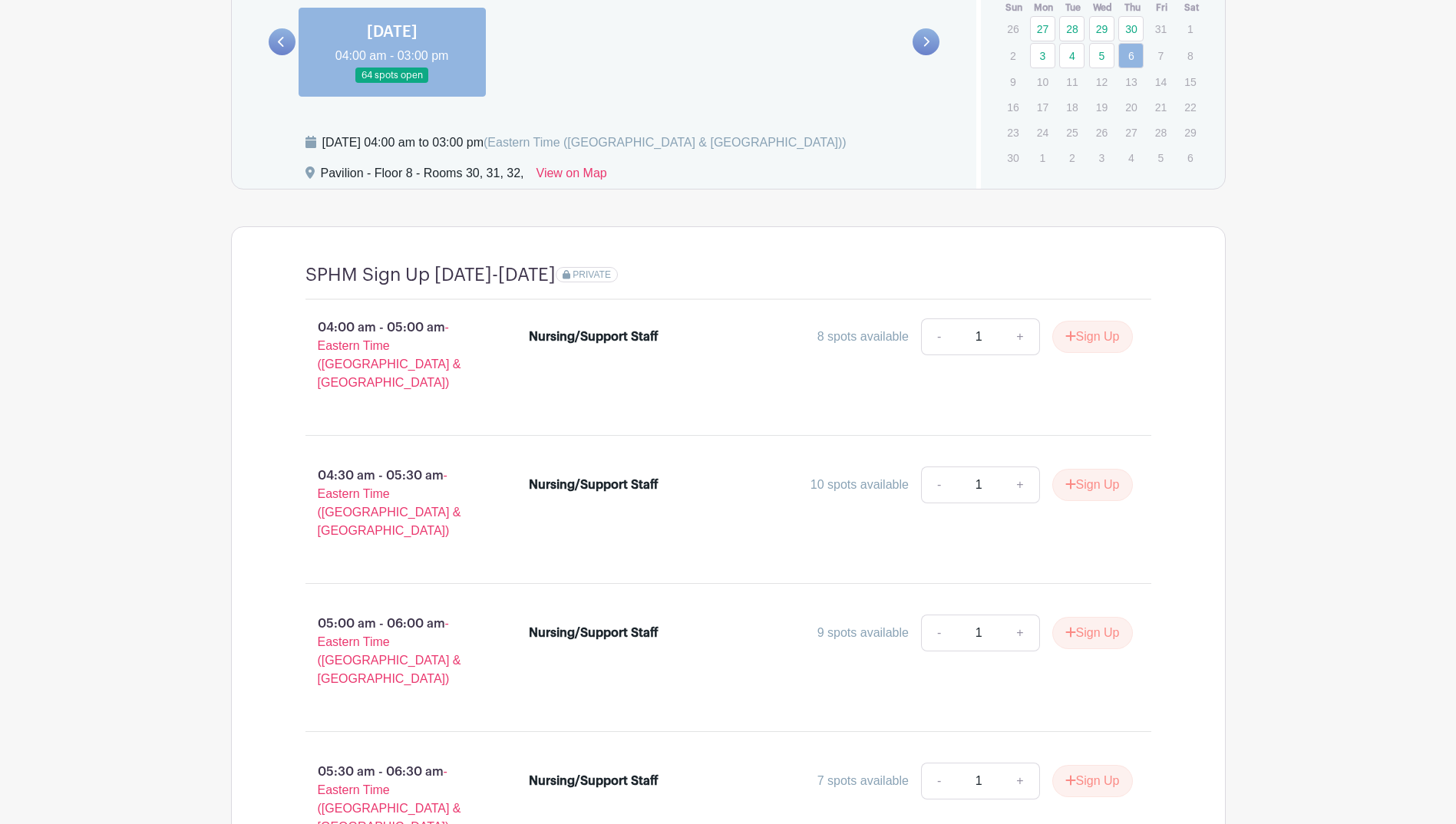
scroll to position [1265, 0]
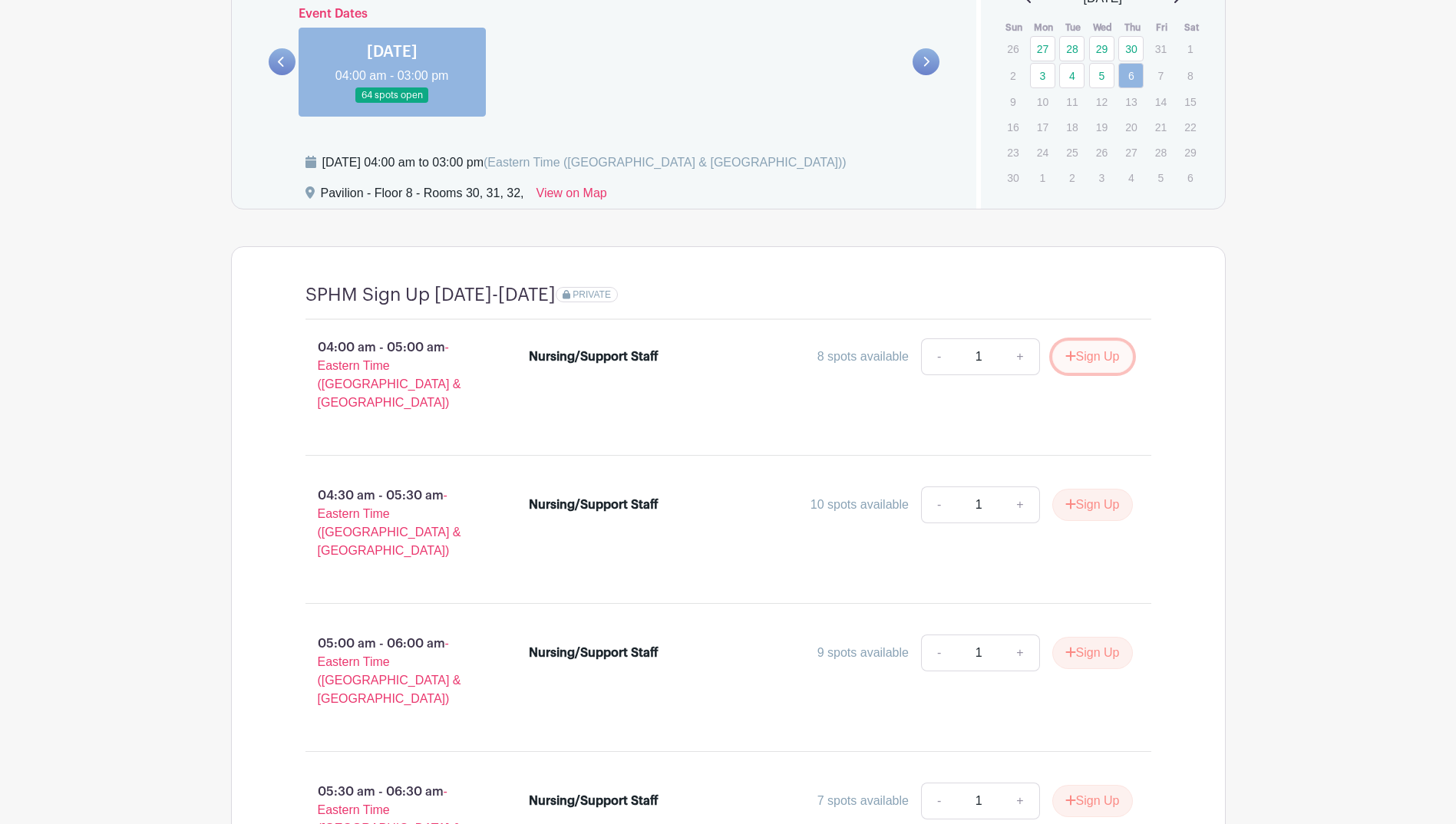
click at [1106, 355] on button "Sign Up" at bounding box center [1092, 357] width 80 height 32
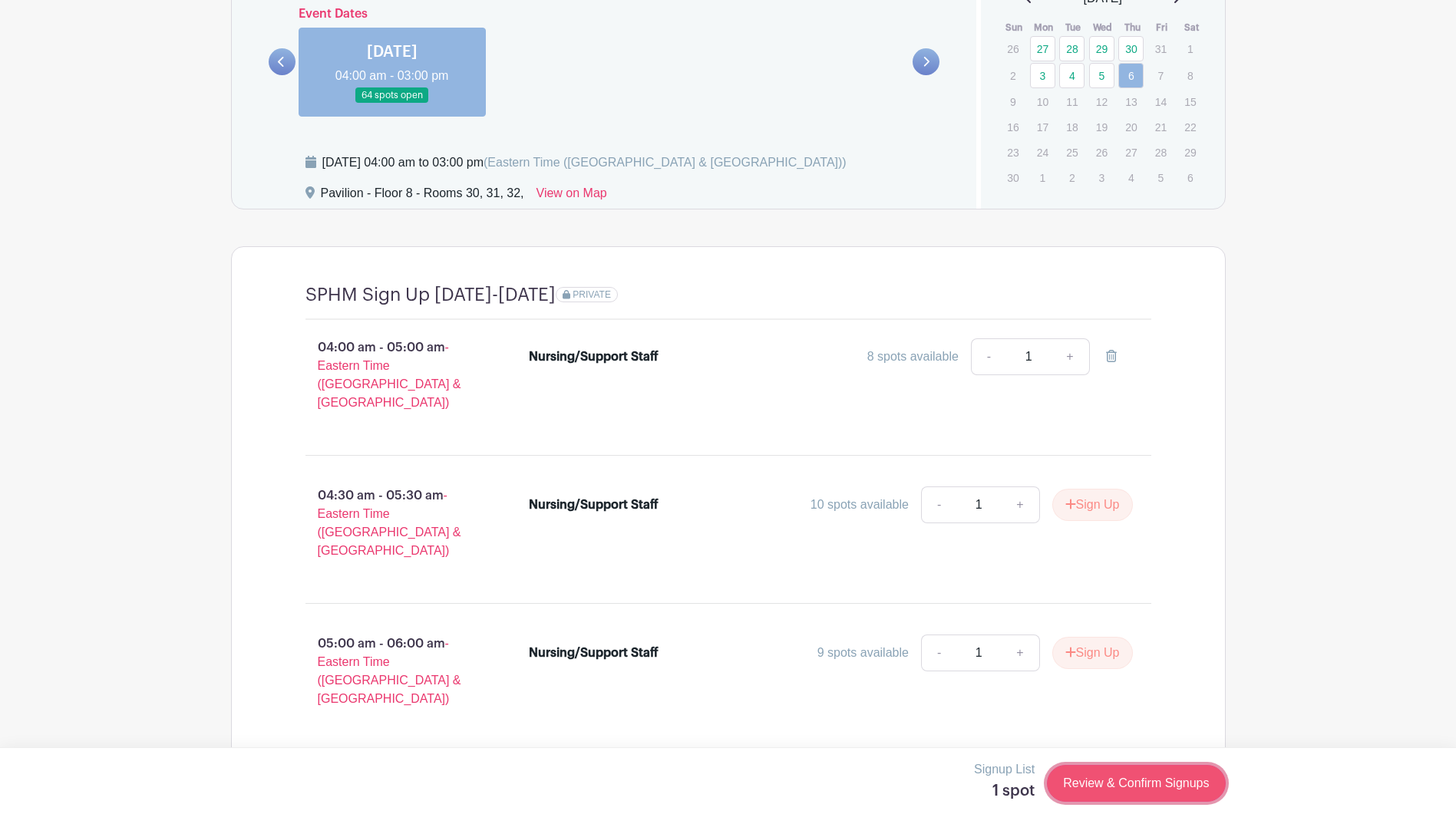
click at [1133, 779] on link "Review & Confirm Signups" at bounding box center [1136, 783] width 178 height 37
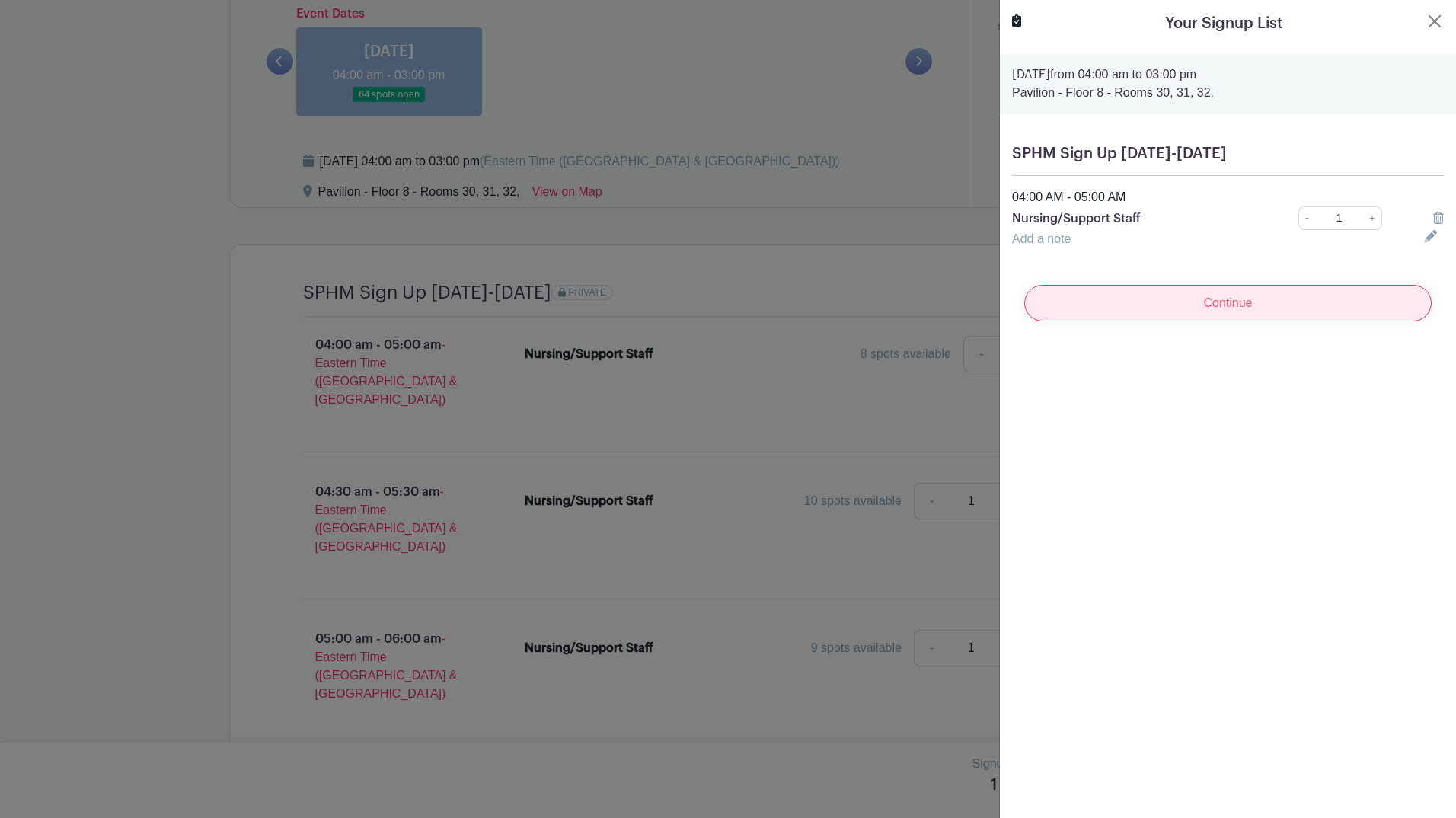
click at [1276, 297] on input "Continue" at bounding box center [1227, 303] width 407 height 36
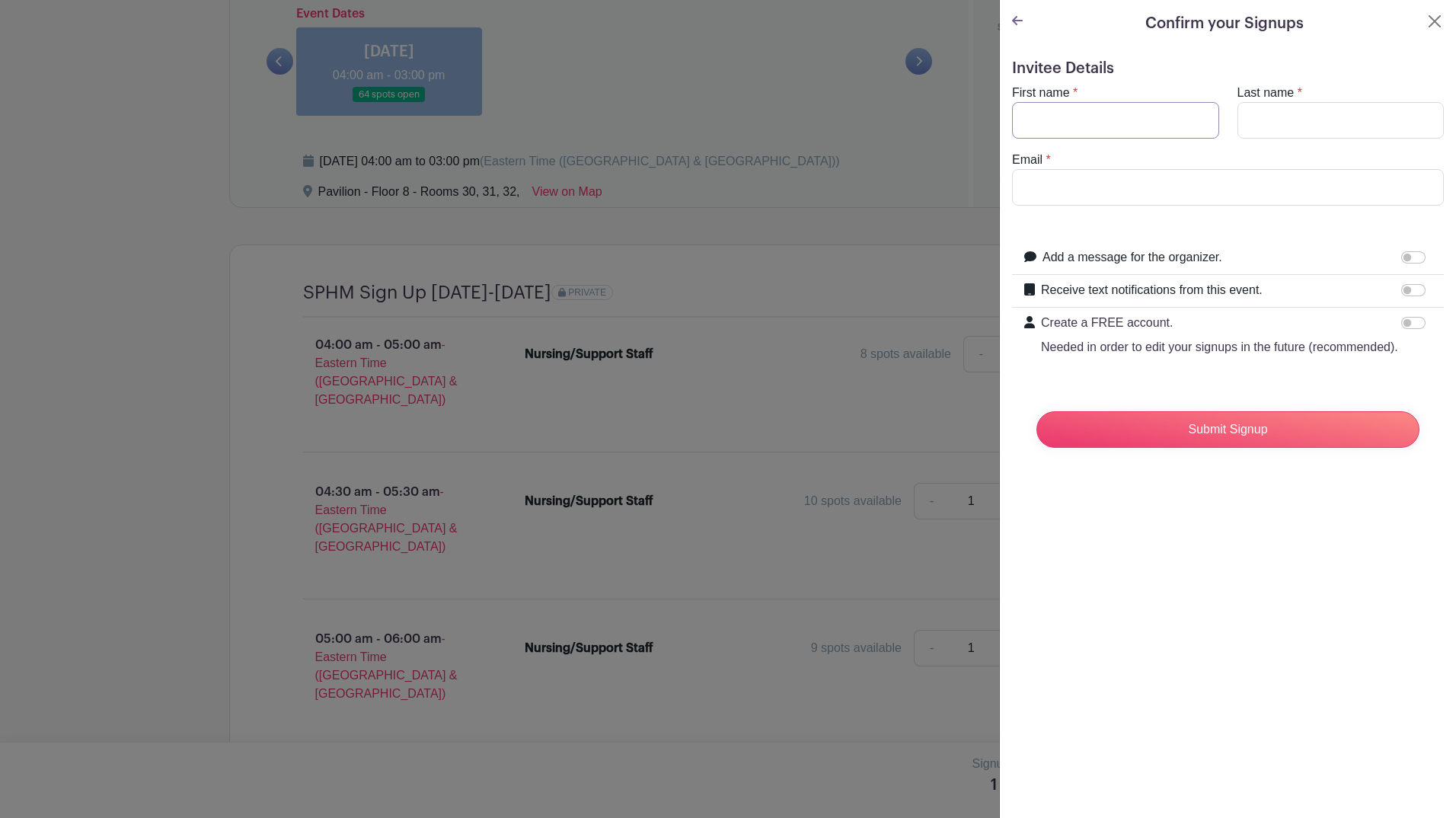
click at [1086, 127] on input "First name" at bounding box center [1116, 120] width 207 height 36
type input "[PERSON_NAME]"
type input "Panis"
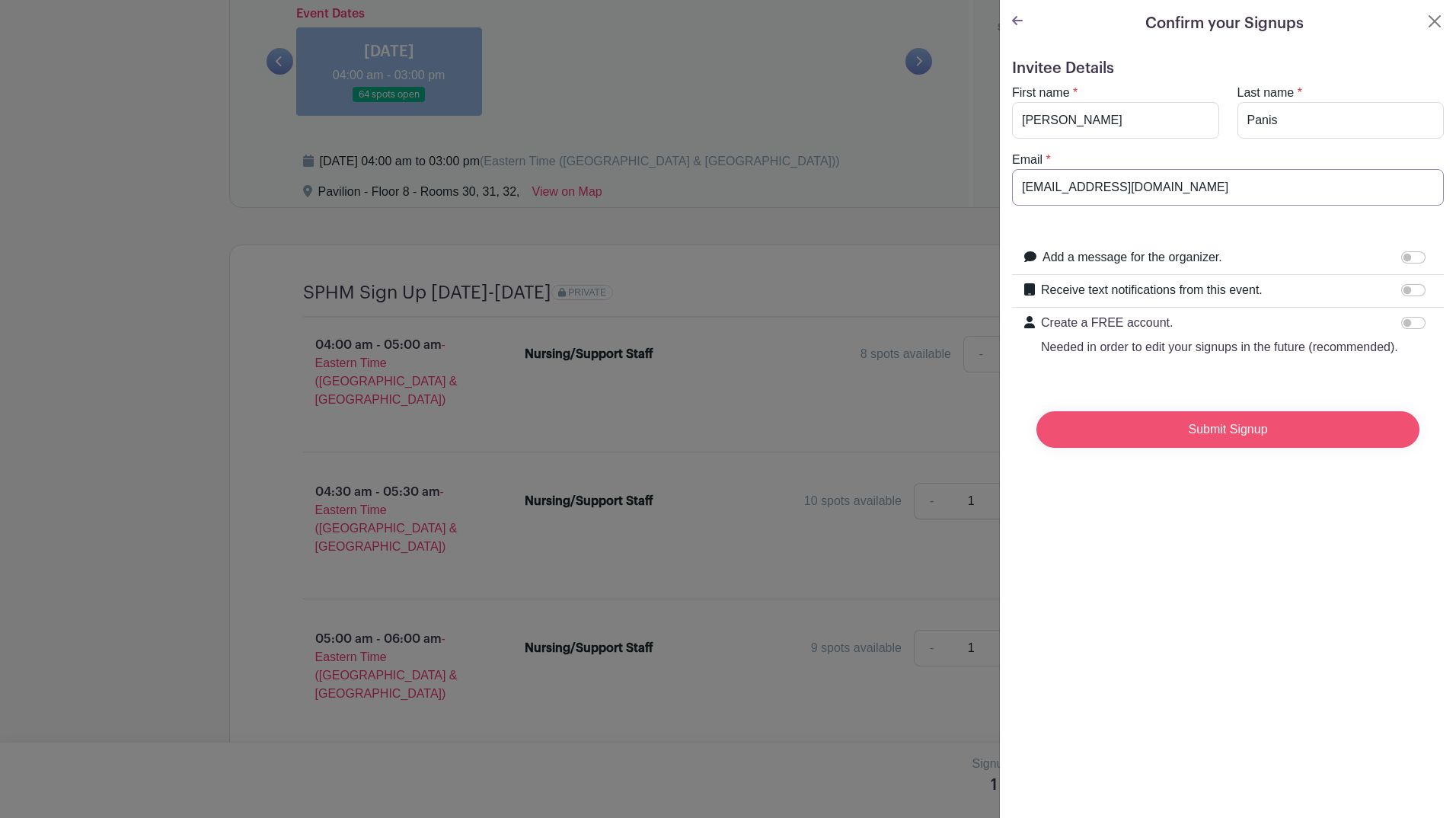
type input "[EMAIL_ADDRESS][DOMAIN_NAME]"
click at [1135, 448] on input "Submit Signup" at bounding box center [1228, 430] width 383 height 36
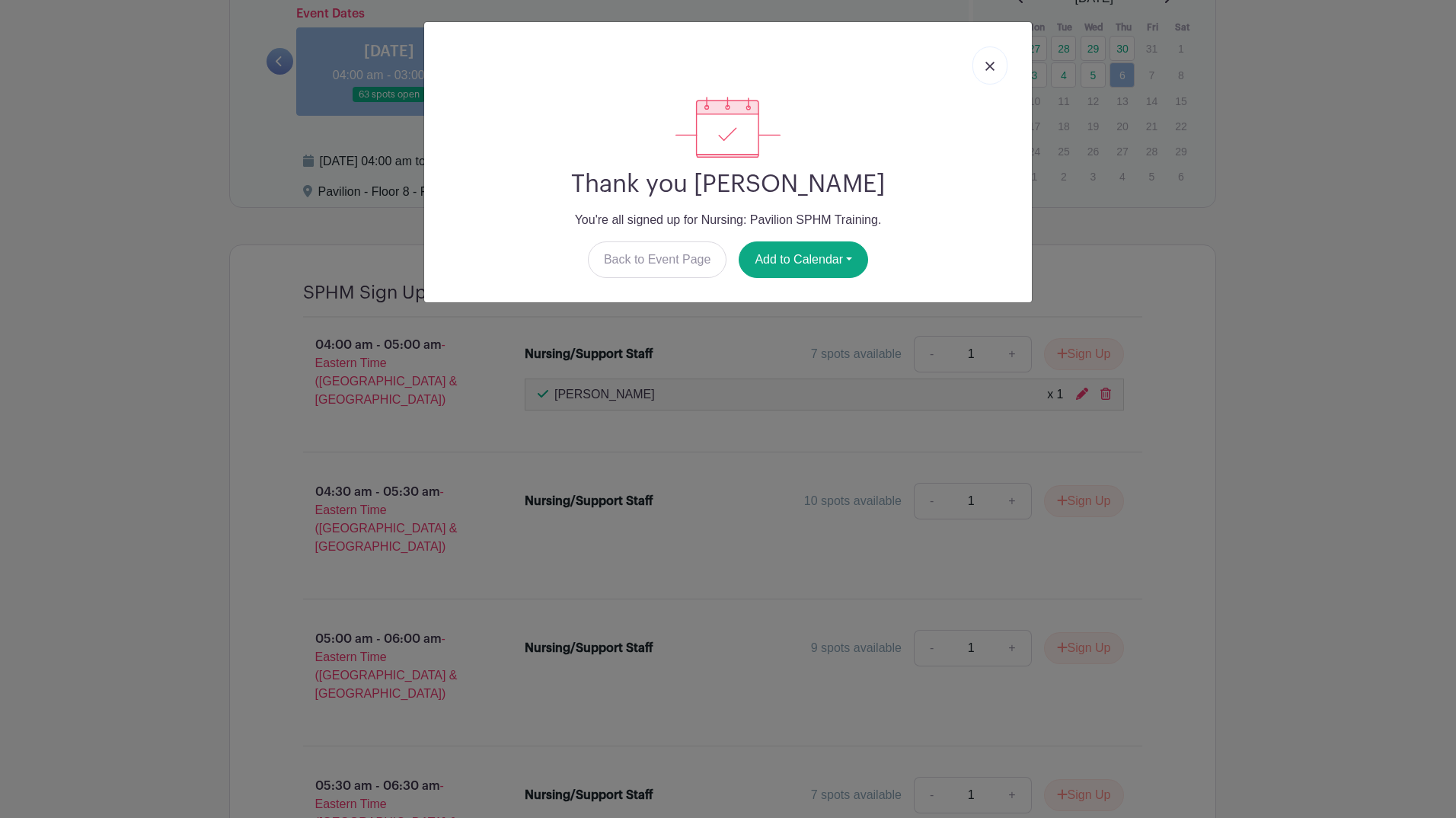
click at [1005, 66] on link at bounding box center [990, 66] width 35 height 38
